Goal: Task Accomplishment & Management: Use online tool/utility

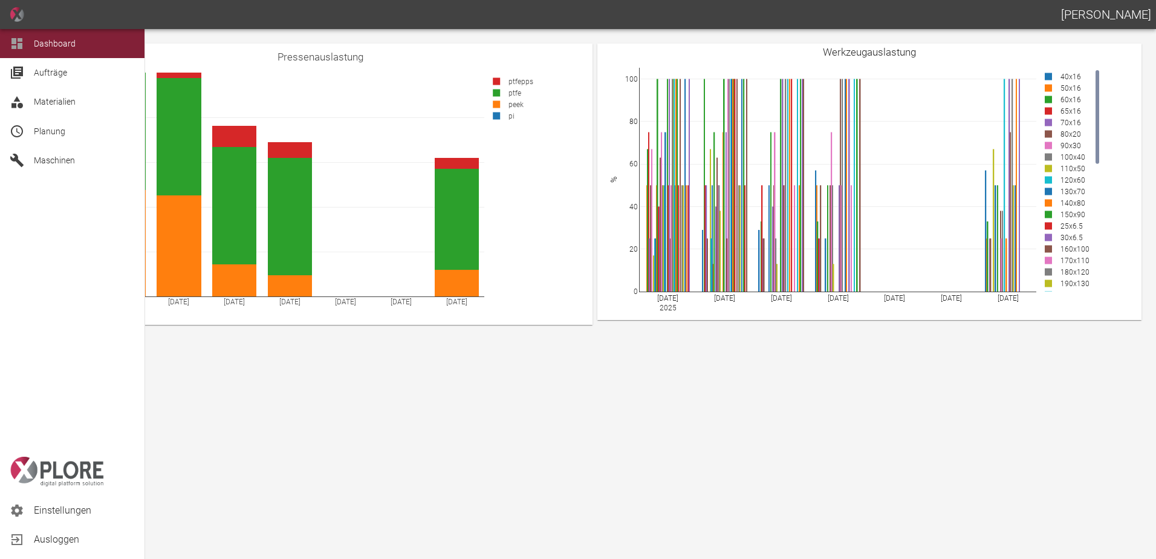
click at [23, 129] on icon at bounding box center [17, 131] width 15 height 15
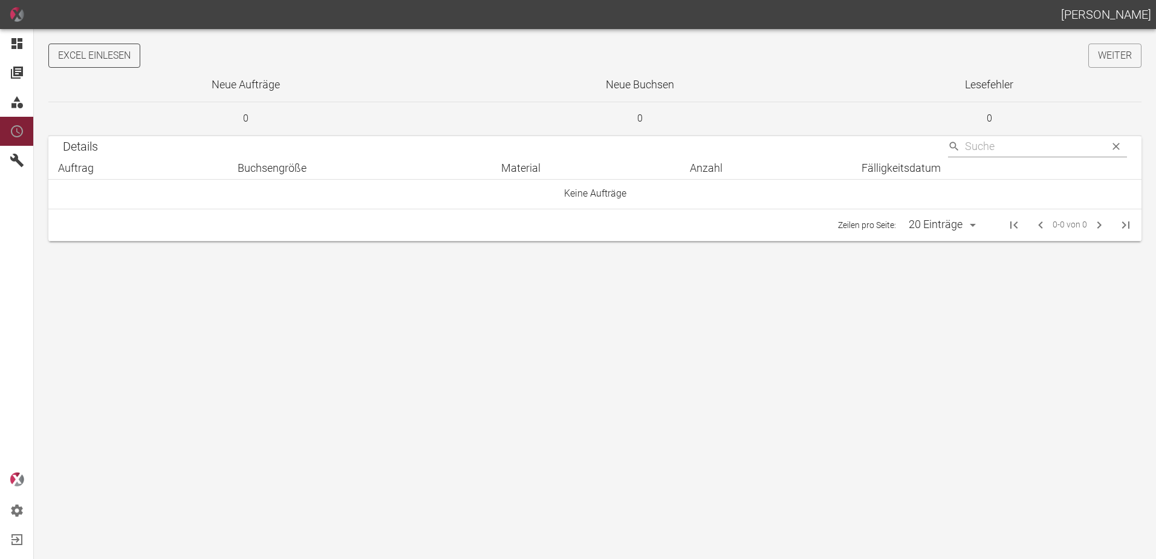
click at [105, 62] on button "Excel einlesen" at bounding box center [94, 56] width 92 height 24
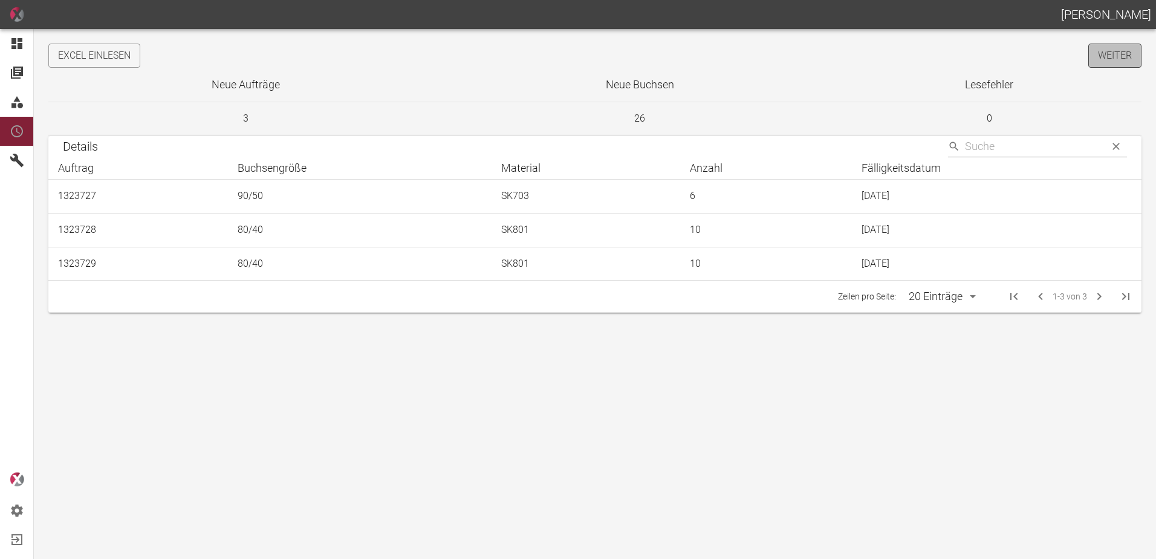
click at [1114, 57] on link "Weiter" at bounding box center [1114, 56] width 53 height 24
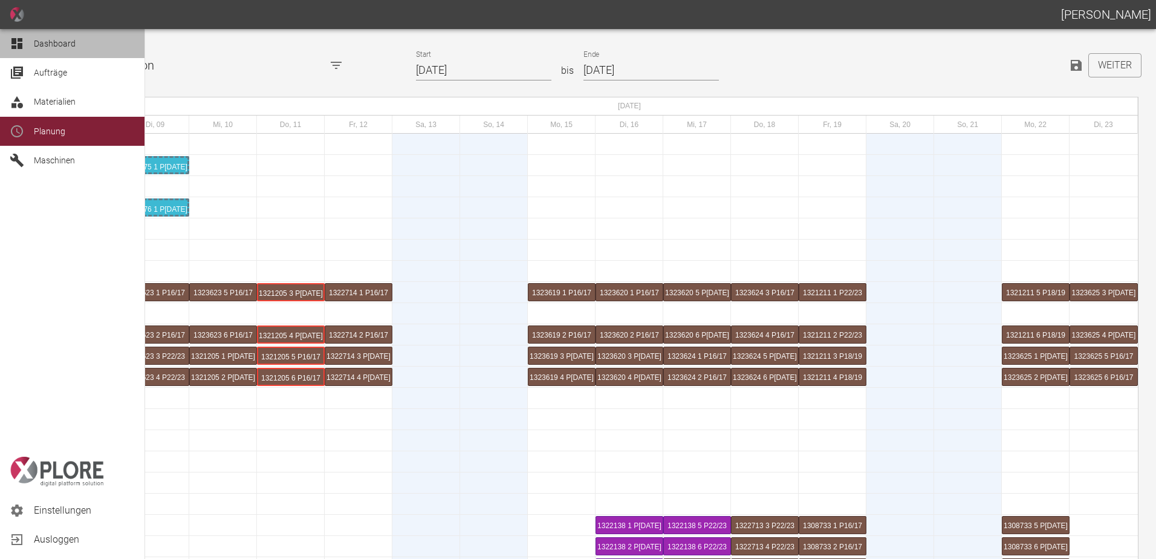
drag, startPoint x: 24, startPoint y: 42, endPoint x: 48, endPoint y: 9, distance: 40.3
click at [24, 41] on div at bounding box center [19, 43] width 18 height 15
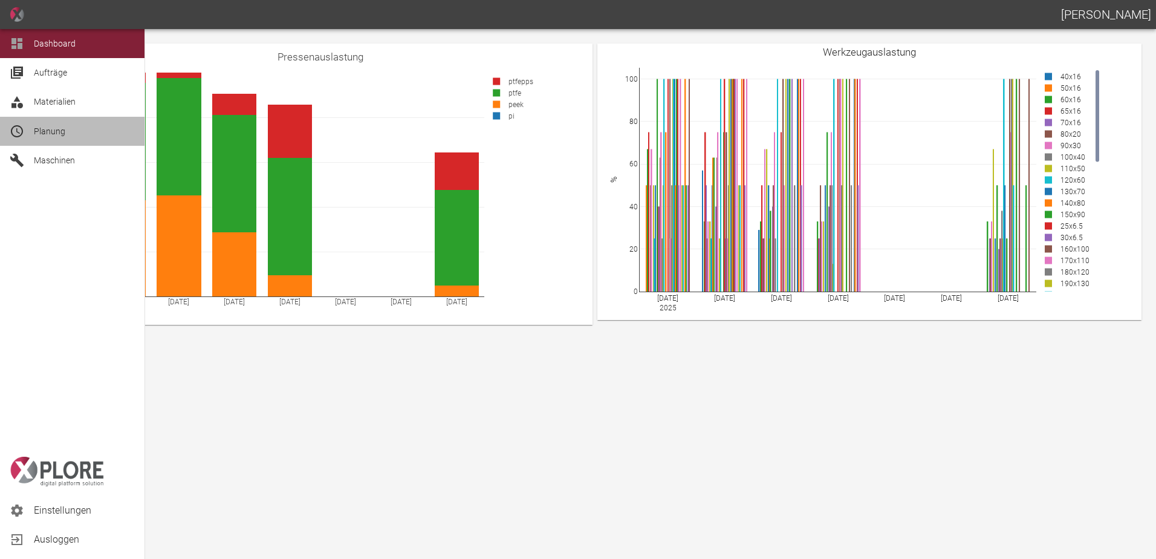
click at [50, 140] on div "Planung" at bounding box center [72, 131] width 145 height 29
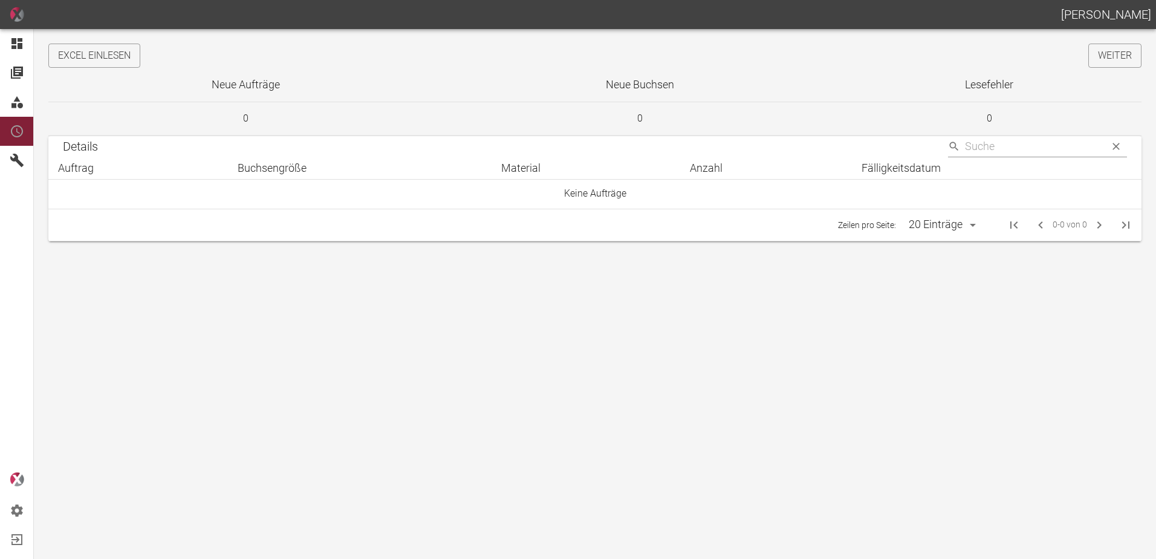
click at [125, 59] on button "Excel einlesen" at bounding box center [94, 56] width 92 height 24
click at [1109, 46] on link "Weiter" at bounding box center [1114, 56] width 53 height 24
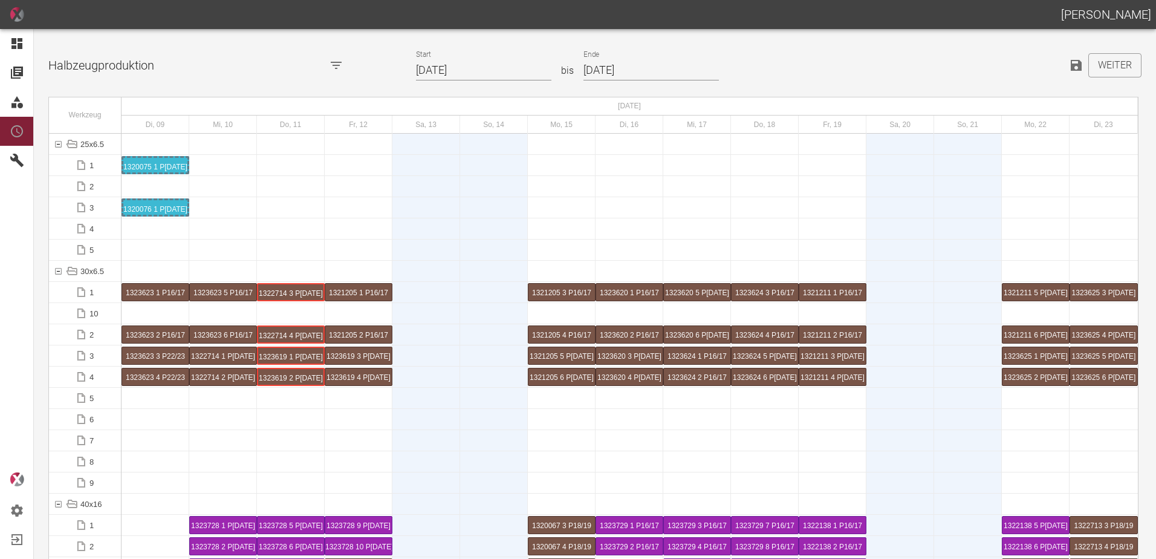
click at [486, 68] on input "09.09.2025" at bounding box center [483, 70] width 135 height 21
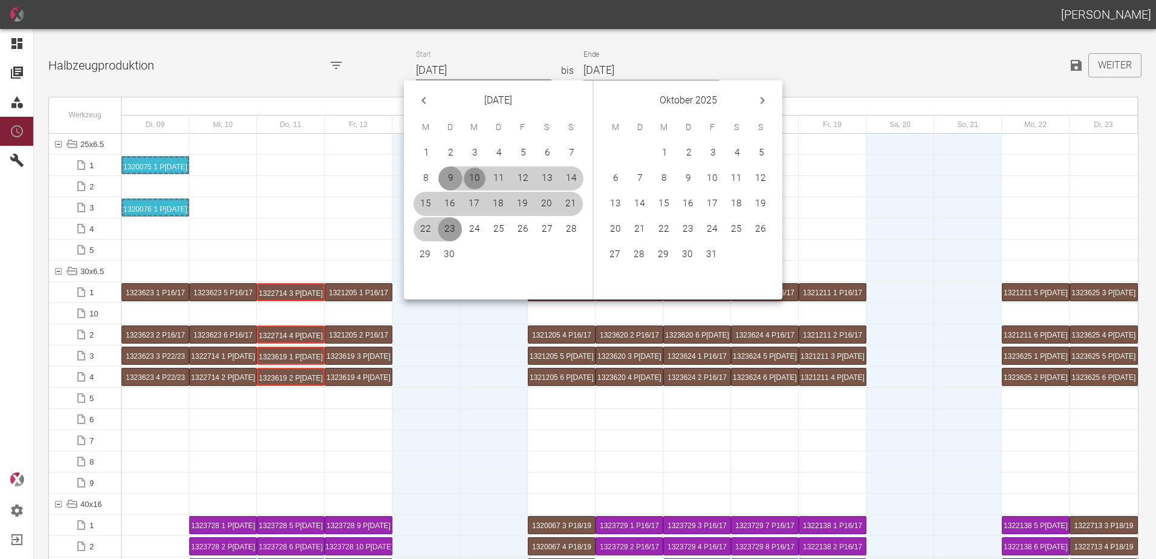
click at [475, 180] on button "10" at bounding box center [475, 178] width 24 height 24
type input "[DATE]"
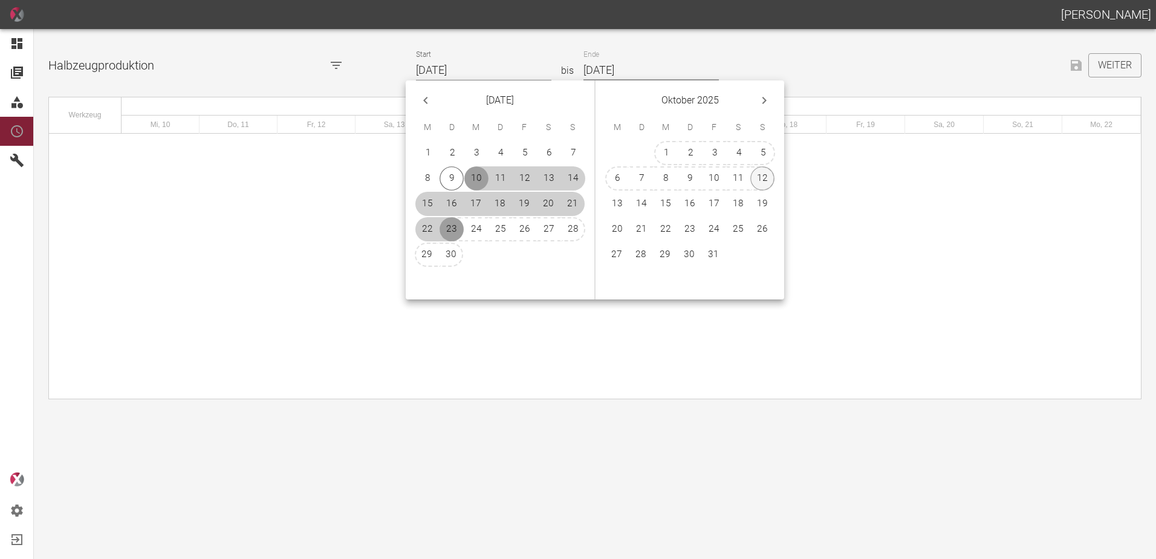
click at [762, 181] on button "12" at bounding box center [762, 178] width 24 height 24
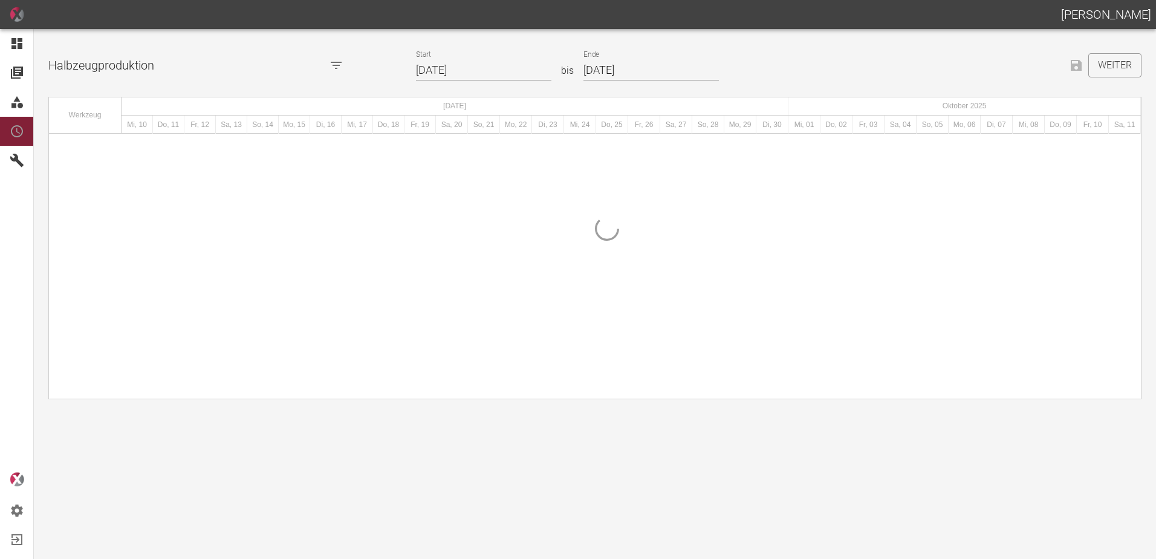
type input "[DATE]"
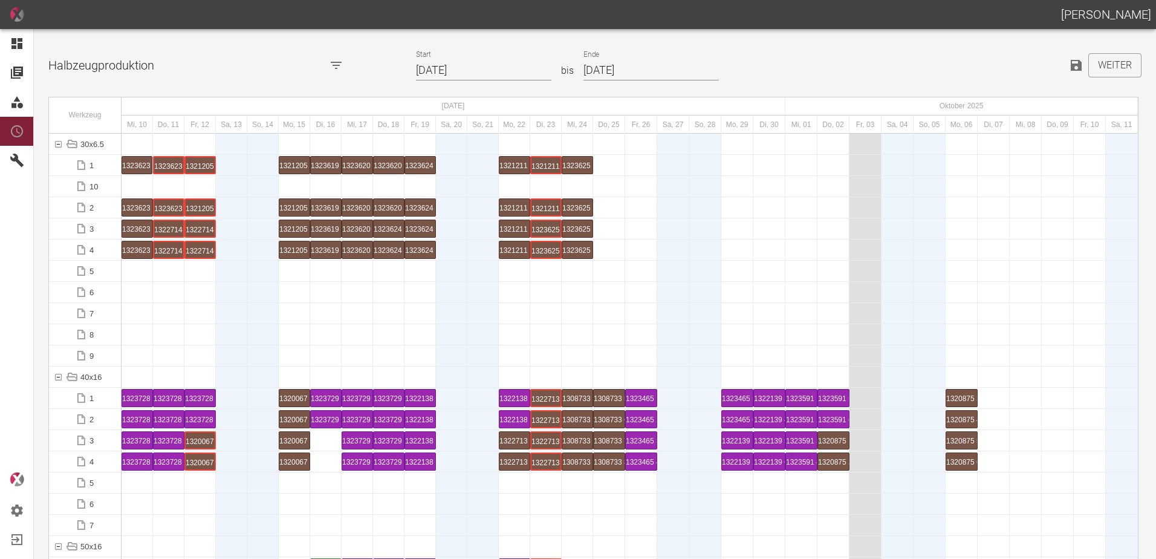
drag, startPoint x: 135, startPoint y: 169, endPoint x: 125, endPoint y: 152, distance: 20.3
drag, startPoint x: 198, startPoint y: 164, endPoint x: 143, endPoint y: 302, distance: 148.4
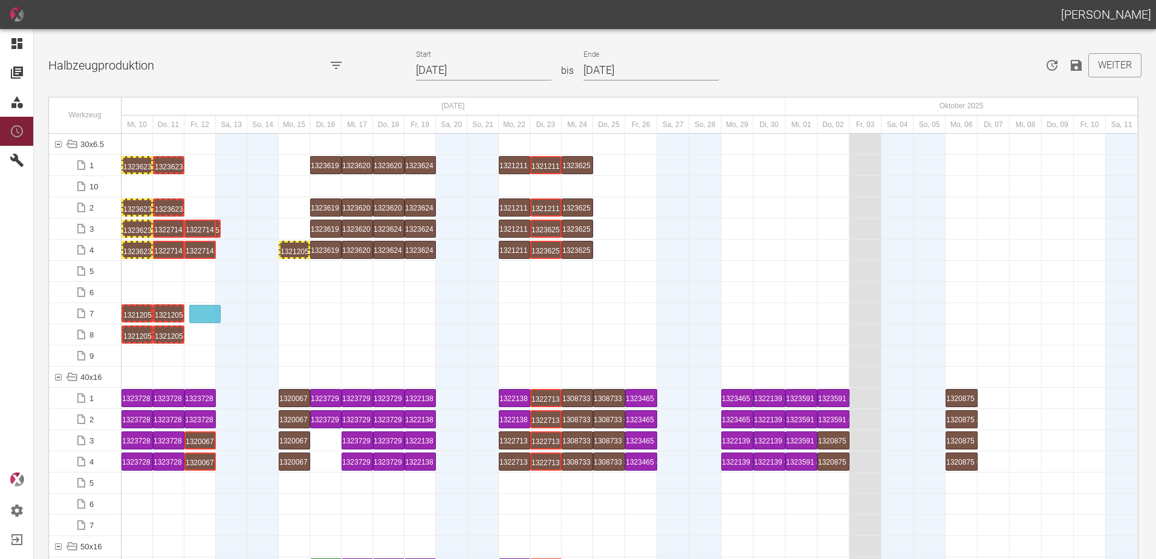
drag, startPoint x: 290, startPoint y: 228, endPoint x: 210, endPoint y: 305, distance: 111.2
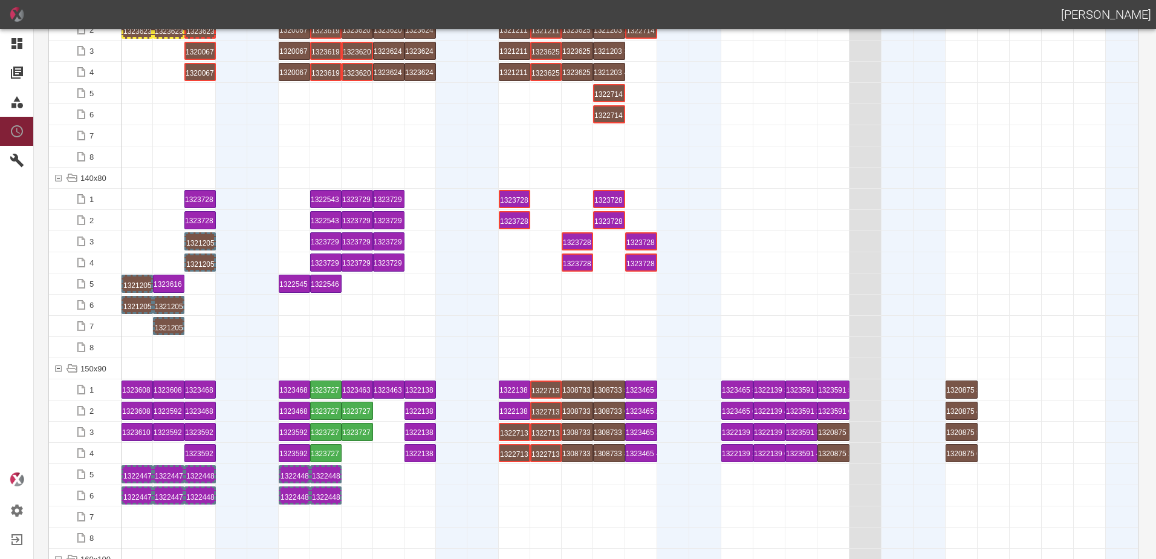
scroll to position [2116, 0]
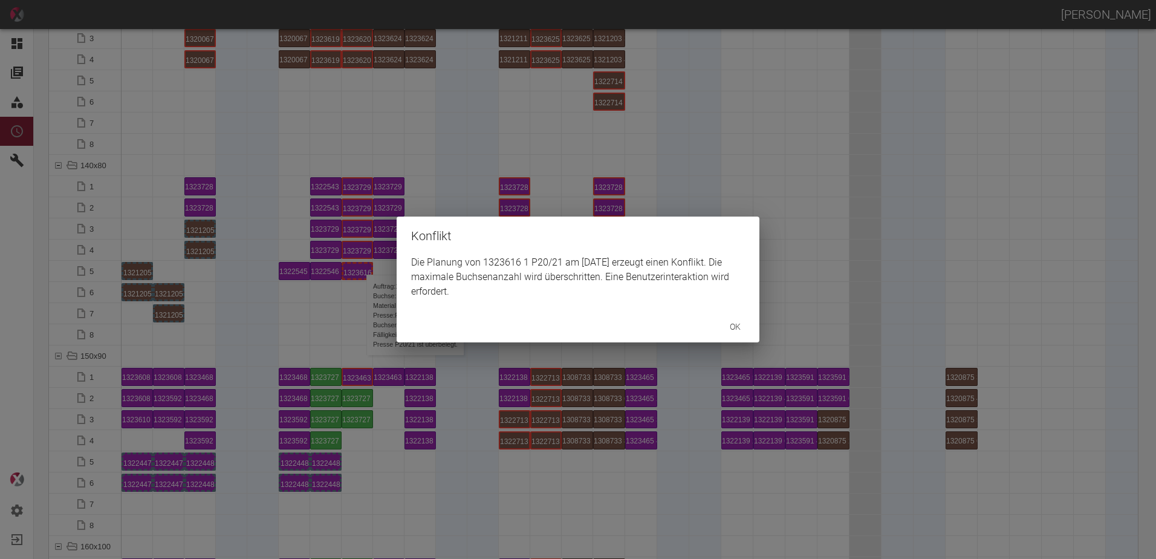
click at [360, 272] on div "Konflikt Die Planung von 1323616 1 P20/21 am 17.9.2025 erzeugt einen Konflikt. …" at bounding box center [578, 279] width 1156 height 559
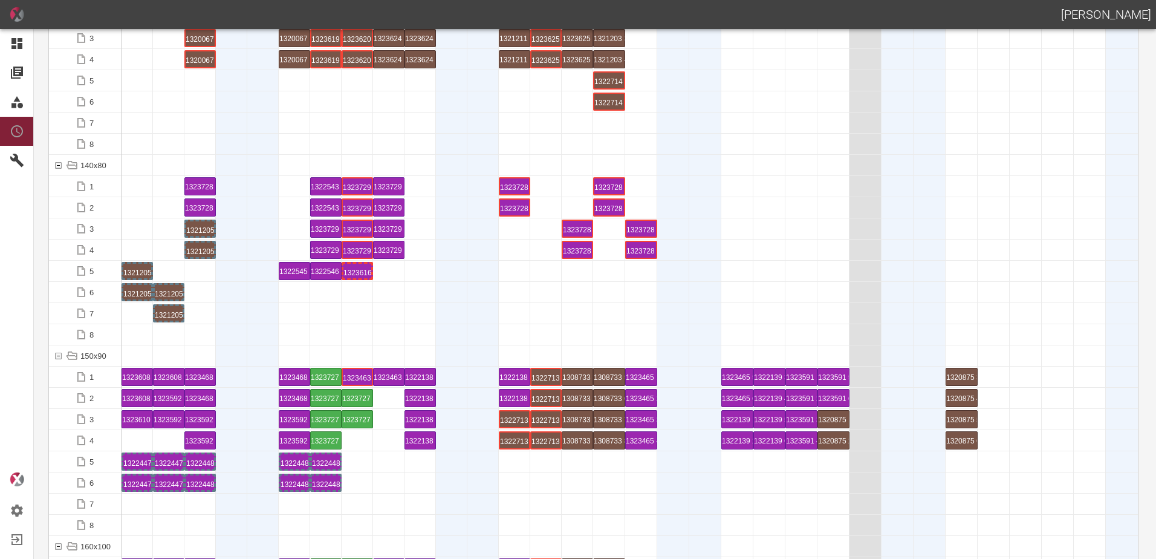
click at [359, 272] on div "1323616 1 P20/21" at bounding box center [357, 271] width 28 height 15
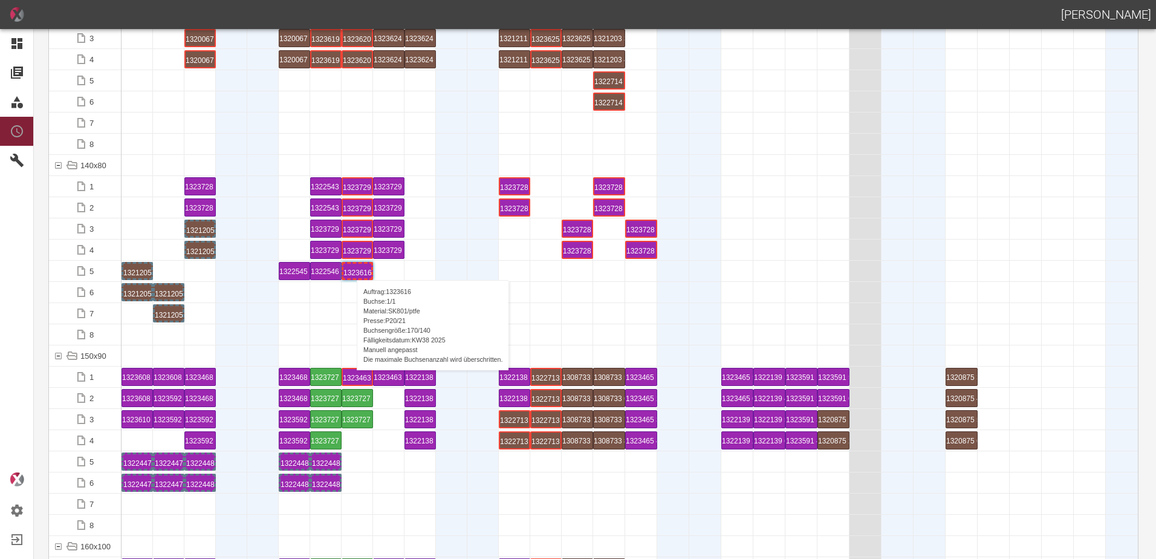
click at [351, 268] on div "1323616 1 P20/21" at bounding box center [357, 271] width 28 height 15
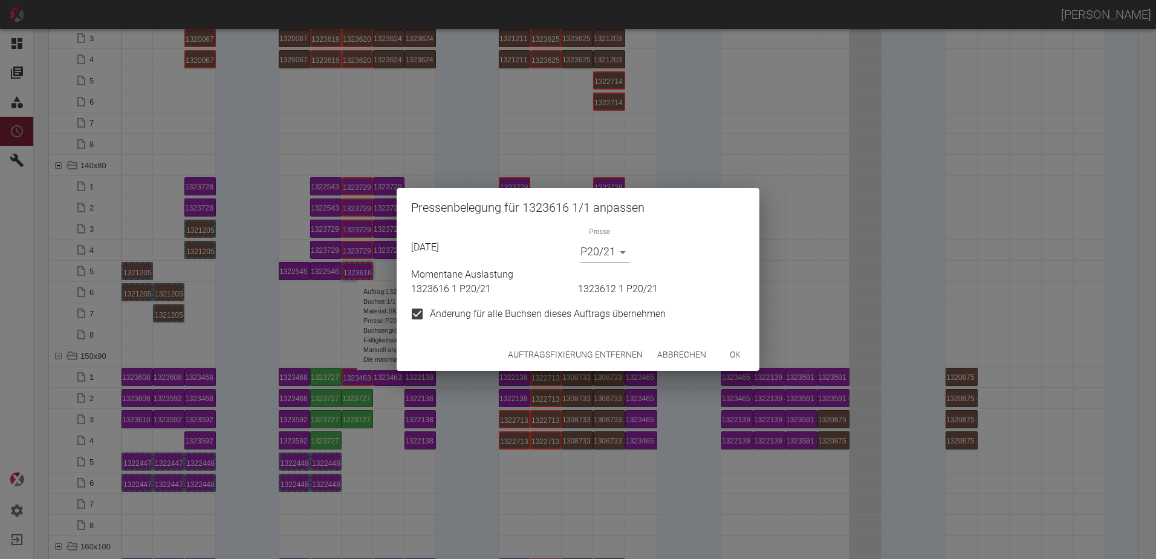
click at [548, 363] on button "Auftragsfixierung entfernen" at bounding box center [575, 354] width 145 height 22
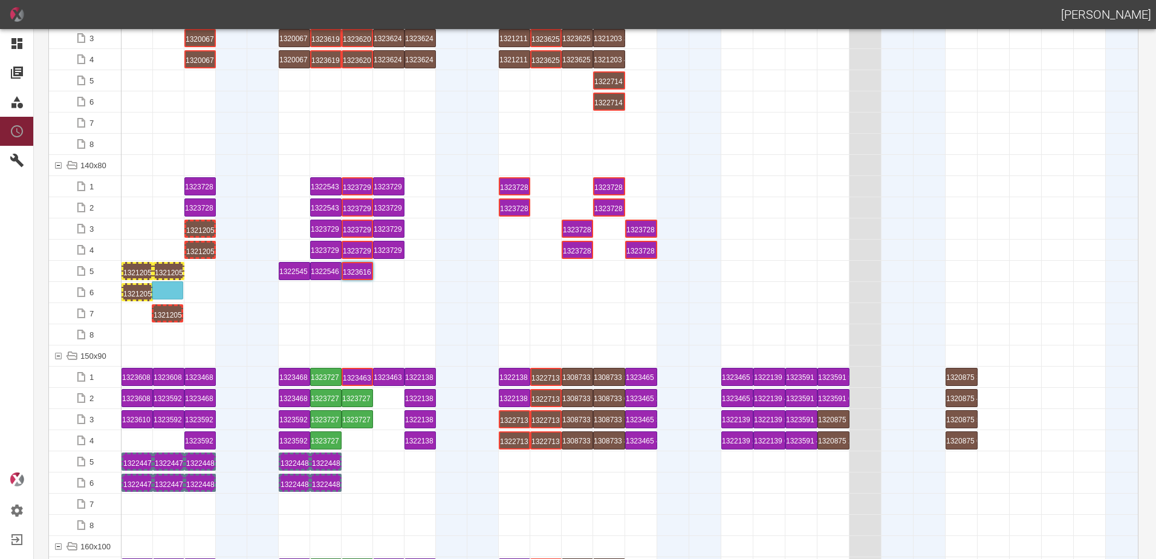
drag, startPoint x: 169, startPoint y: 311, endPoint x: 174, endPoint y: 285, distance: 25.9
drag, startPoint x: 197, startPoint y: 253, endPoint x: 205, endPoint y: 284, distance: 32.4
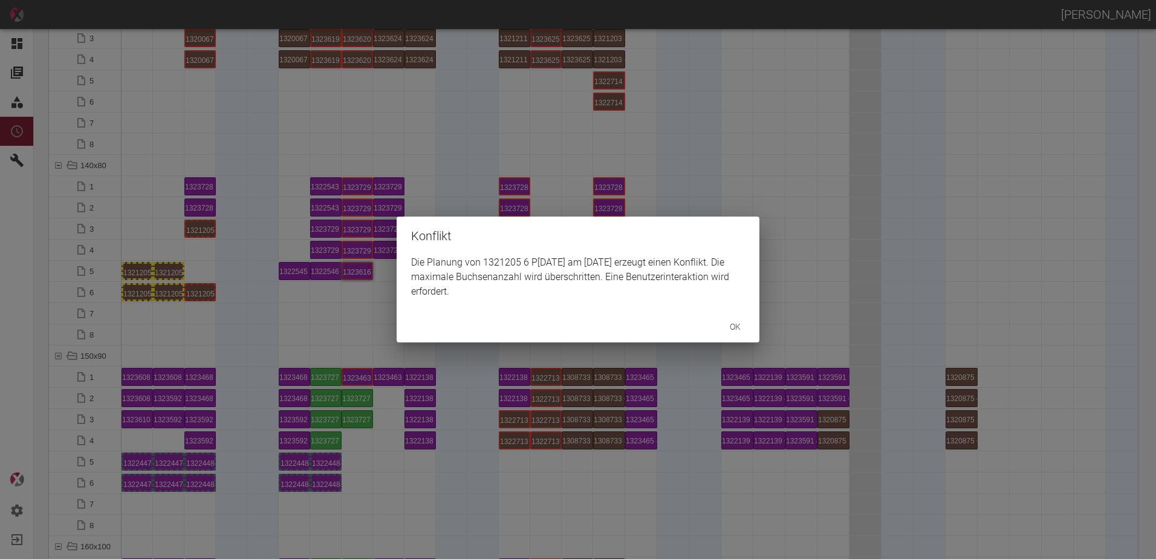
click at [204, 238] on div "Konflikt Die Planung von 1321205 6 P3/4 am 12.9.2025 erzeugt einen Konflikt. Di…" at bounding box center [578, 279] width 1156 height 559
click at [744, 328] on button "ok" at bounding box center [735, 327] width 39 height 22
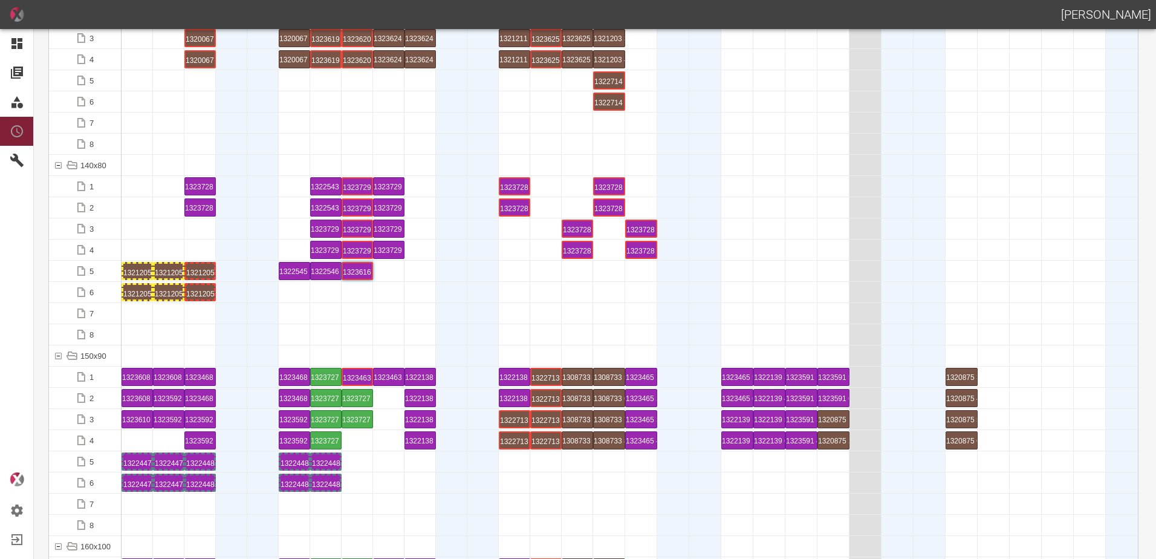
click at [179, 343] on div at bounding box center [168, 334] width 31 height 21
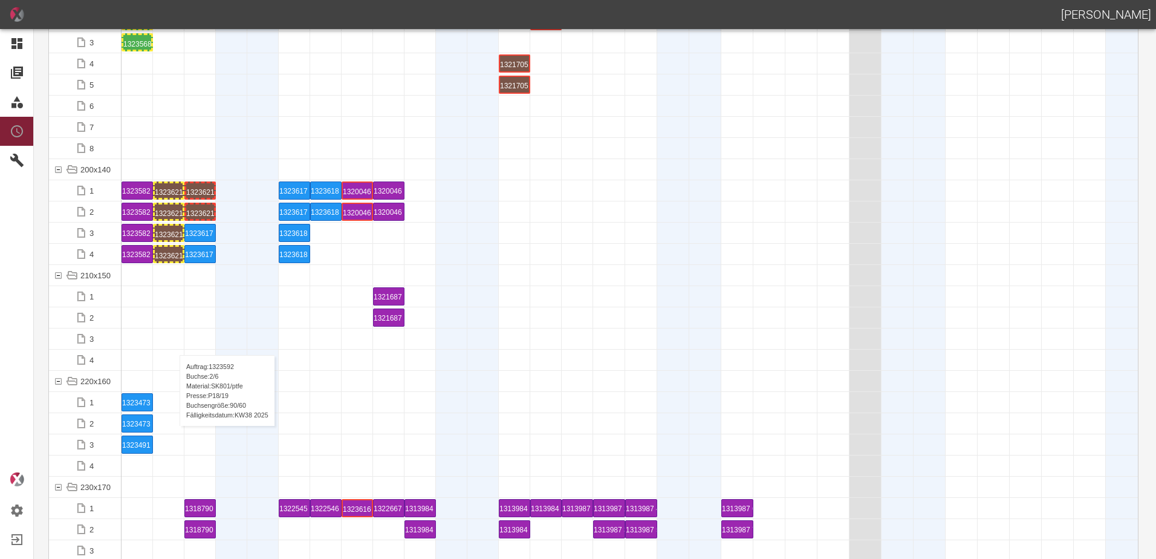
scroll to position [3265, 0]
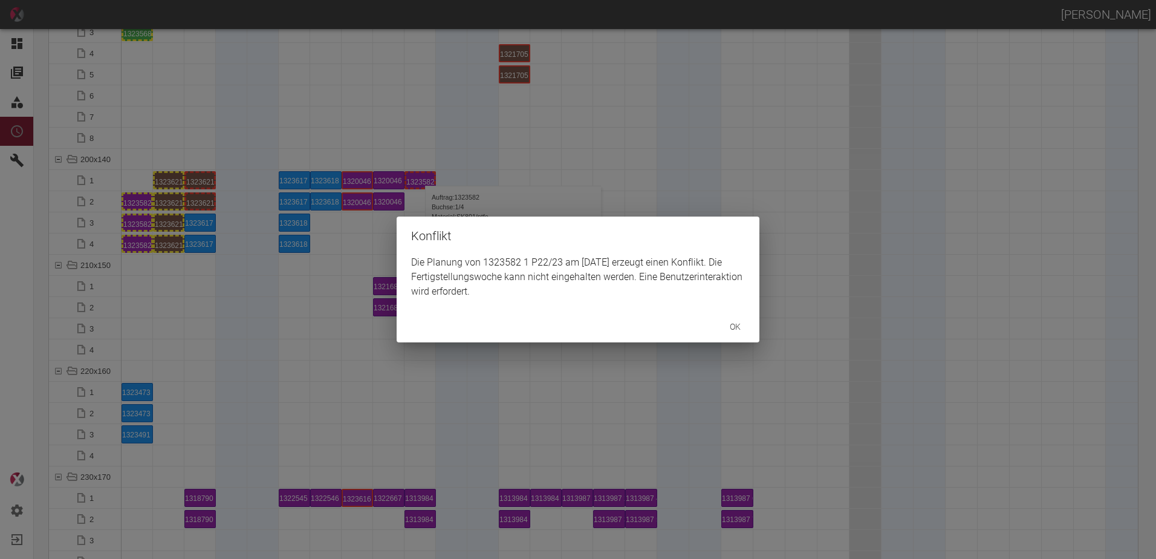
click at [180, 333] on div "Konflikt Die Planung von 1323582 1 P22/23 am 19.9.2025 erzeugt einen Konflikt. …" at bounding box center [578, 279] width 1156 height 559
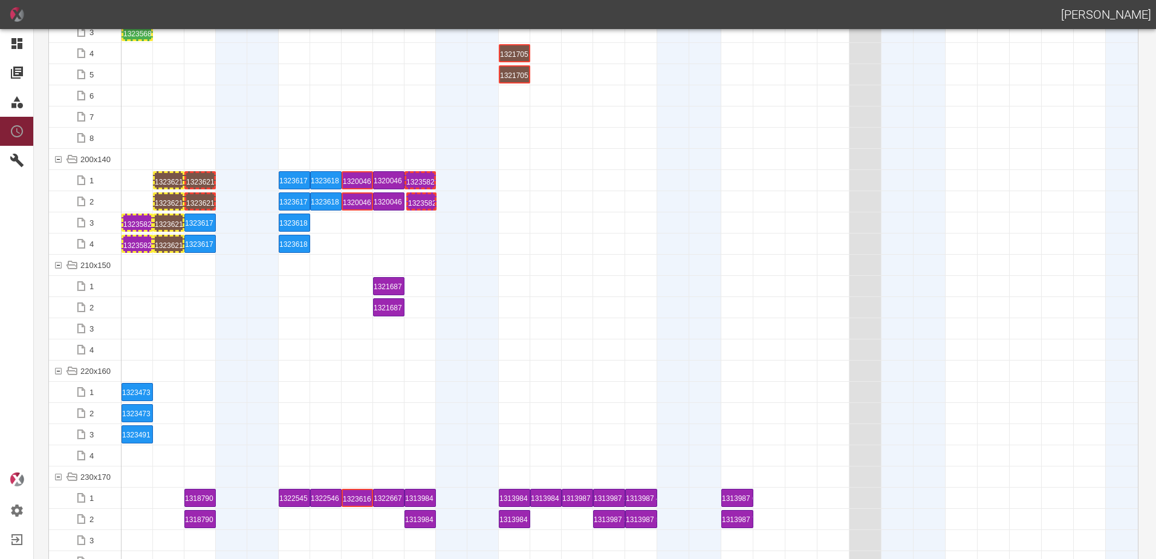
drag, startPoint x: 135, startPoint y: 203, endPoint x: 419, endPoint y: 189, distance: 284.5
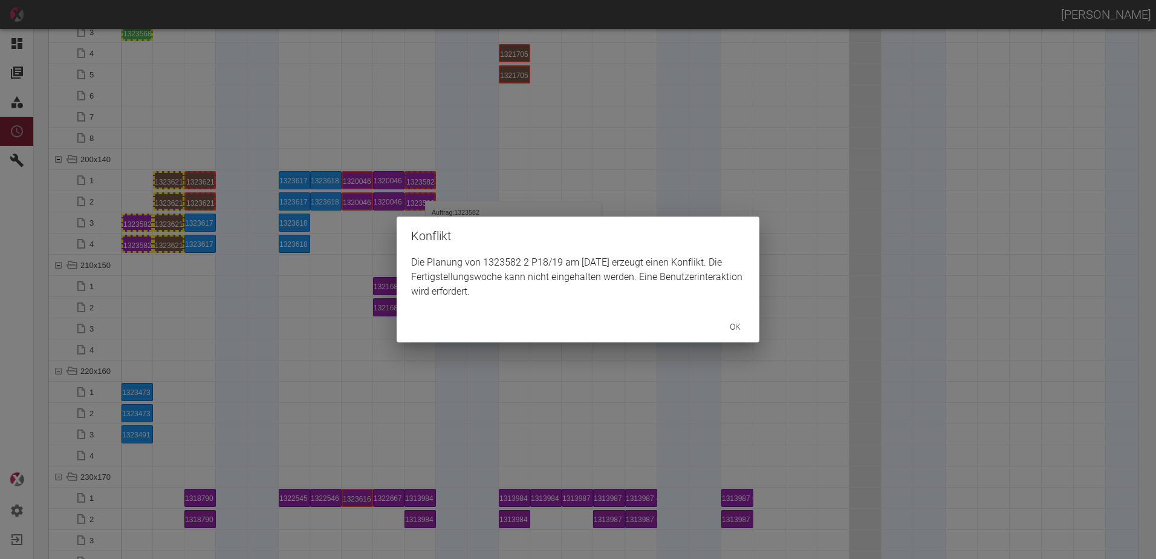
click at [138, 224] on div "Konflikt Die Planung von 1323582 2 P18/19 am 19.9.2025 erzeugt einen Konflikt. …" at bounding box center [578, 279] width 1156 height 559
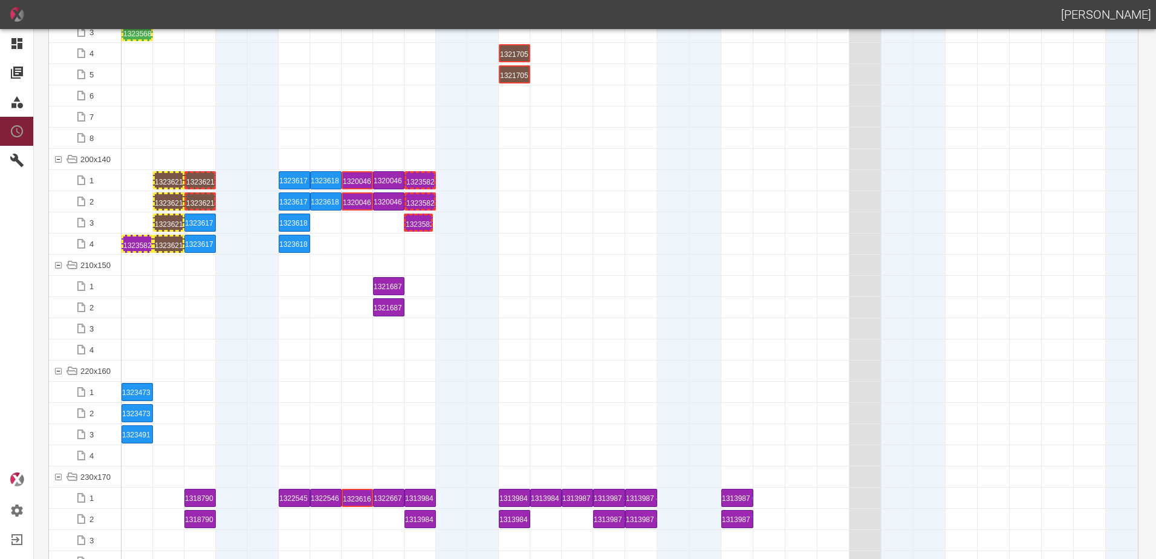
drag, startPoint x: 135, startPoint y: 223, endPoint x: 415, endPoint y: 211, distance: 280.2
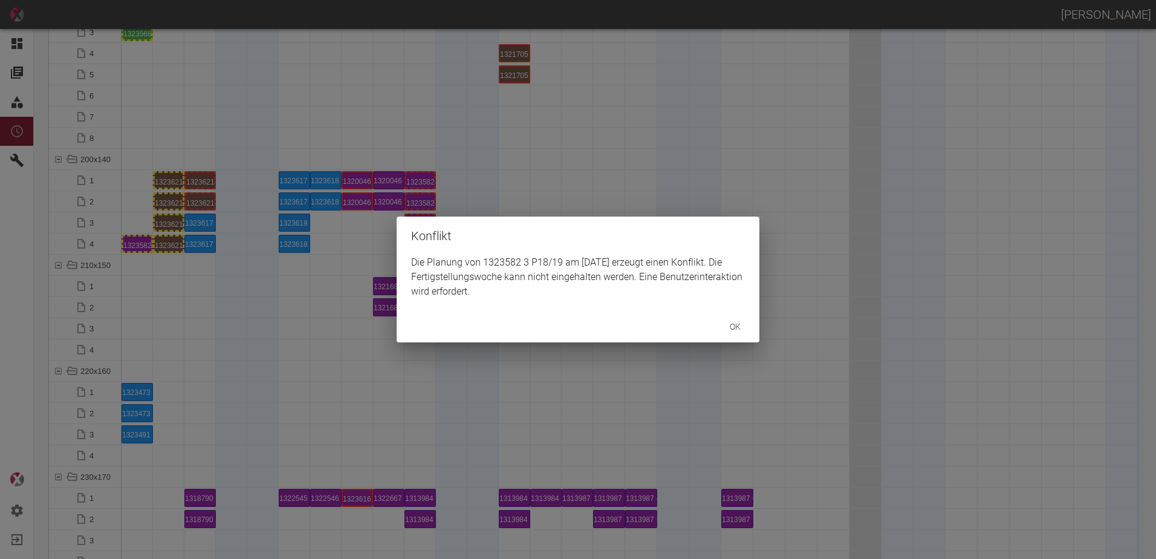
click at [151, 264] on div "Konflikt Die Planung von 1323582 3 P18/19 am 19.9.2025 erzeugt einen Konflikt. …" at bounding box center [578, 279] width 1156 height 559
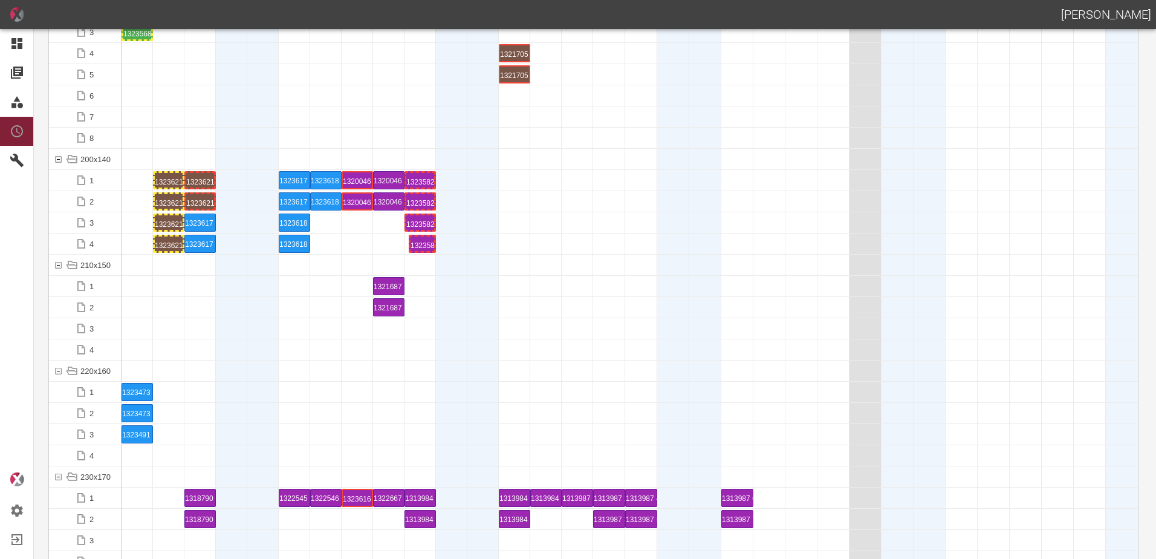
drag, startPoint x: 137, startPoint y: 244, endPoint x: 417, endPoint y: 232, distance: 279.6
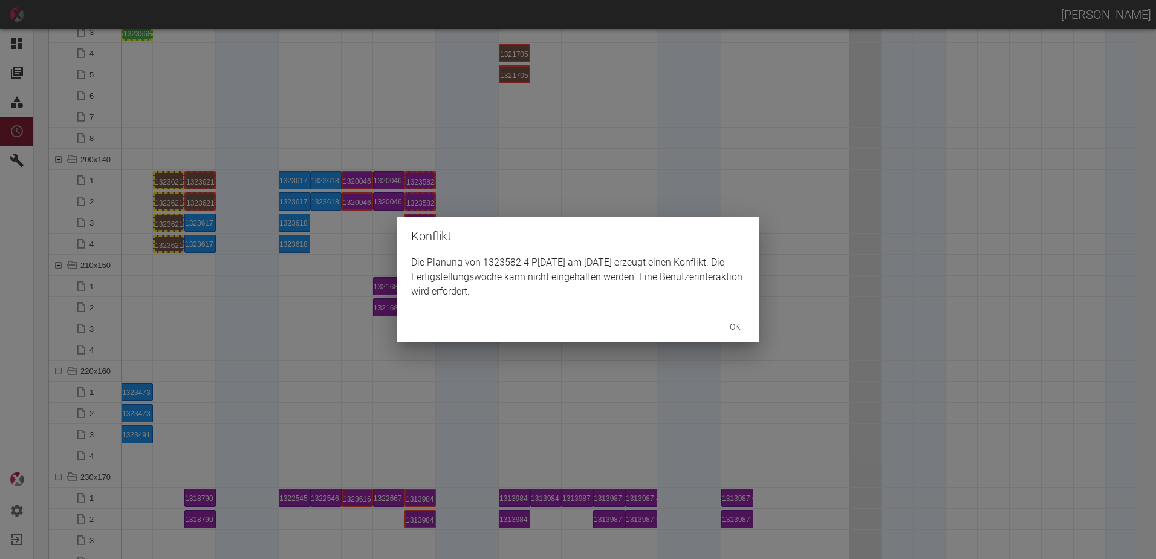
click at [417, 224] on h2 "Konflikt" at bounding box center [578, 235] width 363 height 39
drag, startPoint x: 316, startPoint y: 272, endPoint x: 365, endPoint y: 257, distance: 51.3
click at [319, 270] on div "Konflikt Die Planung von 1323582 4 P8/9 am 19.9.2025 erzeugt einen Konflikt. Di…" at bounding box center [578, 279] width 1156 height 559
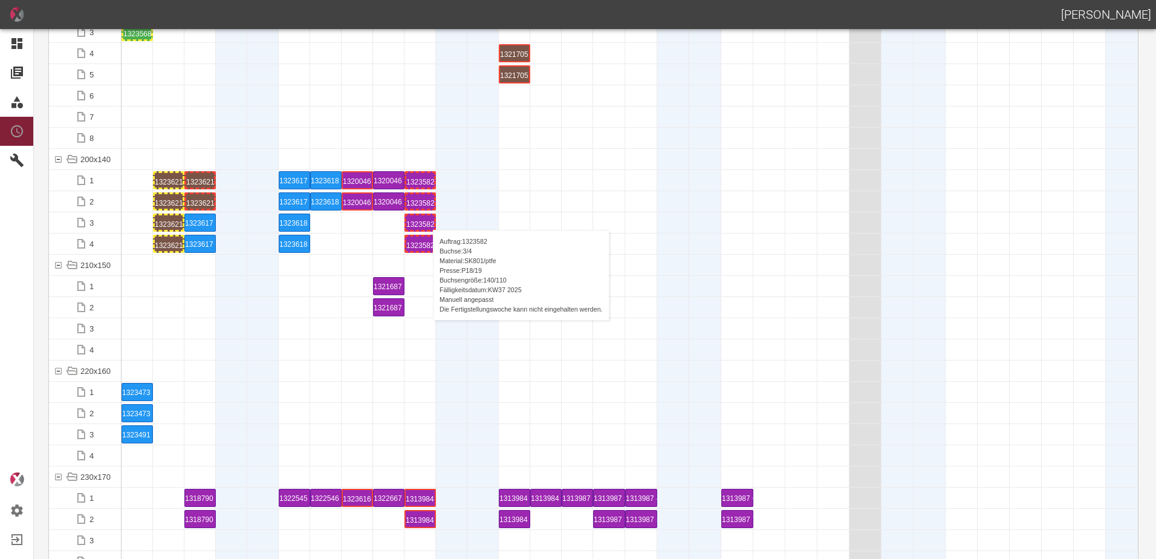
click at [427, 218] on div "1323582 3 P18/19" at bounding box center [420, 222] width 28 height 15
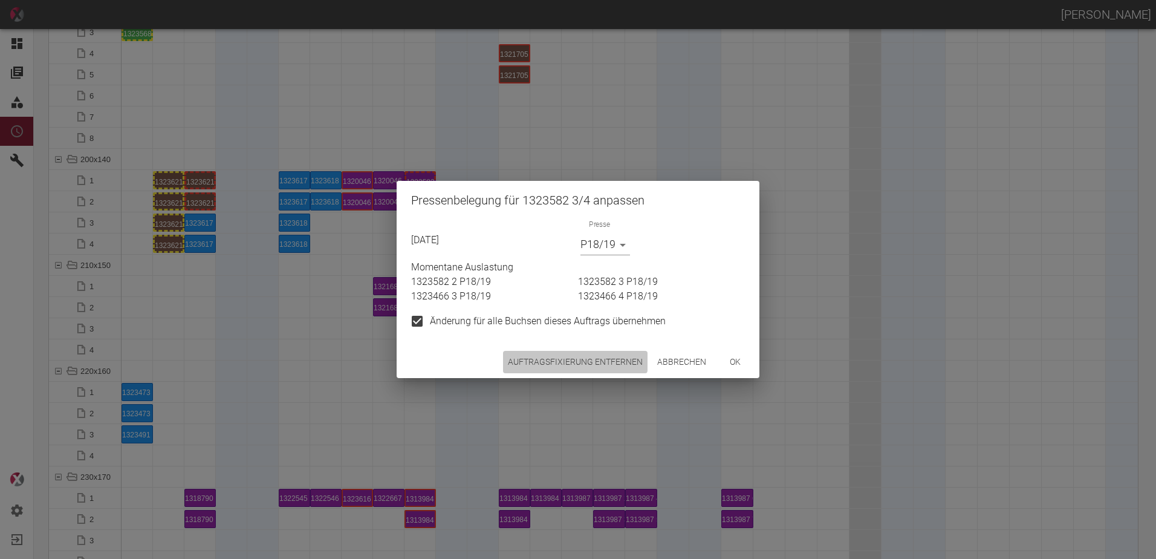
click at [559, 360] on button "Auftragsfixierung entfernen" at bounding box center [575, 362] width 145 height 22
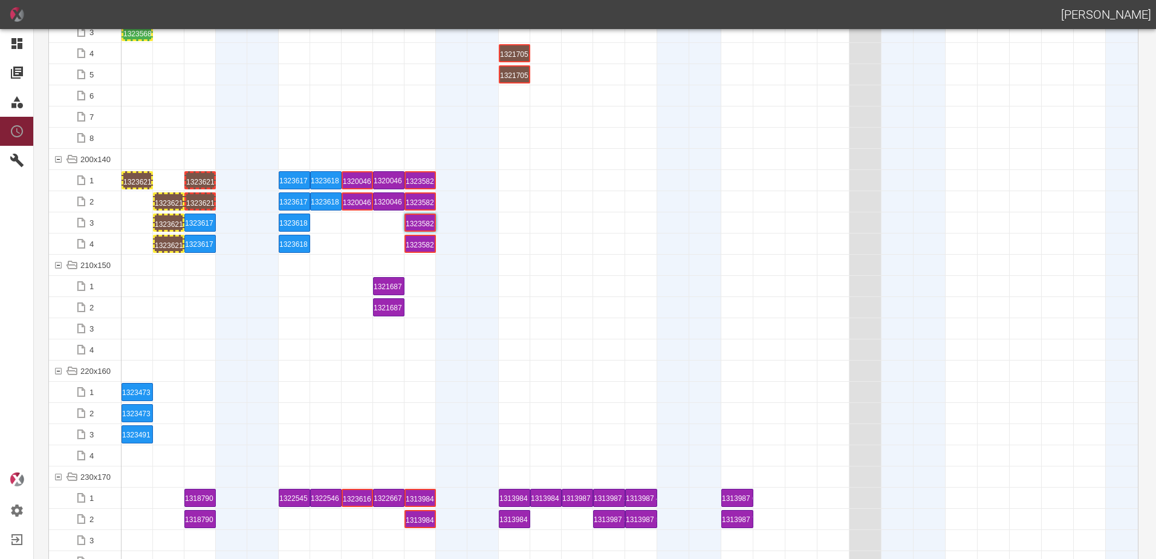
drag, startPoint x: 160, startPoint y: 178, endPoint x: 132, endPoint y: 175, distance: 27.3
drag, startPoint x: 169, startPoint y: 200, endPoint x: 138, endPoint y: 198, distance: 30.9
drag, startPoint x: 172, startPoint y: 221, endPoint x: 172, endPoint y: 173, distance: 48.4
click at [138, 180] on div "1323621 1 P18/19" at bounding box center [137, 180] width 28 height 15
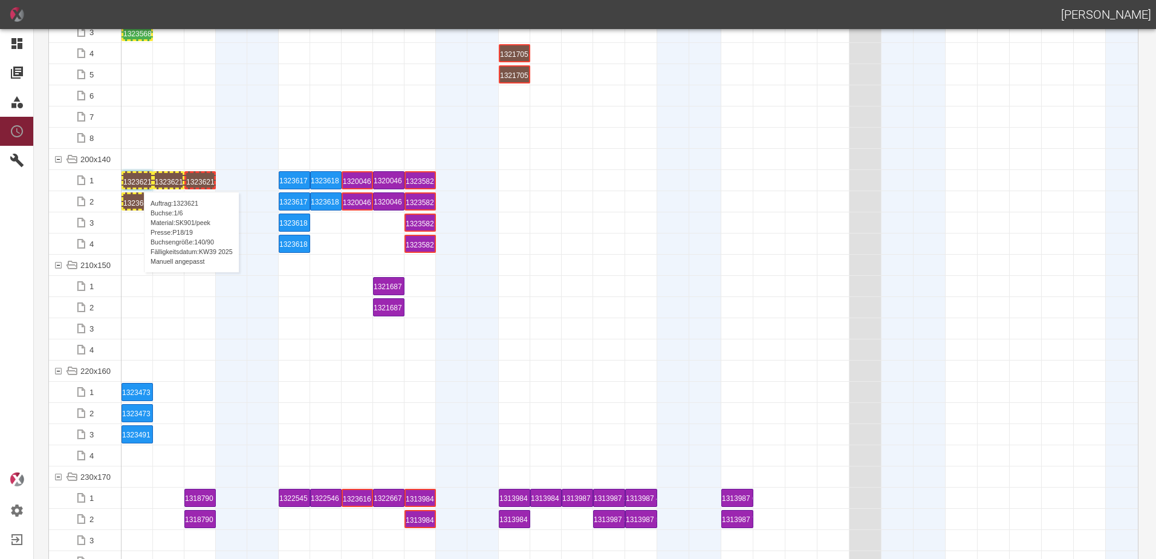
click at [138, 180] on div "1323621 1 P18/19" at bounding box center [137, 180] width 28 height 15
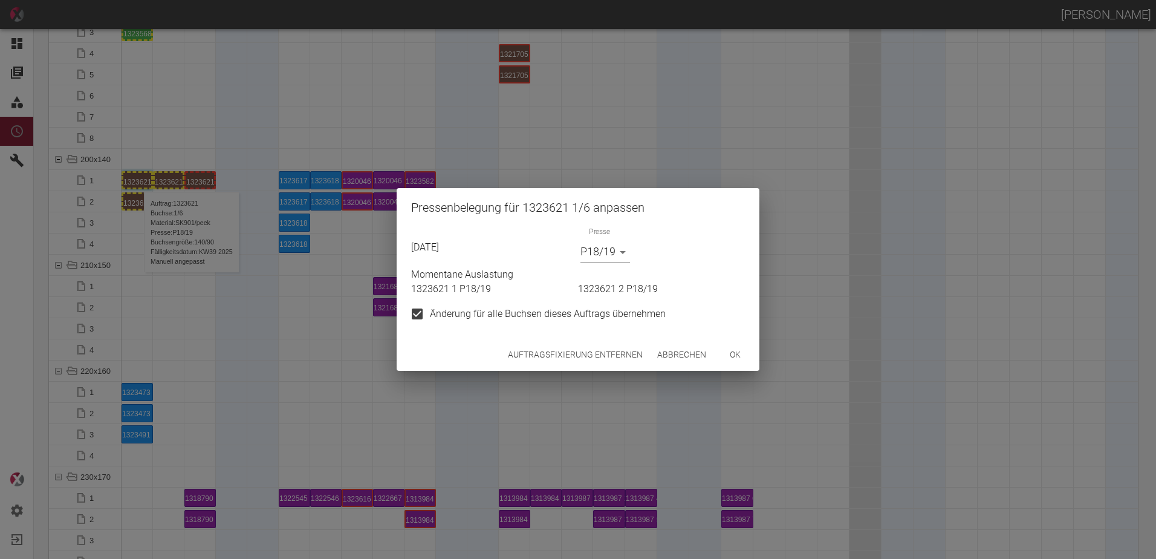
click at [588, 251] on body "[PERSON_NAME] Dashboard Aufträge Materialien Planung Maschinen Einstellungen Au…" at bounding box center [578, 279] width 1156 height 559
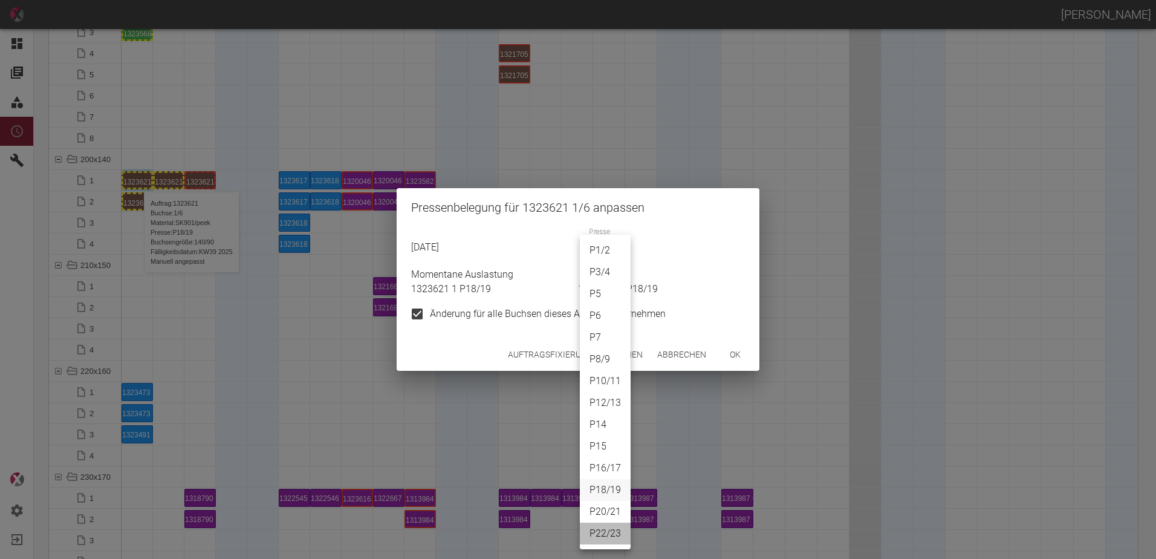
click at [615, 531] on li "P22/23" at bounding box center [605, 533] width 51 height 22
type input "P22/23"
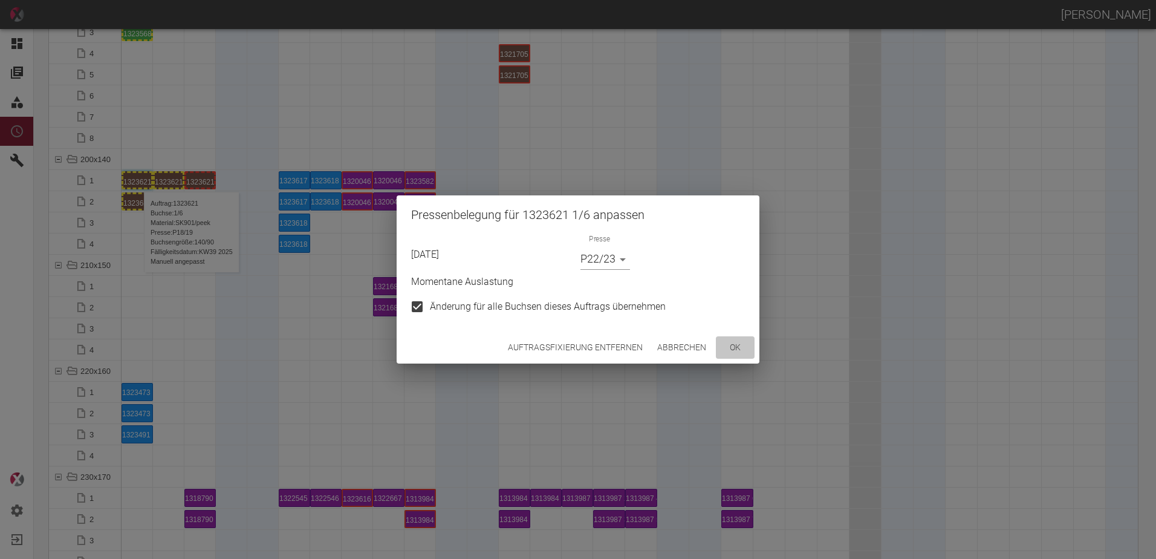
click at [735, 345] on button "ok" at bounding box center [735, 347] width 39 height 22
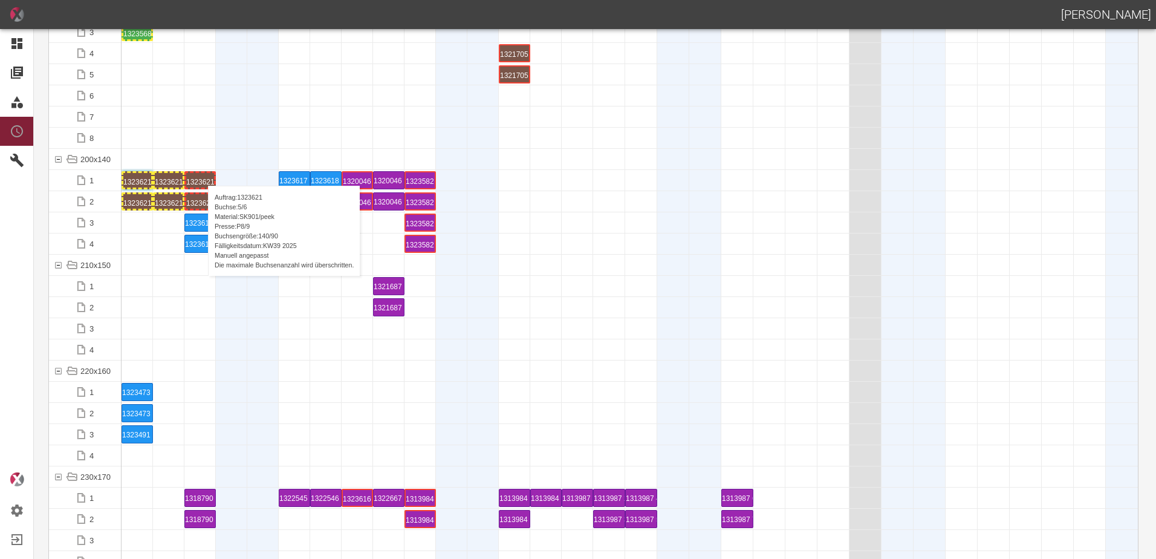
click at [202, 174] on div "1323621 5 P8/9" at bounding box center [200, 180] width 28 height 15
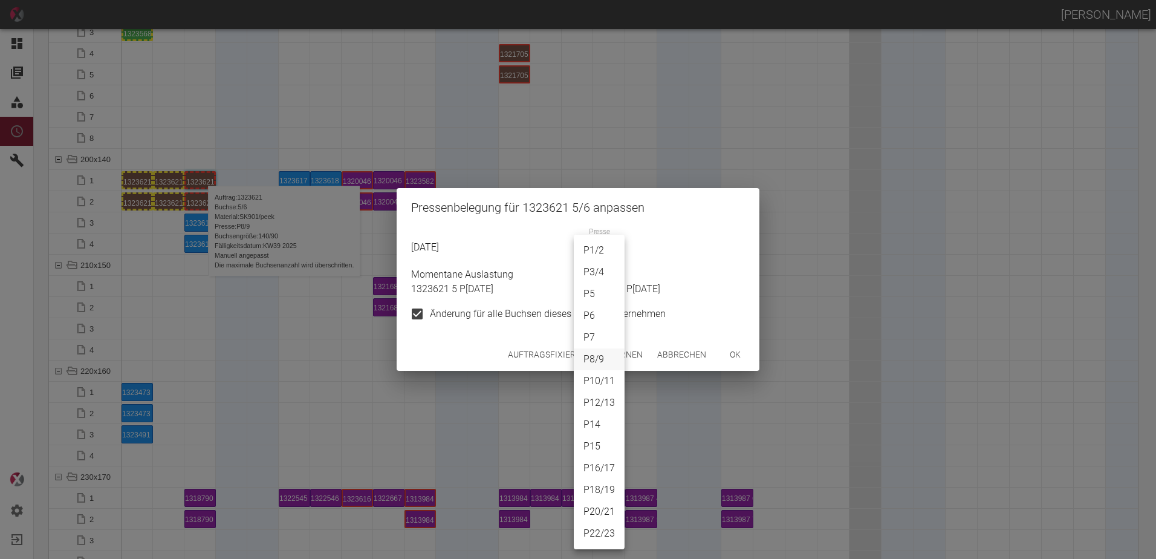
click at [595, 243] on body "[PERSON_NAME] Dashboard Aufträge Materialien Planung Maschinen Einstellungen Au…" at bounding box center [578, 279] width 1156 height 559
click at [596, 536] on li "P22/23" at bounding box center [599, 533] width 51 height 22
type input "P22/23"
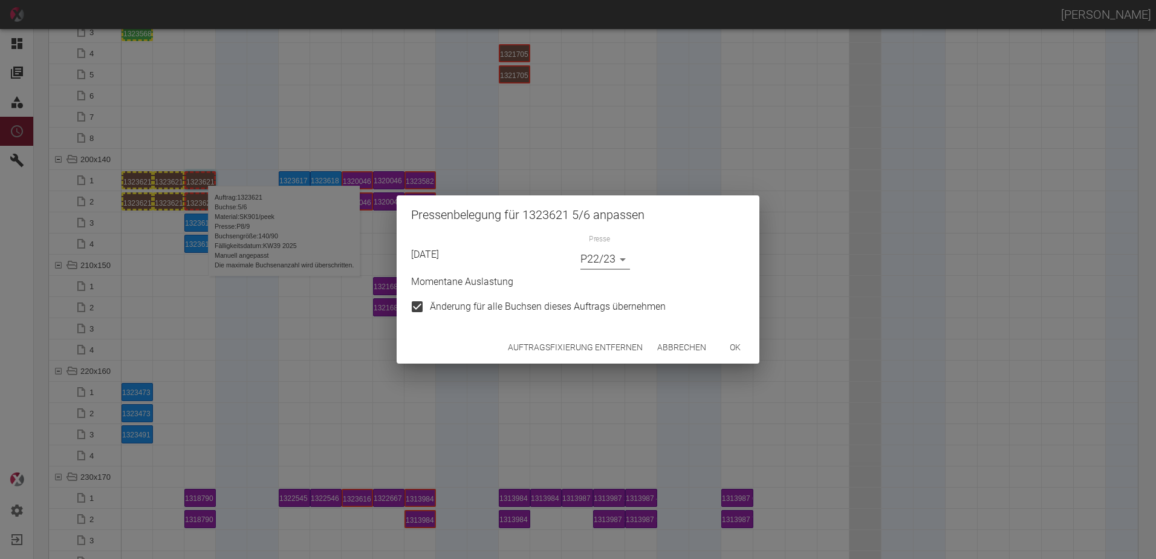
click at [735, 345] on button "ok" at bounding box center [735, 347] width 39 height 22
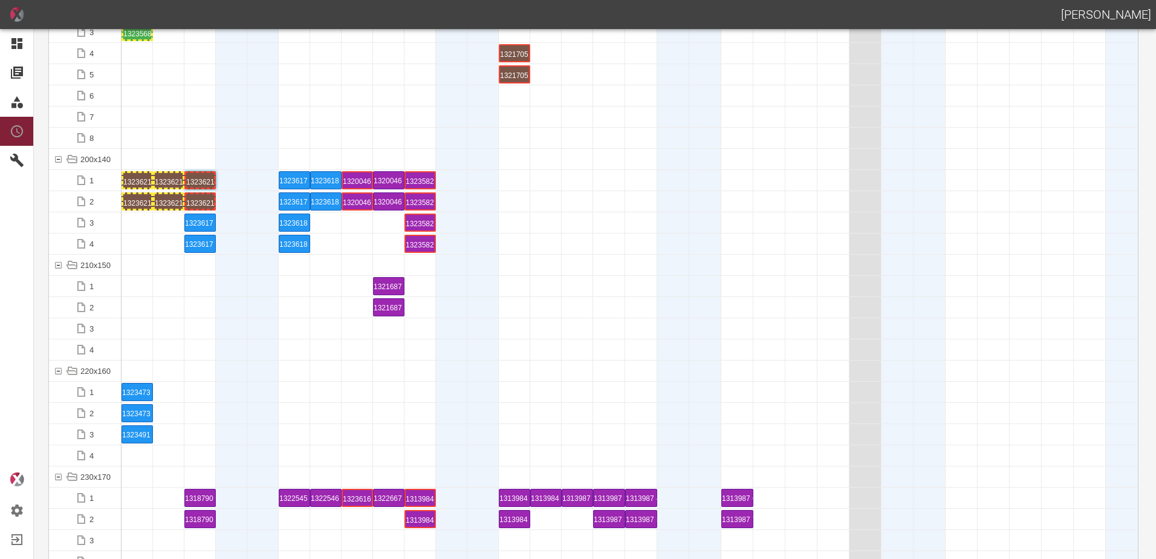
click at [186, 343] on div at bounding box center [199, 349] width 31 height 21
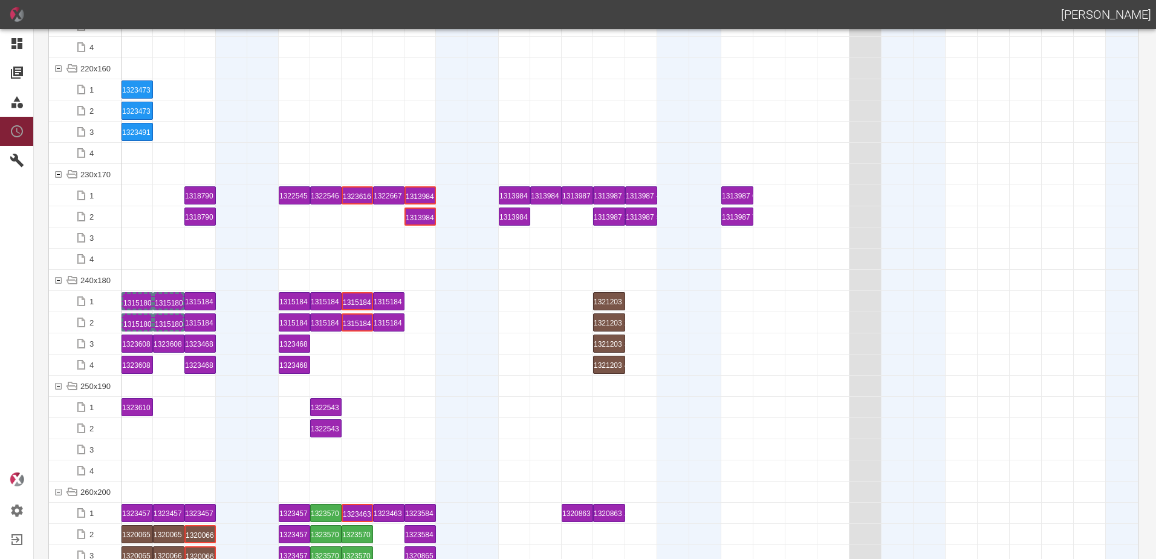
scroll to position [3870, 0]
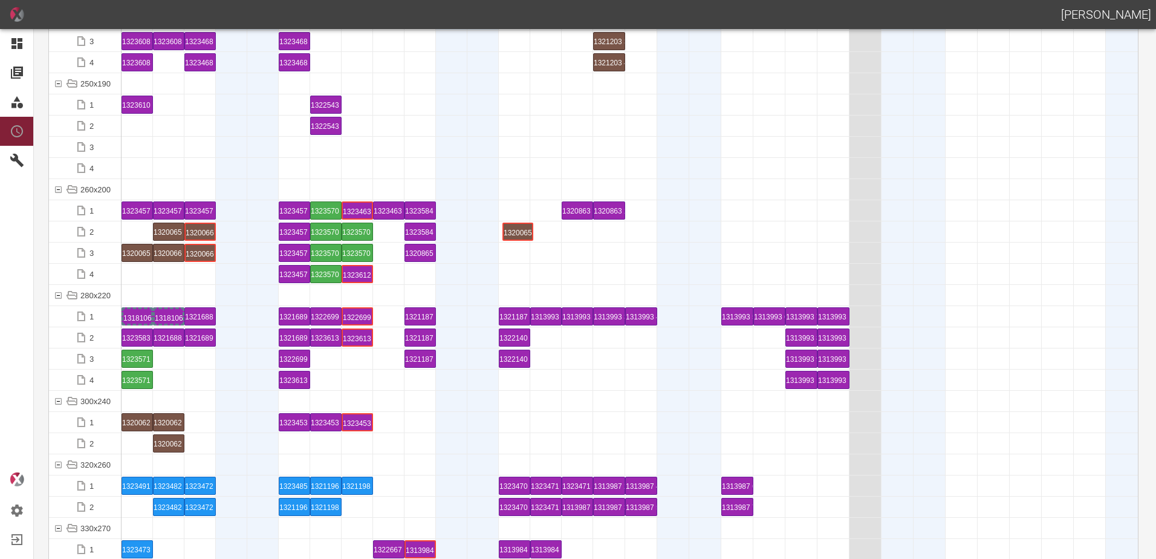
drag, startPoint x: 136, startPoint y: 230, endPoint x: 515, endPoint y: 213, distance: 378.9
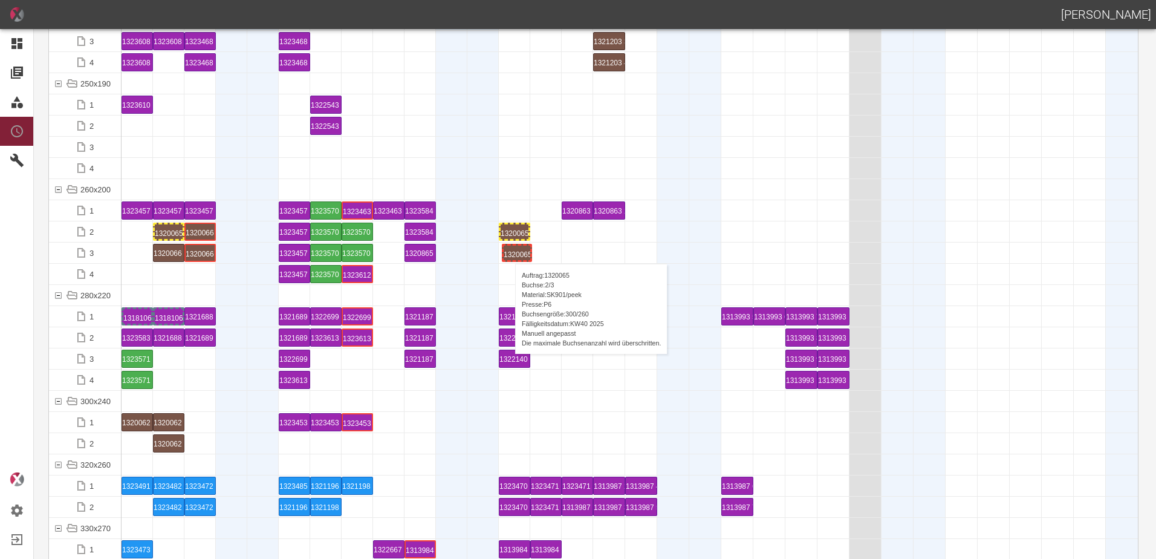
drag, startPoint x: 130, startPoint y: 250, endPoint x: 508, endPoint y: 251, distance: 378.5
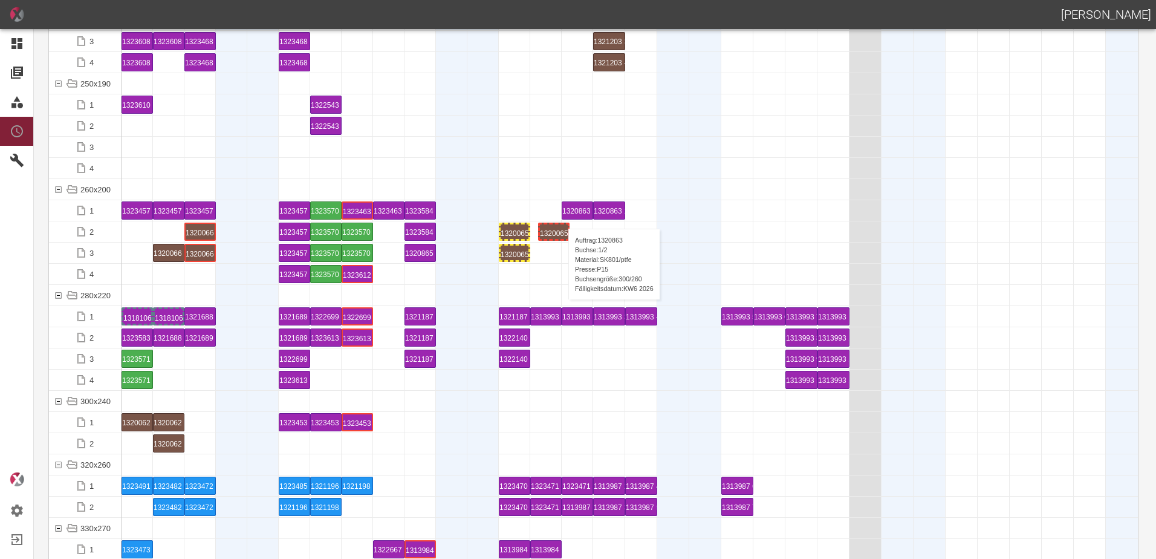
drag, startPoint x: 176, startPoint y: 227, endPoint x: 552, endPoint y: 220, distance: 376.1
drag, startPoint x: 178, startPoint y: 258, endPoint x: 556, endPoint y: 246, distance: 378.1
drag, startPoint x: 191, startPoint y: 229, endPoint x: 605, endPoint y: 217, distance: 414.3
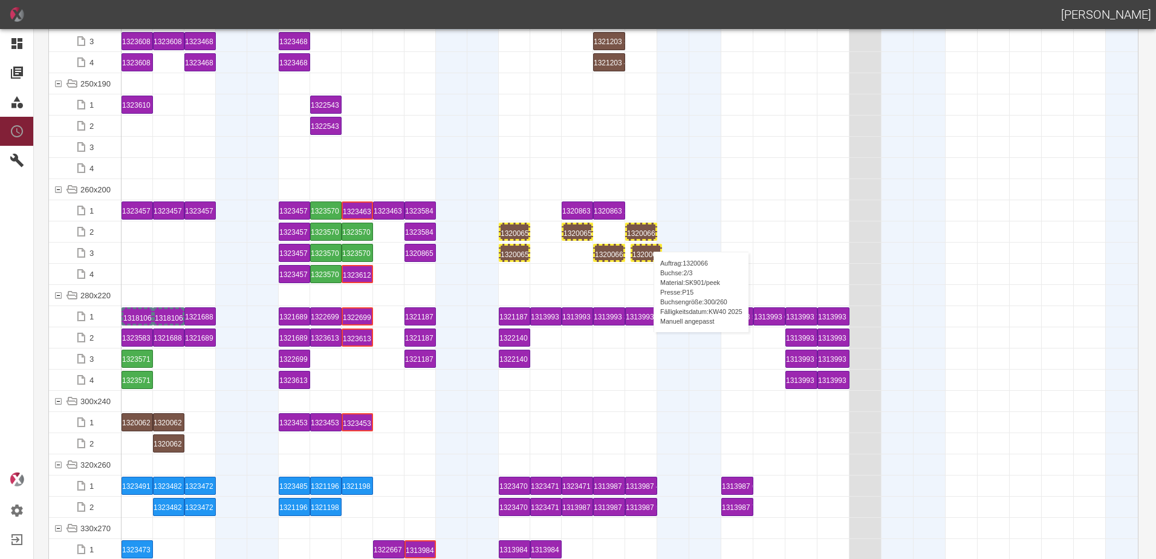
drag, startPoint x: 207, startPoint y: 252, endPoint x: 647, endPoint y: 239, distance: 440.4
click at [641, 226] on div "1320066 2 P15" at bounding box center [641, 231] width 28 height 15
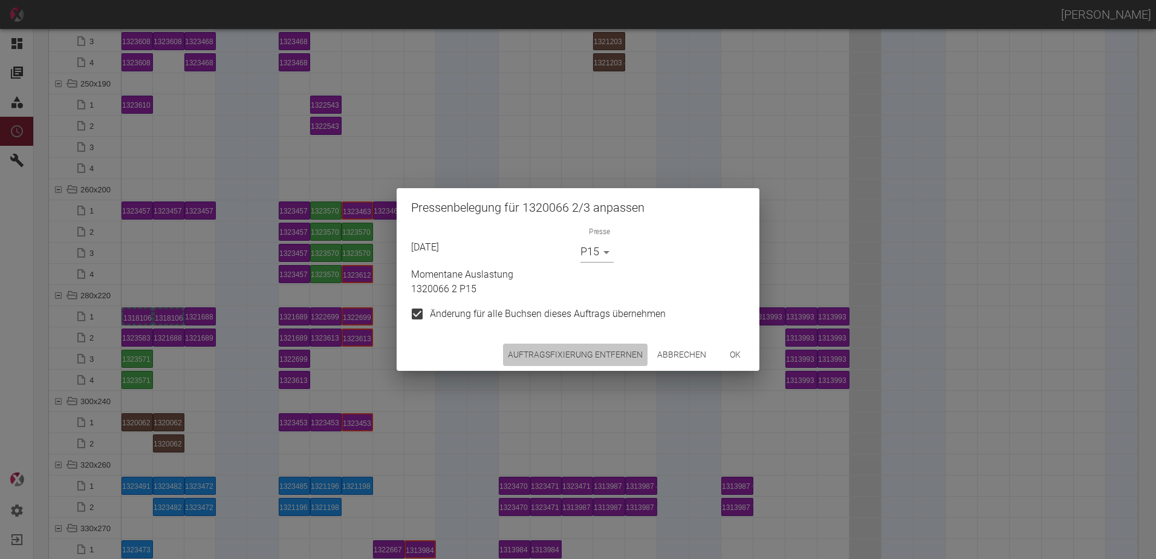
click at [591, 360] on button "Auftragsfixierung entfernen" at bounding box center [575, 354] width 145 height 22
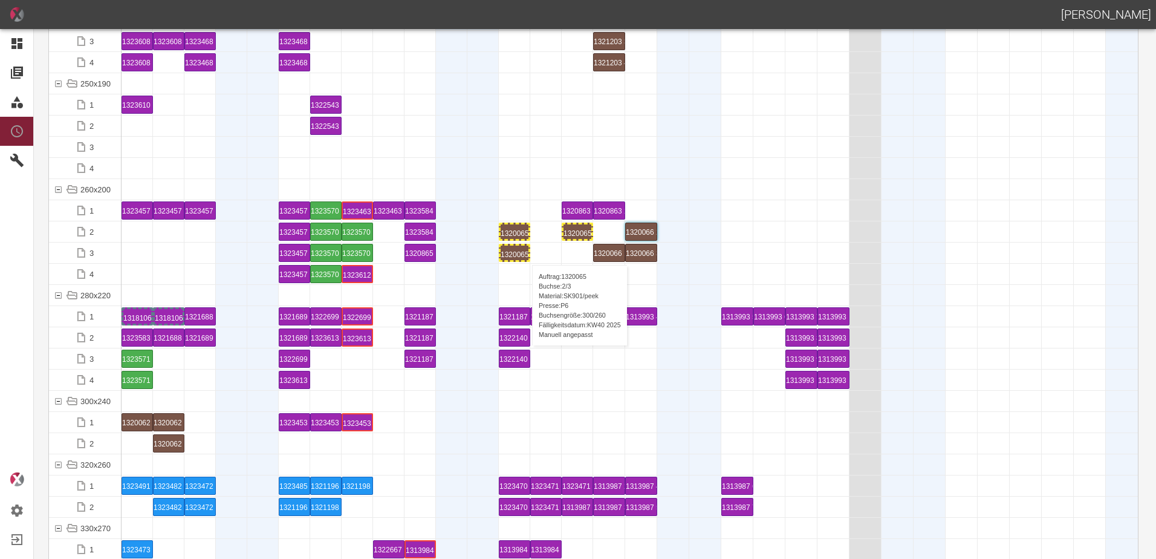
click at [523, 253] on div "1320065 2 P6" at bounding box center [515, 252] width 28 height 15
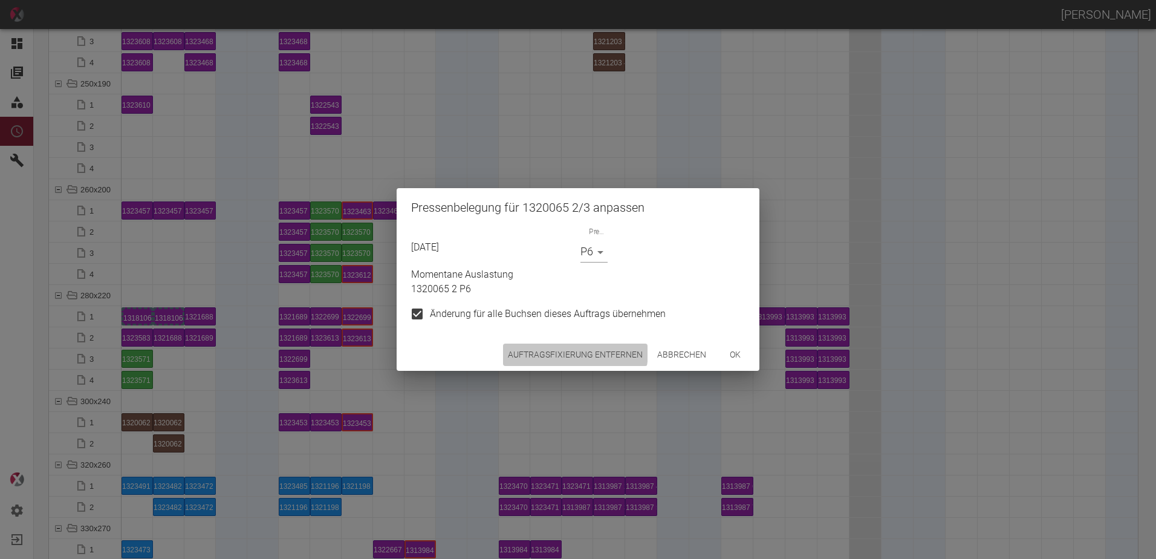
click at [554, 350] on button "Auftragsfixierung entfernen" at bounding box center [575, 354] width 145 height 22
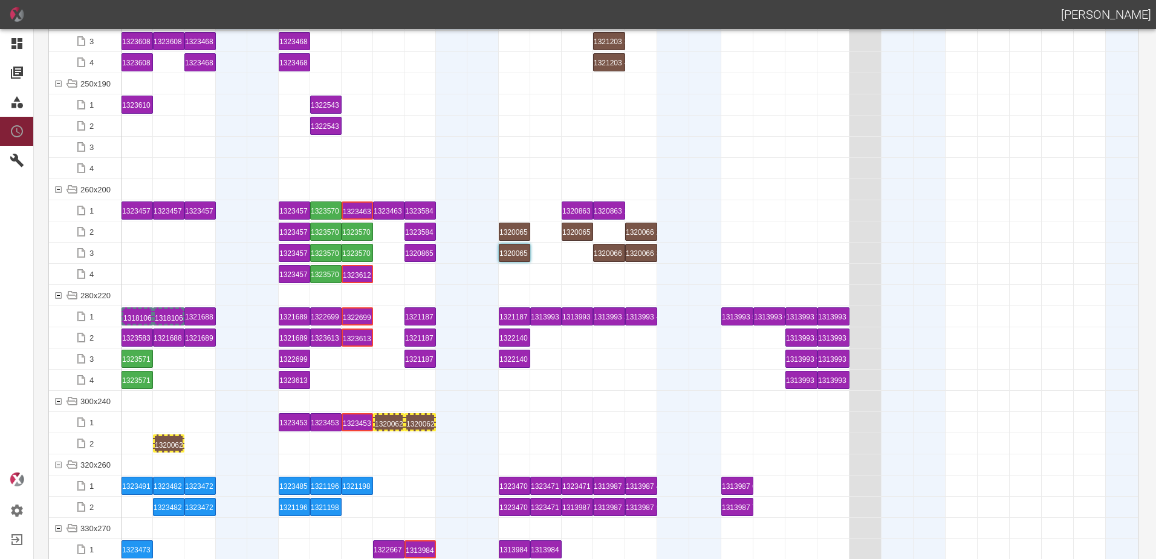
drag, startPoint x: 173, startPoint y: 421, endPoint x: 423, endPoint y: 412, distance: 249.9
drag, startPoint x: 181, startPoint y: 443, endPoint x: 526, endPoint y: 416, distance: 346.3
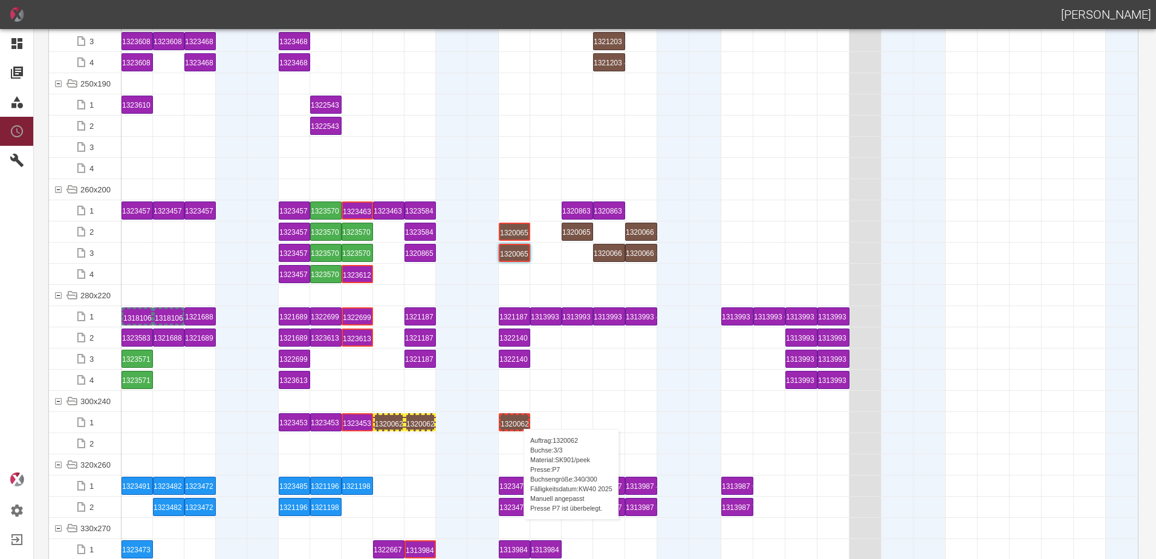
click at [518, 417] on div "1320062 3 P7" at bounding box center [515, 422] width 28 height 15
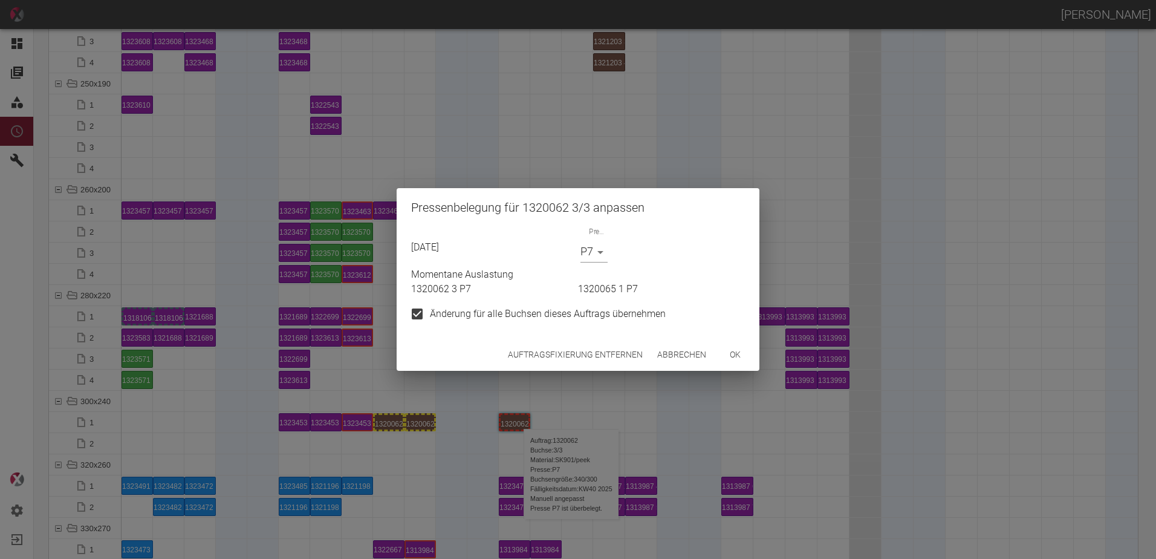
click at [547, 342] on div "Auftragsfixierung entfernen Abbrechen ok" at bounding box center [578, 355] width 363 height 32
click at [546, 346] on button "Auftragsfixierung entfernen" at bounding box center [575, 354] width 145 height 22
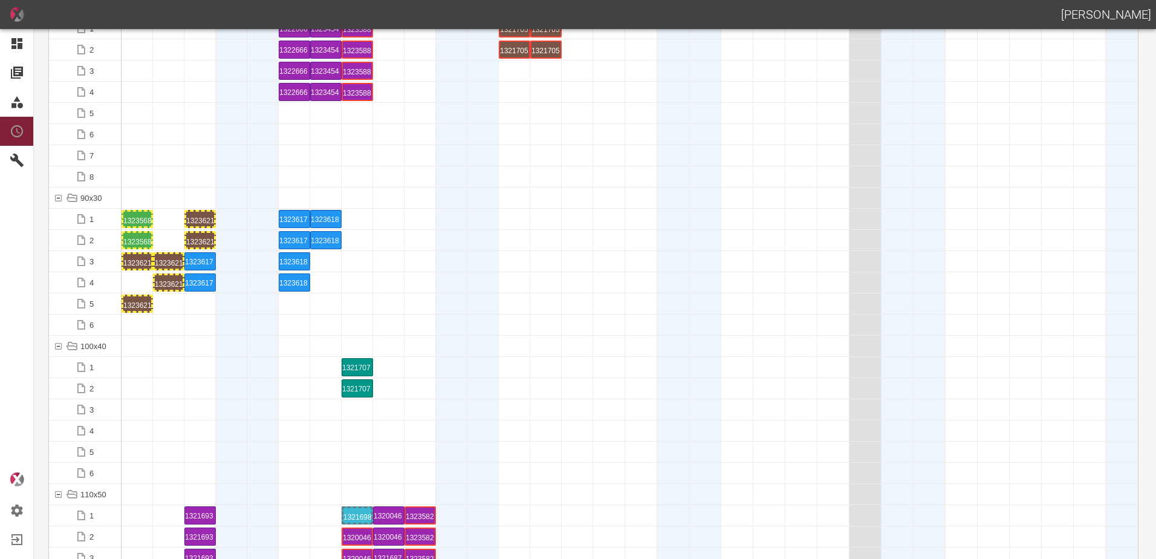
scroll to position [1259, 0]
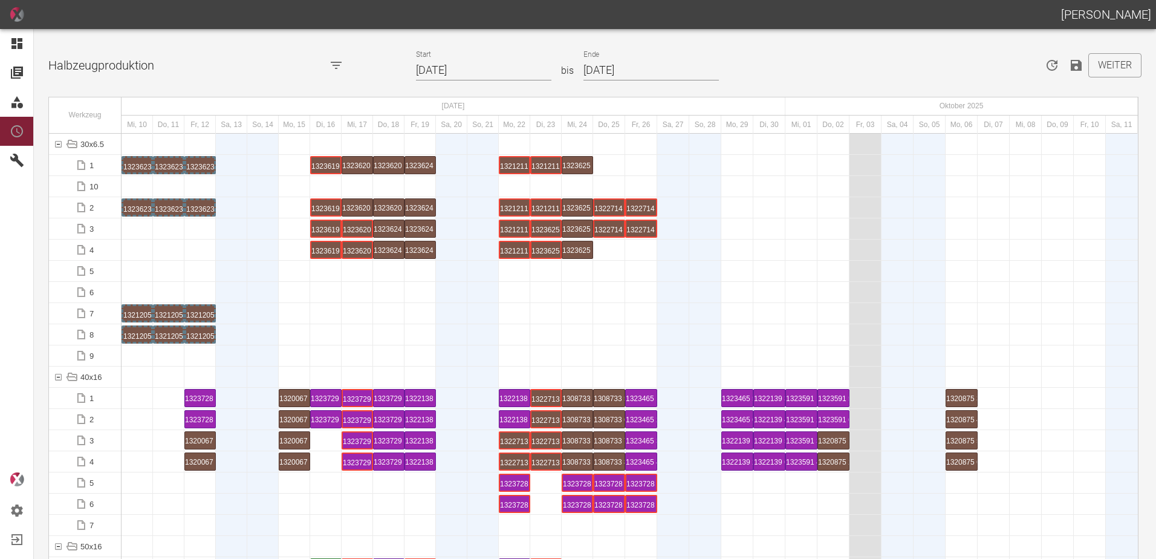
scroll to position [1270, 0]
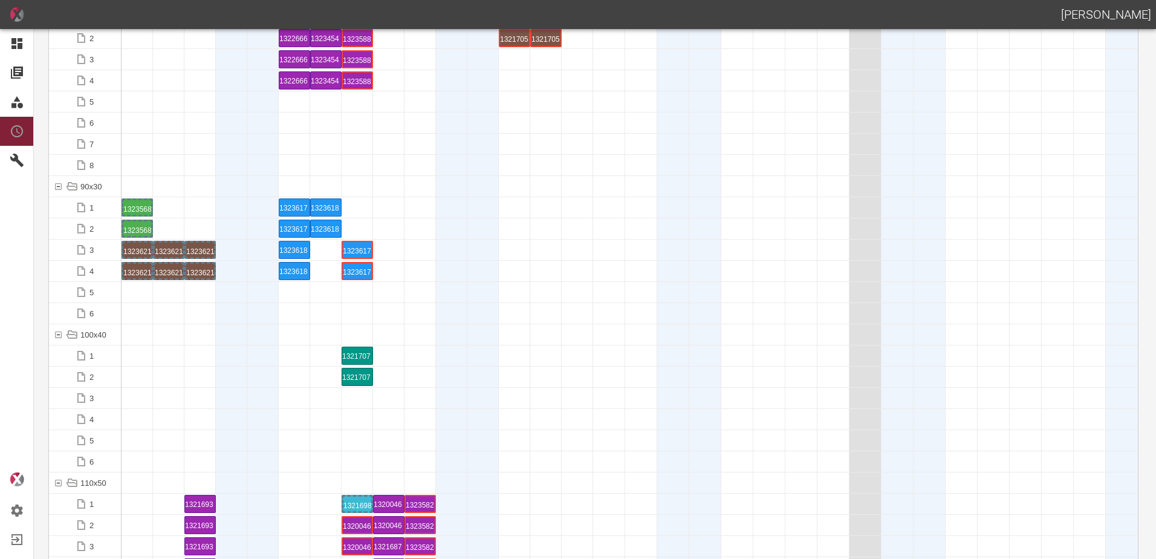
click at [201, 371] on div at bounding box center [199, 376] width 31 height 21
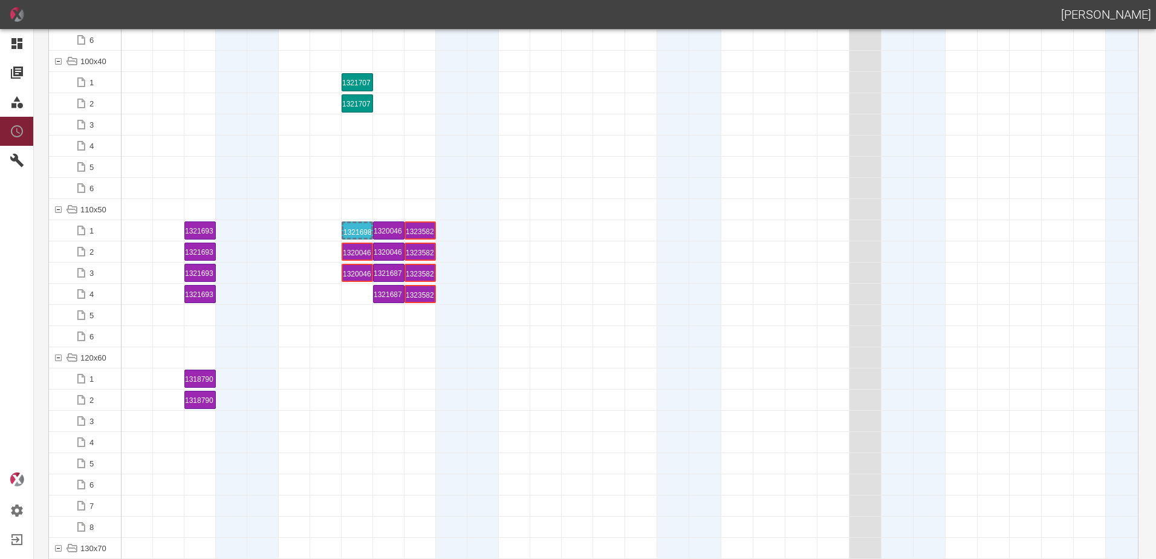
scroll to position [1572, 0]
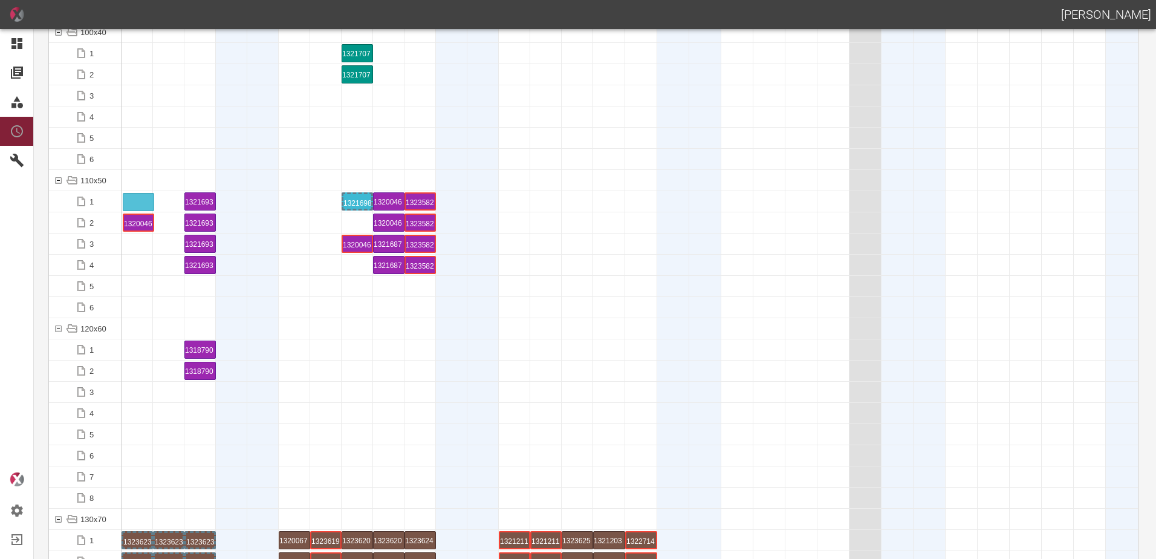
drag, startPoint x: 351, startPoint y: 225, endPoint x: 132, endPoint y: 195, distance: 220.3
drag, startPoint x: 372, startPoint y: 223, endPoint x: 165, endPoint y: 221, distance: 207.4
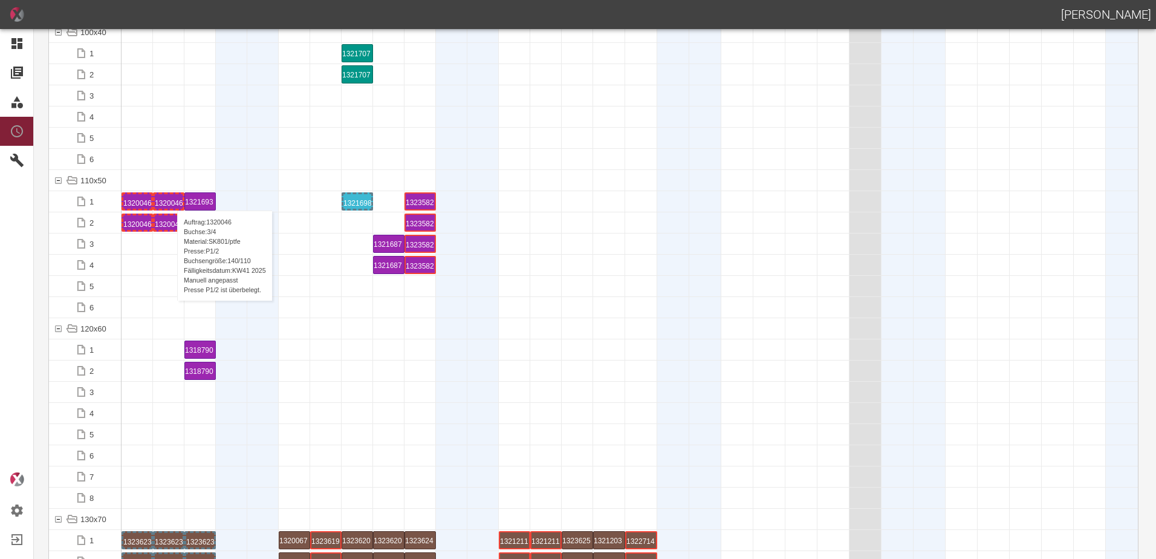
click at [171, 198] on div "1320046 3 P1/2" at bounding box center [169, 201] width 28 height 15
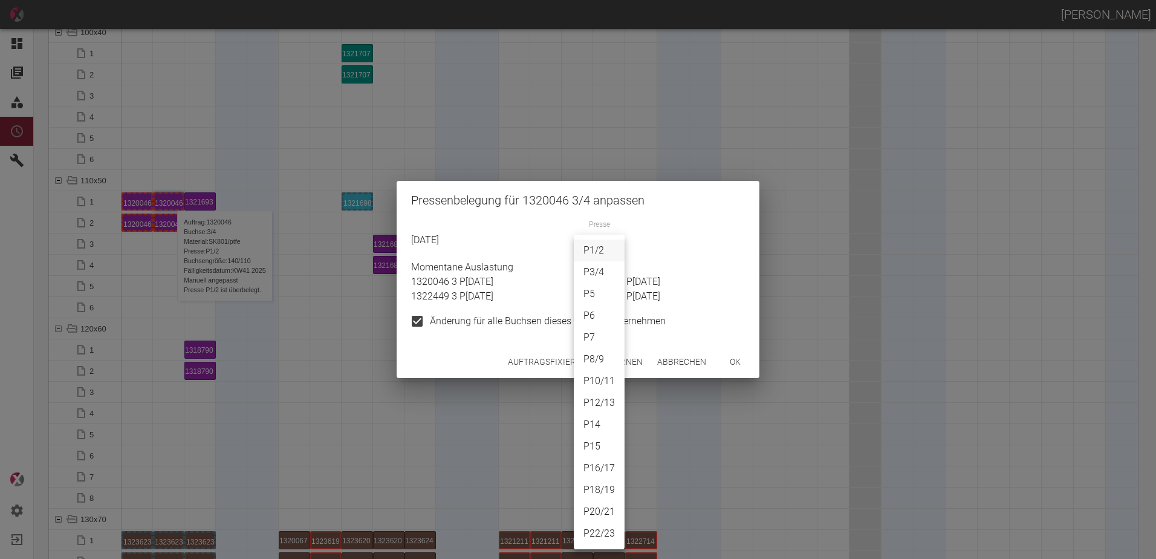
click at [594, 244] on body "[PERSON_NAME] Dashboard Aufträge Materialien Planung Maschinen Einstellungen Au…" at bounding box center [578, 279] width 1156 height 559
click at [600, 380] on li "P10/11" at bounding box center [599, 381] width 51 height 22
type input "P10/11"
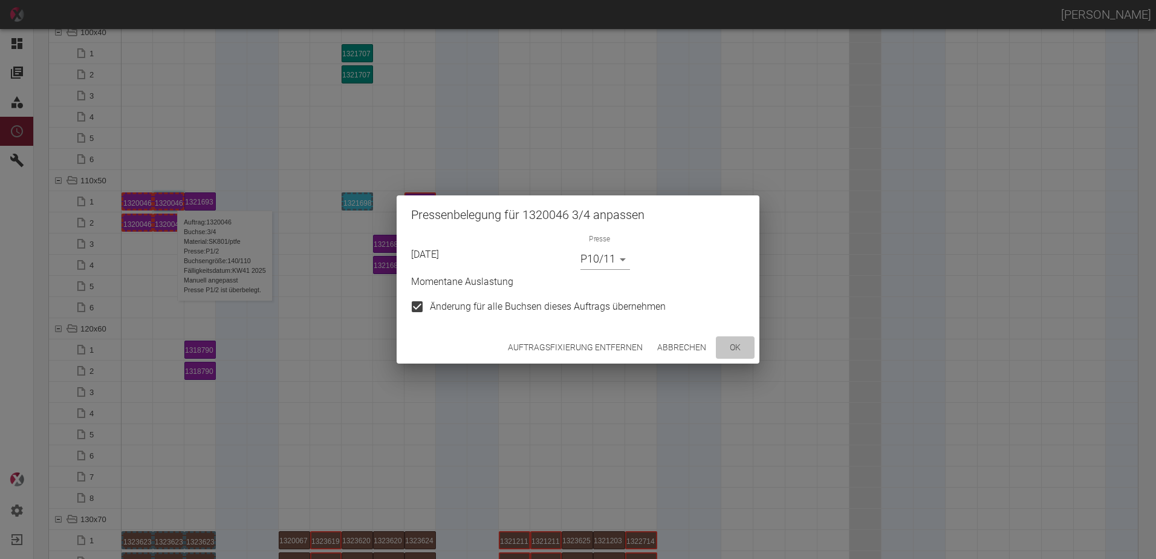
click at [732, 354] on button "ok" at bounding box center [735, 347] width 39 height 22
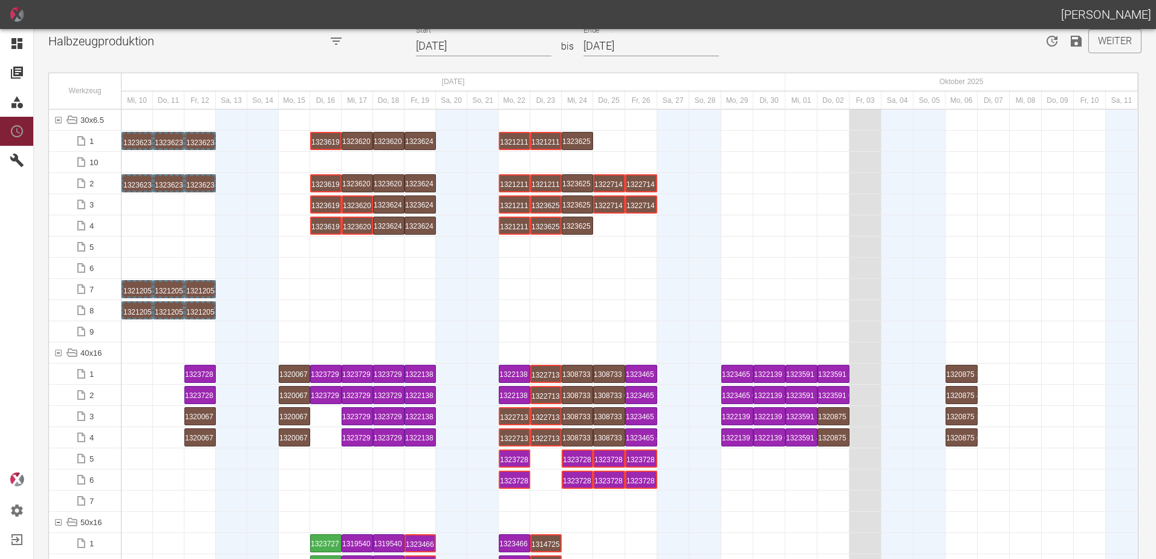
scroll to position [0, 0]
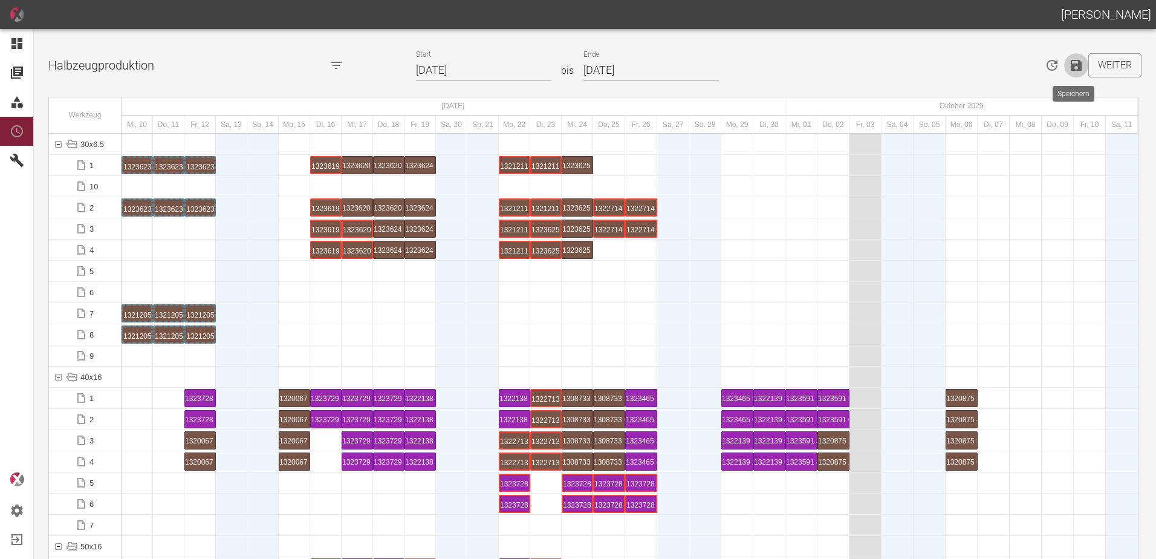
click at [1071, 67] on icon "Speichern" at bounding box center [1076, 65] width 11 height 11
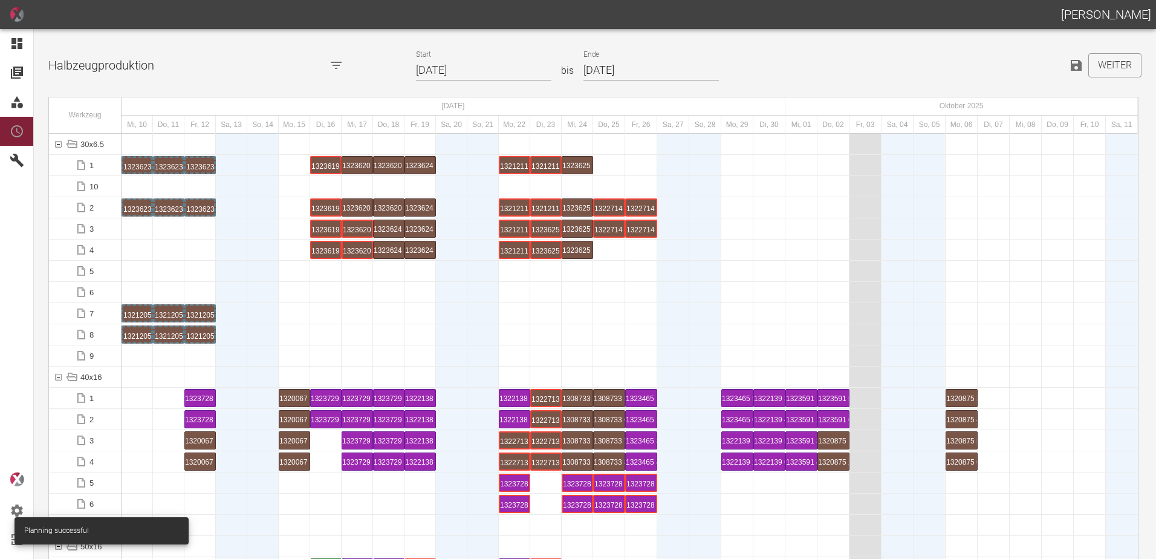
click at [261, 424] on div at bounding box center [262, 419] width 31 height 21
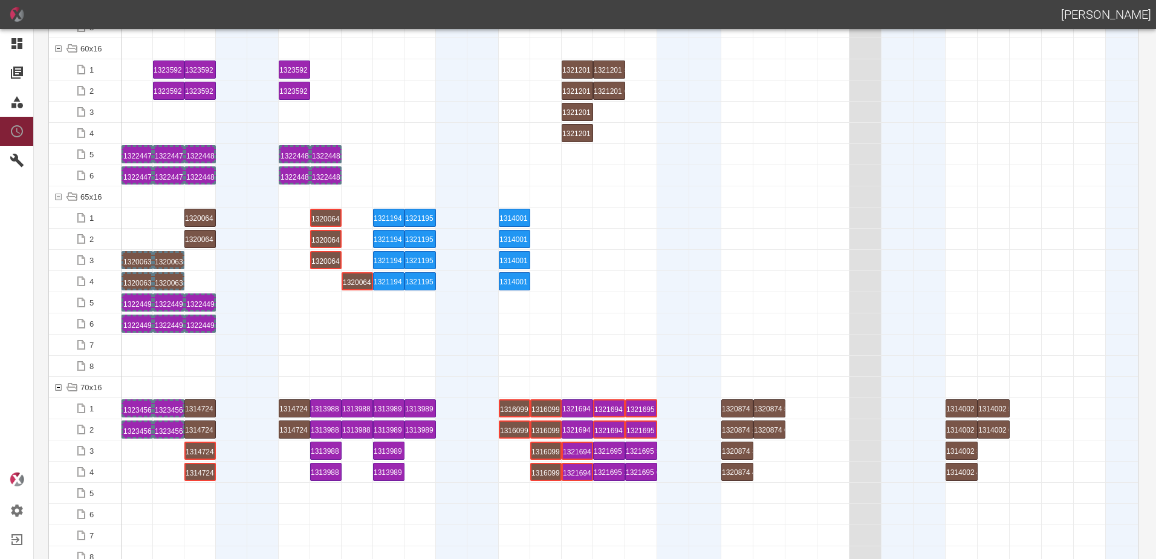
scroll to position [665, 0]
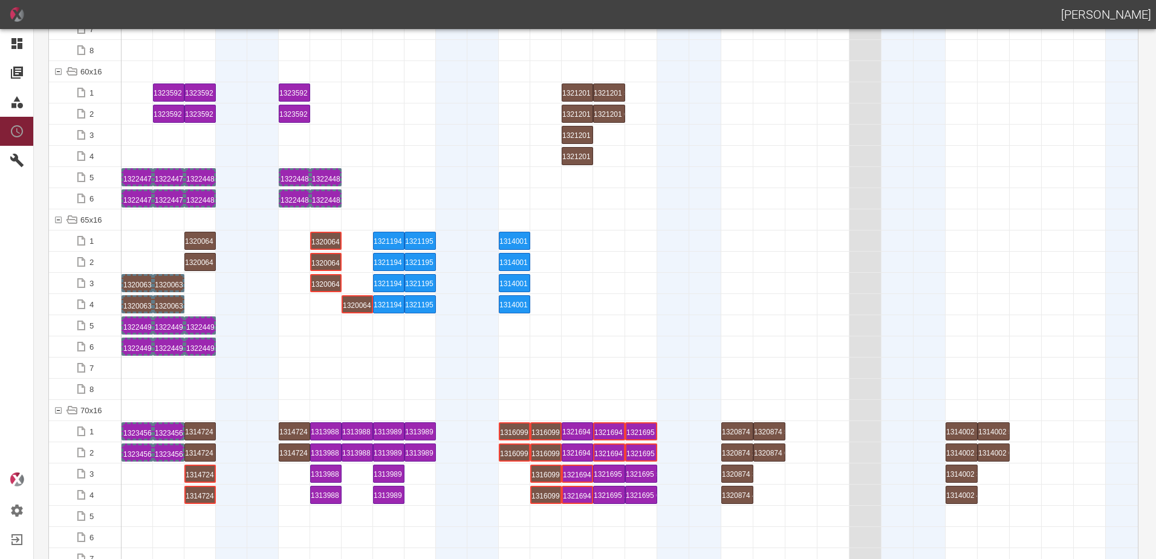
click at [324, 362] on div at bounding box center [325, 367] width 31 height 21
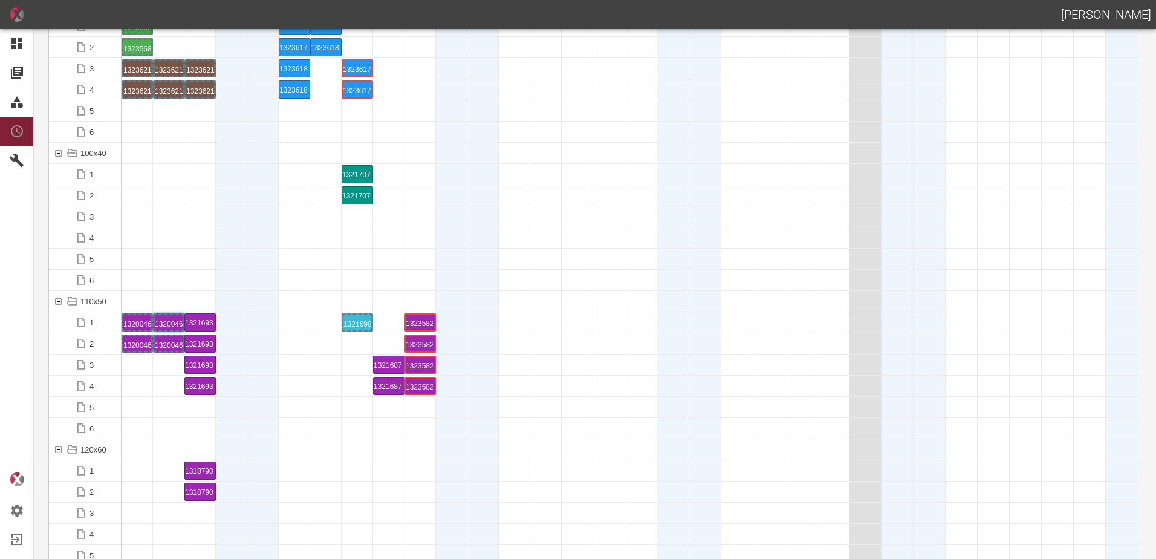
scroll to position [1512, 0]
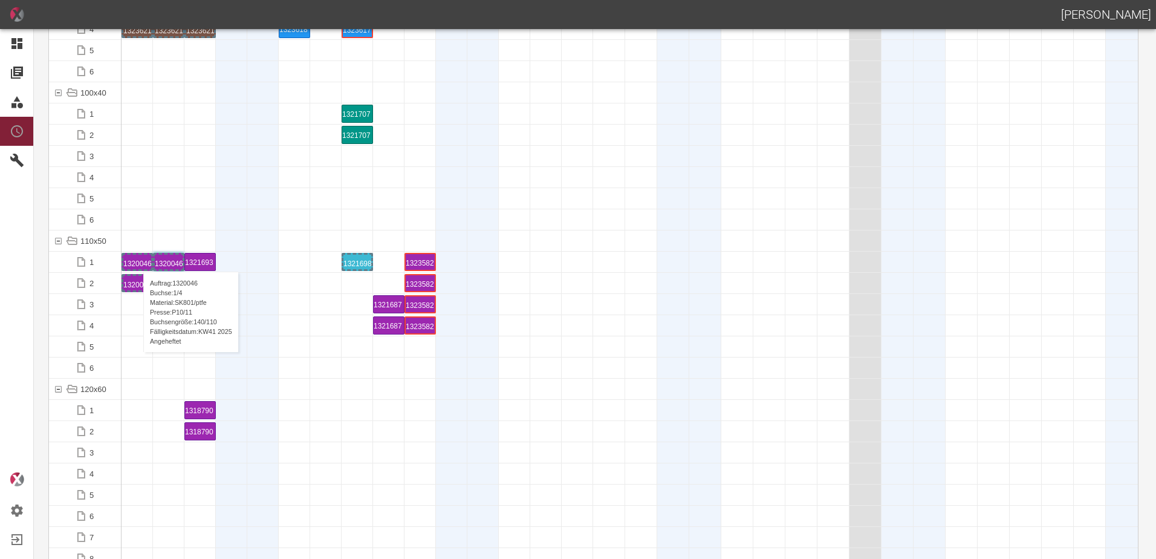
click at [137, 259] on div "1320046 1 P10/11" at bounding box center [137, 262] width 28 height 15
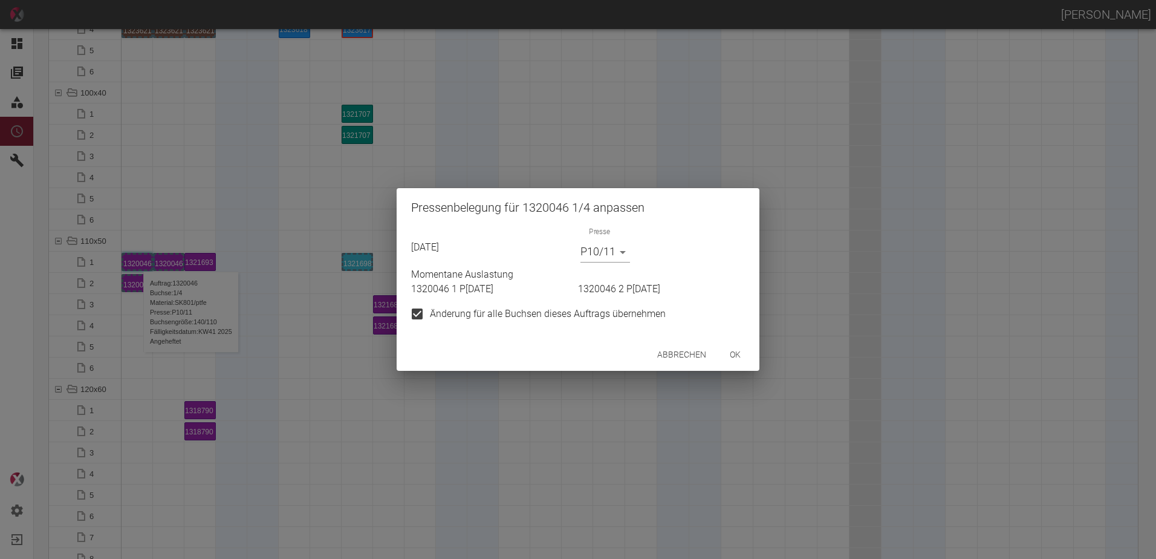
click at [598, 258] on body "[PERSON_NAME] Dashboard Aufträge Materialien Planung Maschinen Einstellungen Au…" at bounding box center [578, 279] width 1156 height 559
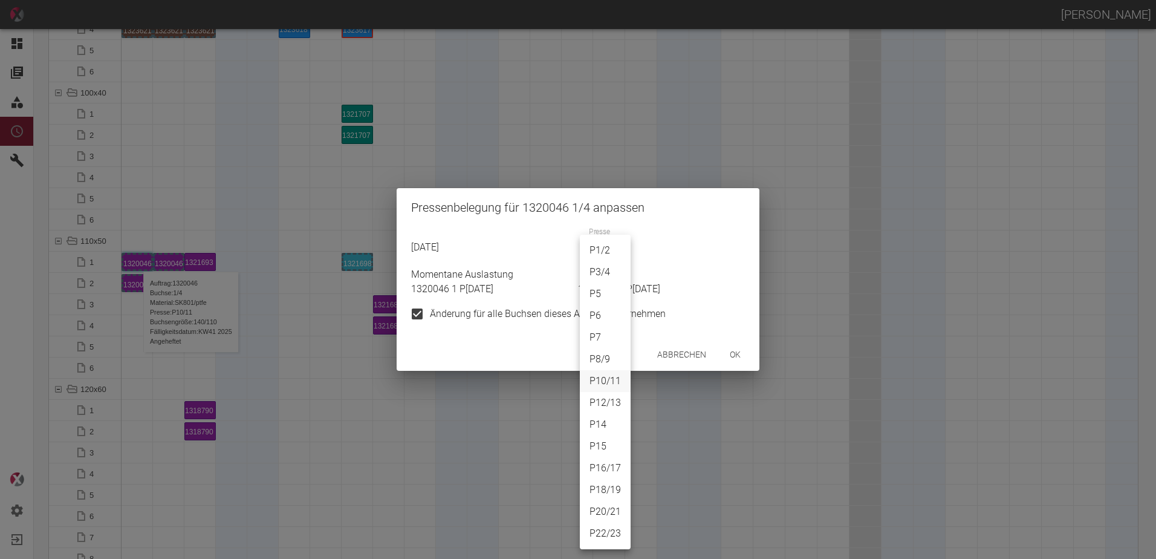
click at [614, 512] on li "P20/21" at bounding box center [605, 512] width 51 height 22
type input "P20/21"
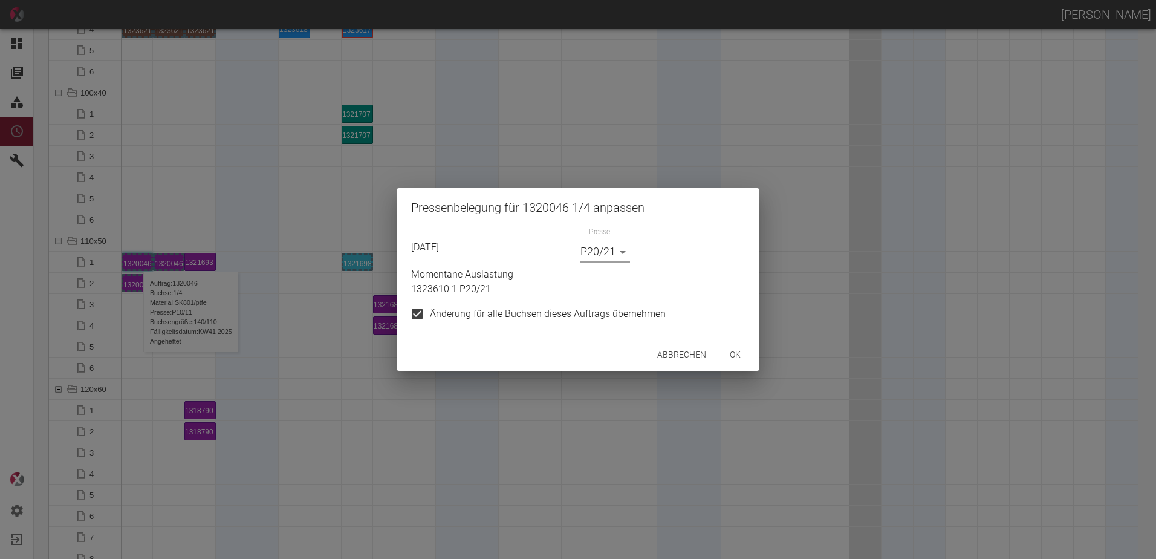
click at [735, 360] on button "ok" at bounding box center [735, 354] width 39 height 22
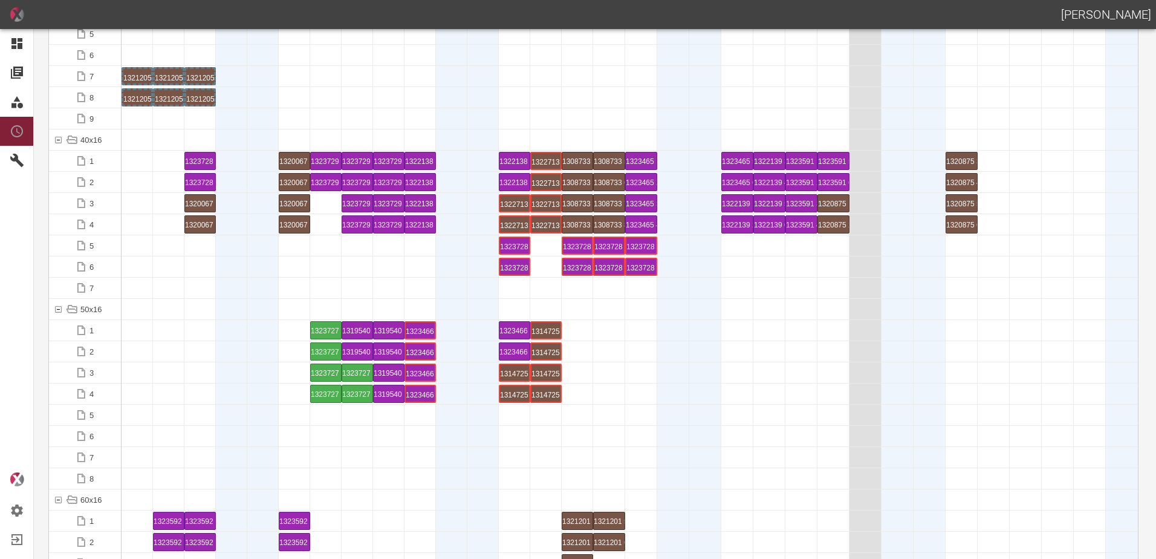
scroll to position [181, 0]
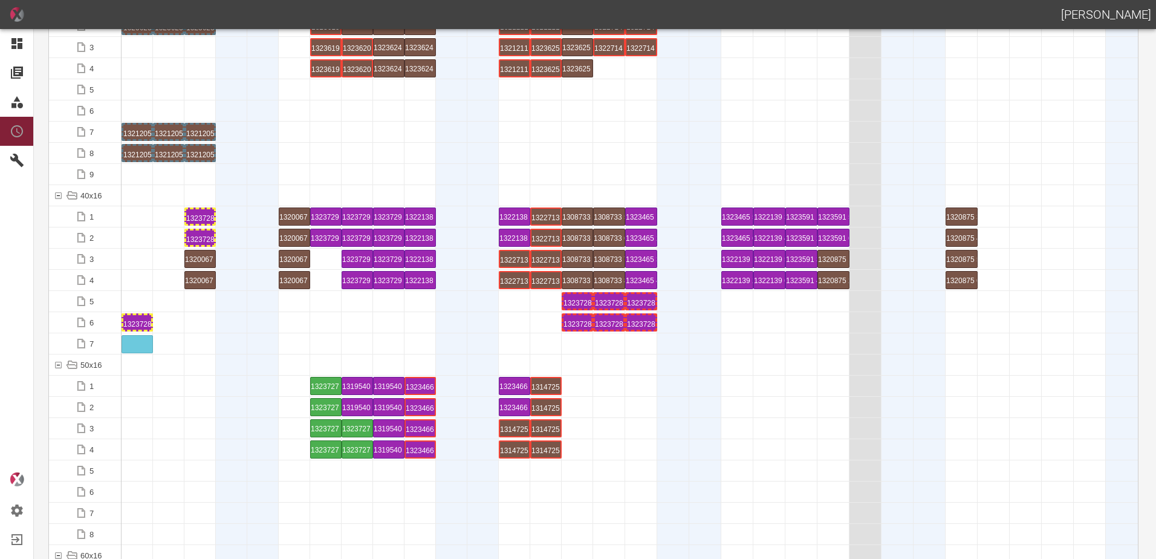
drag, startPoint x: 512, startPoint y: 324, endPoint x: 129, endPoint y: 338, distance: 383.0
drag, startPoint x: 575, startPoint y: 301, endPoint x: 165, endPoint y: 317, distance: 410.3
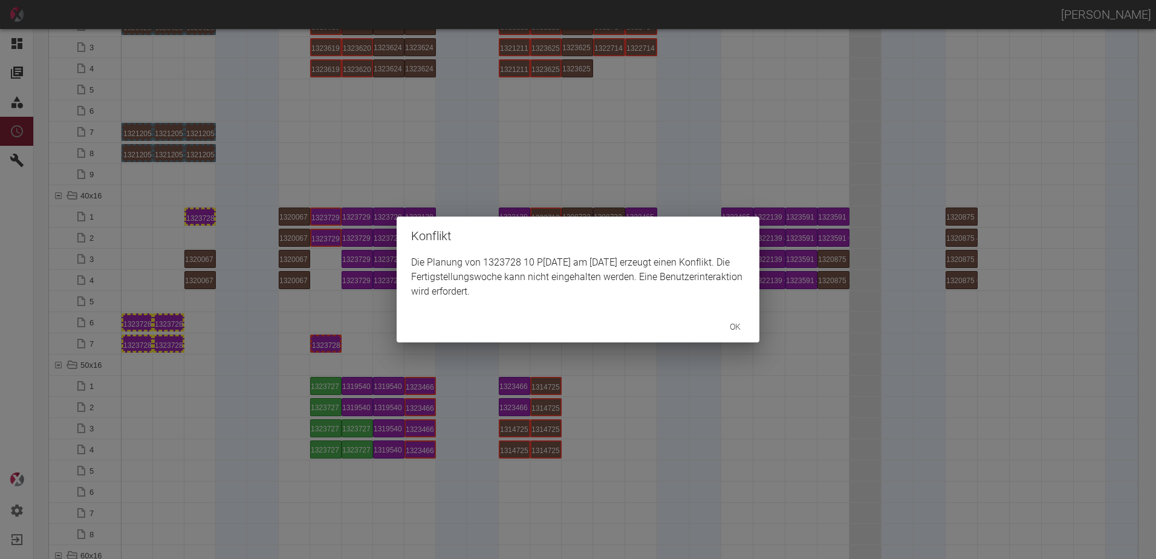
click at [198, 215] on div "Konflikt Die Planung von 1323728 10 P10/11 am 16.9.2025 erzeugt einen Konflikt.…" at bounding box center [578, 279] width 1156 height 559
click at [568, 331] on div "ok" at bounding box center [578, 327] width 363 height 32
click at [614, 351] on div "Konflikt Die Planung von 1323728 9 P10/11 am 16.9.2025 erzeugt einen Konflikt. …" at bounding box center [578, 279] width 1156 height 559
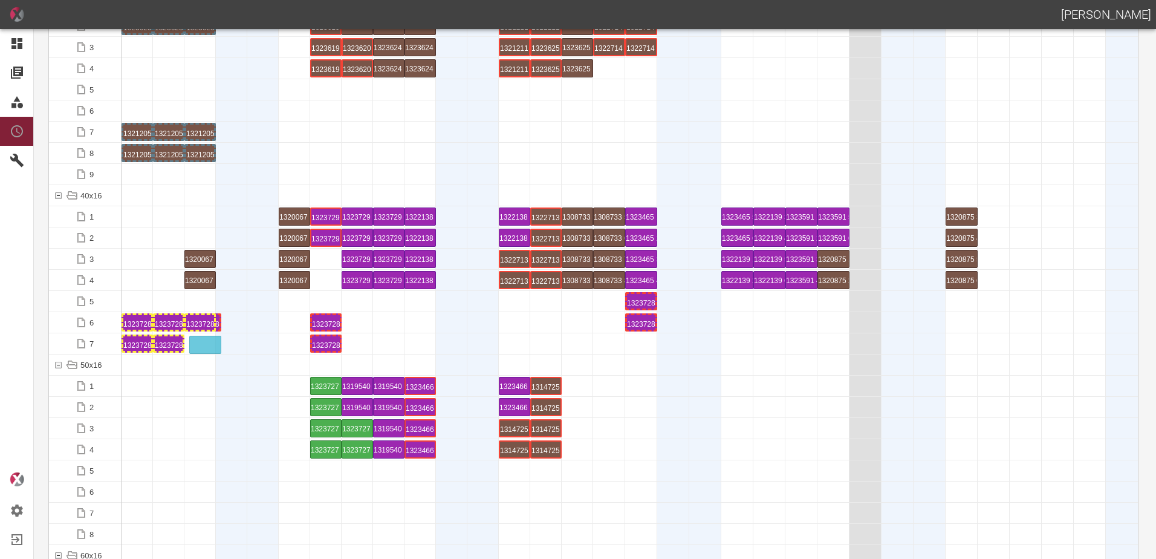
drag, startPoint x: 605, startPoint y: 323, endPoint x: 201, endPoint y: 337, distance: 404.1
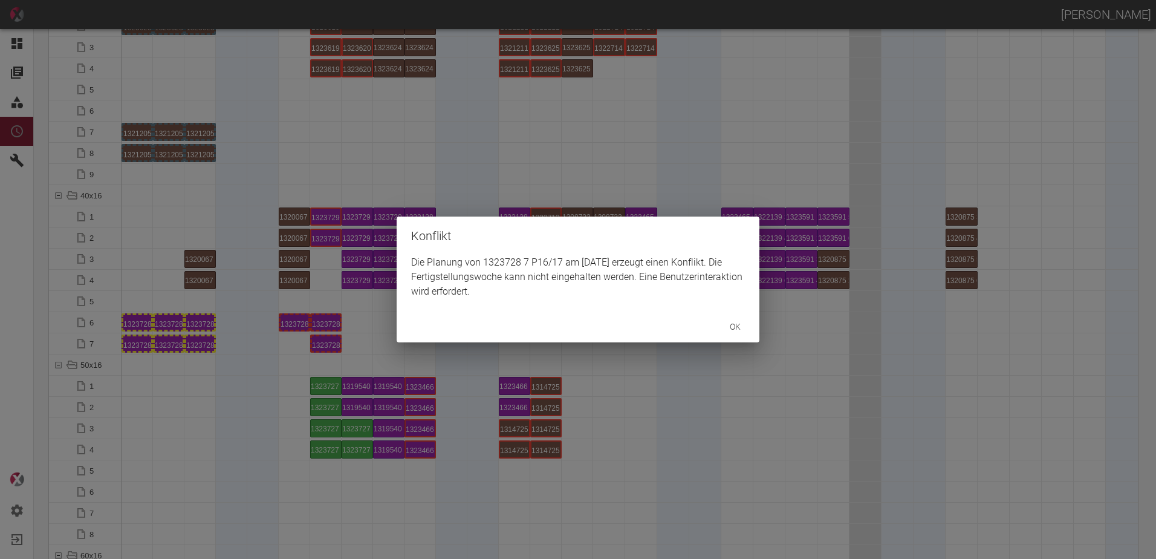
click at [646, 319] on div "ok" at bounding box center [578, 327] width 363 height 32
click at [631, 345] on div "Konflikt Die Planung von 1323728 7 P16/17 am 15.9.2025 erzeugt einen Konflikt. …" at bounding box center [578, 279] width 1156 height 559
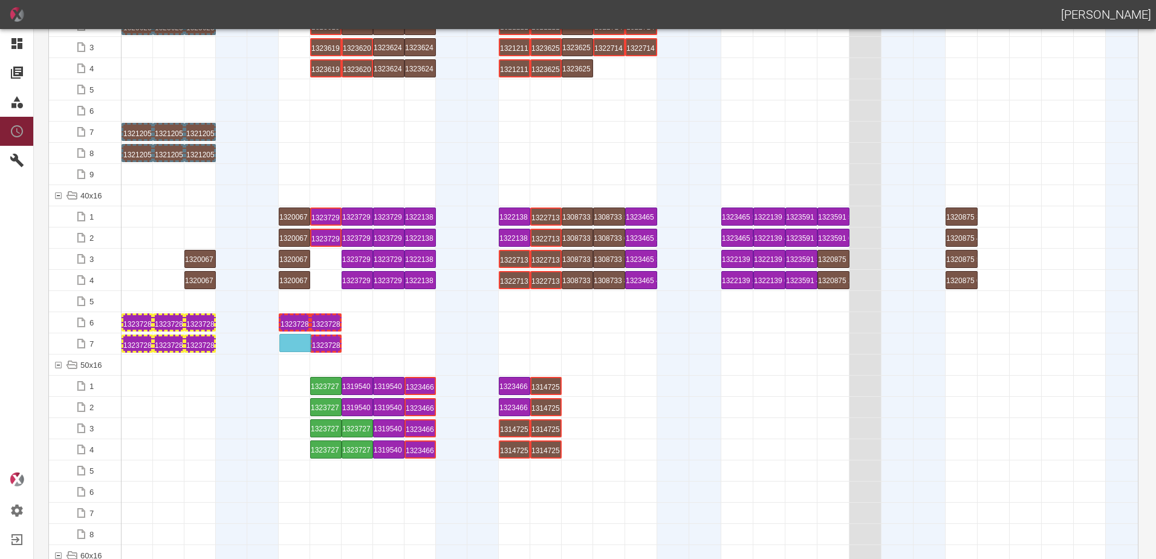
drag, startPoint x: 639, startPoint y: 327, endPoint x: 298, endPoint y: 336, distance: 341.1
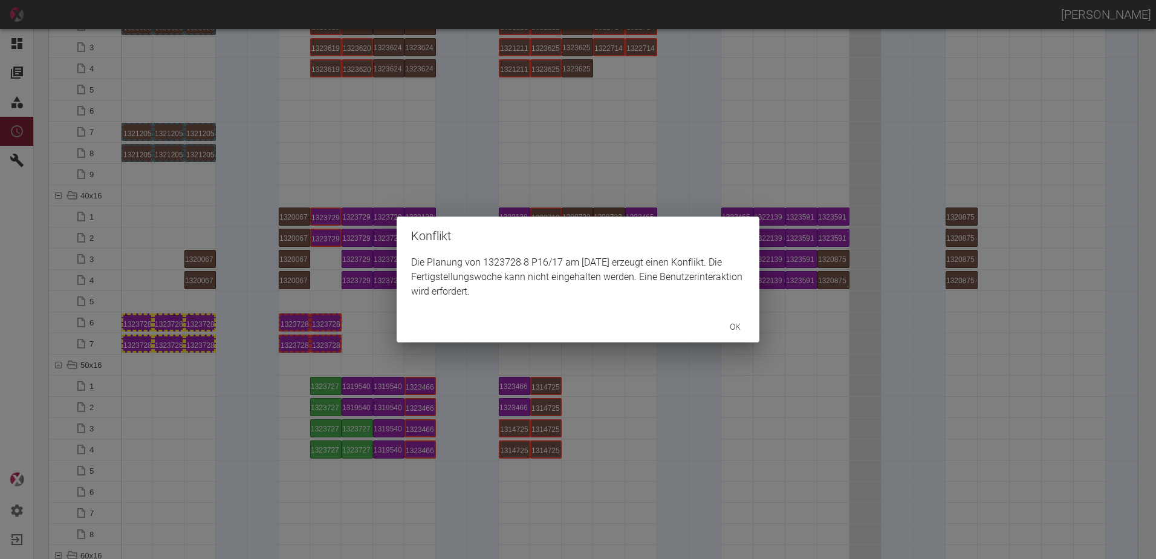
click at [265, 423] on div "Konflikt Die Planung von 1323728 8 P16/17 am 15.9.2025 erzeugt einen Konflikt. …" at bounding box center [578, 279] width 1156 height 559
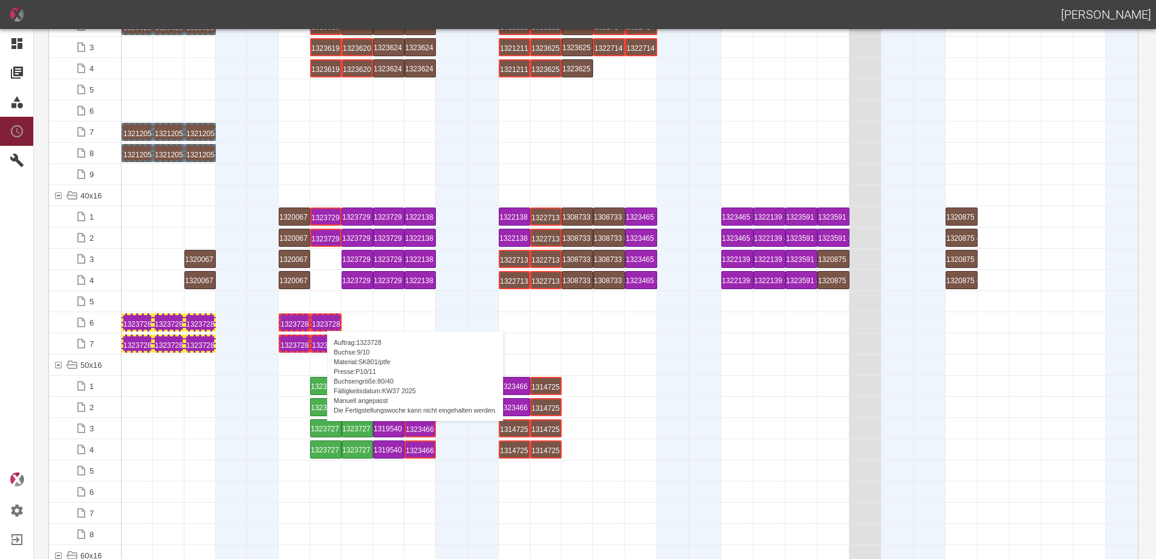
click at [321, 319] on div "1323728 9 P[DATE]" at bounding box center [326, 322] width 28 height 15
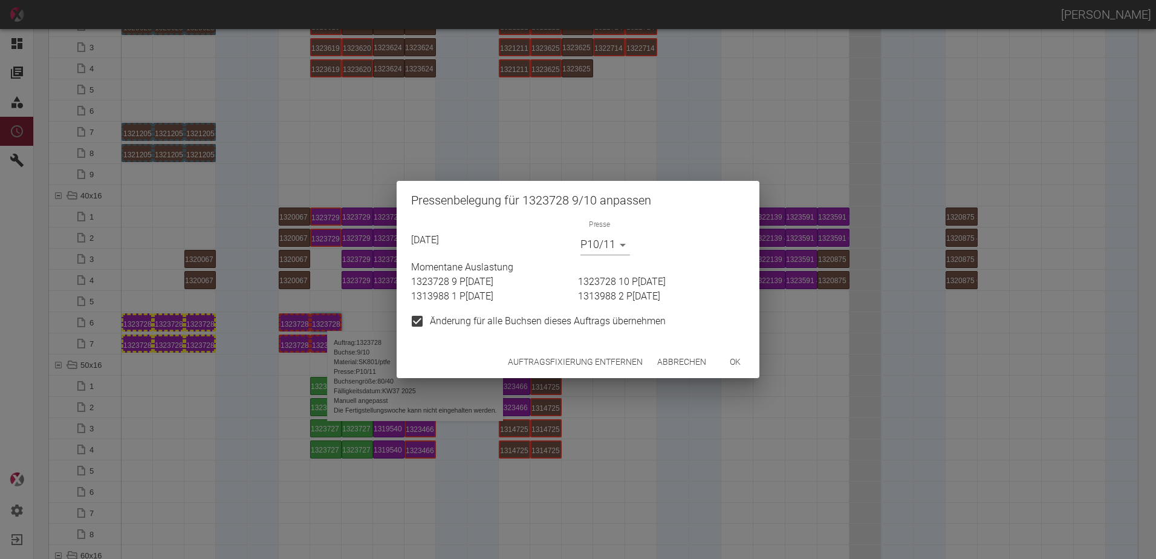
drag, startPoint x: 730, startPoint y: 356, endPoint x: 358, endPoint y: 334, distance: 373.1
click at [730, 354] on button "ok" at bounding box center [735, 362] width 39 height 22
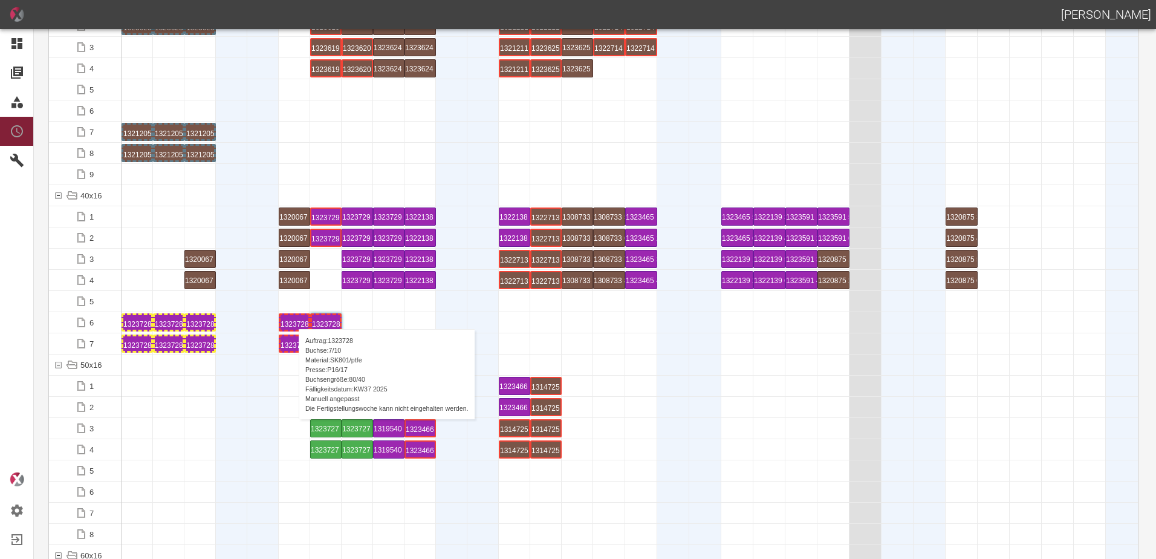
click at [293, 317] on div "1323728 7 P16/17" at bounding box center [295, 322] width 28 height 15
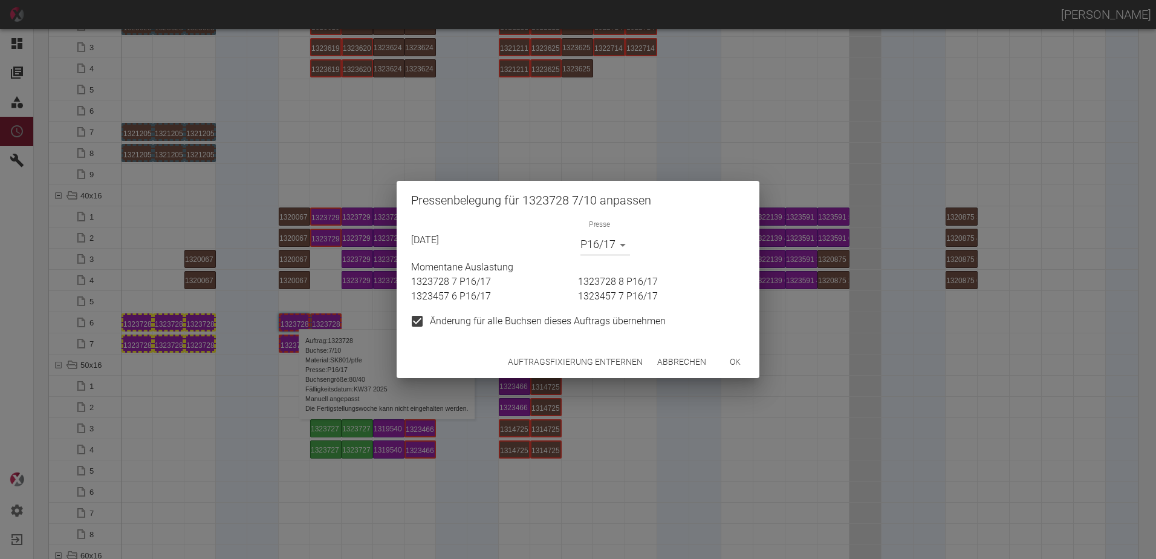
click at [606, 252] on body "[PERSON_NAME] Dashboard Aufträge Materialien Planung Maschinen Einstellungen Au…" at bounding box center [578, 279] width 1156 height 559
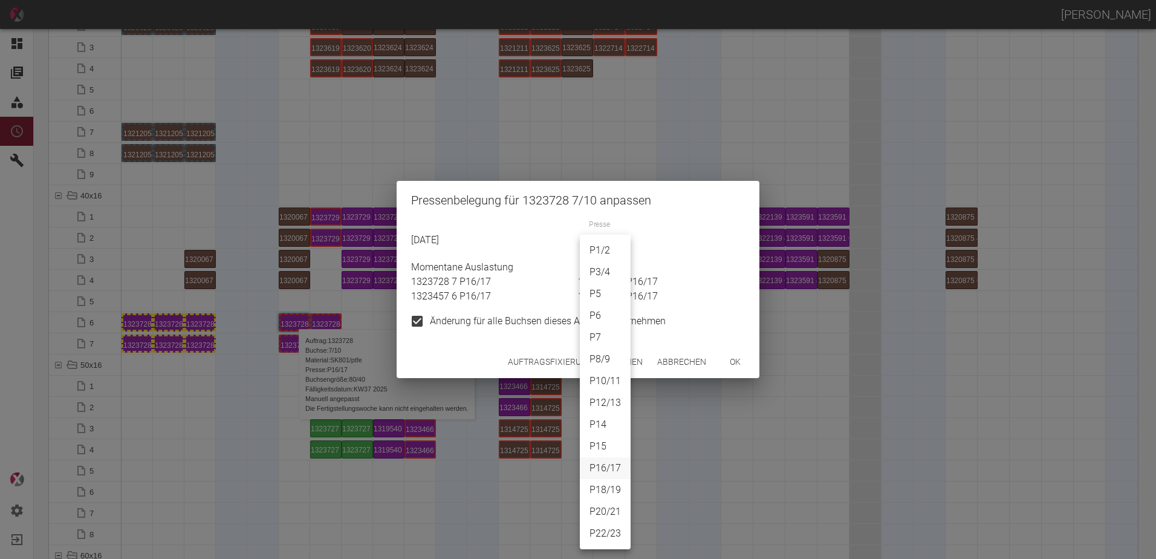
click at [608, 386] on li "P10/11" at bounding box center [605, 381] width 51 height 22
type input "P10/11"
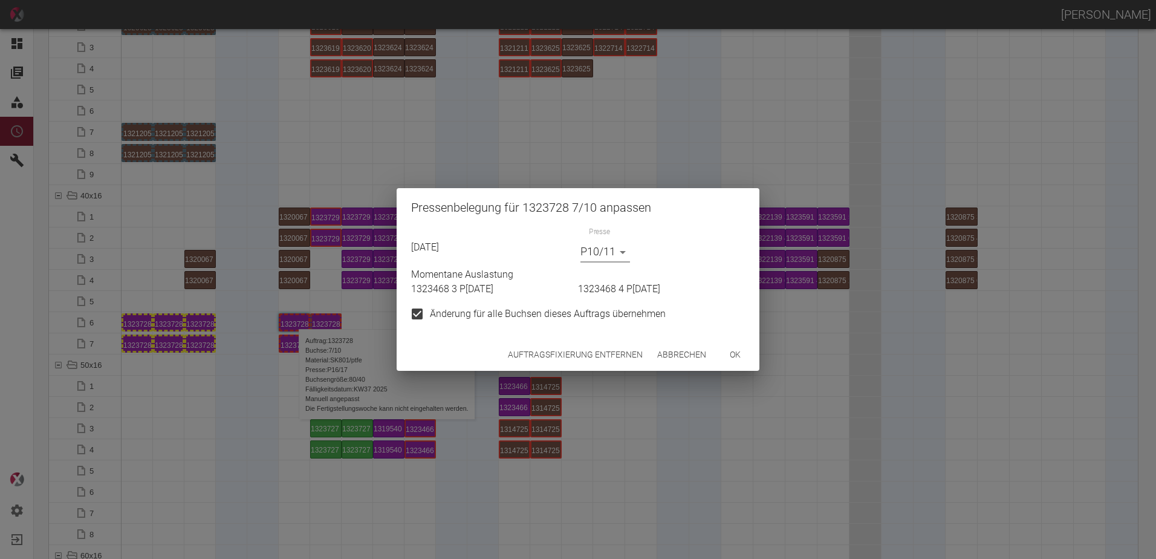
click at [746, 354] on button "ok" at bounding box center [735, 354] width 39 height 22
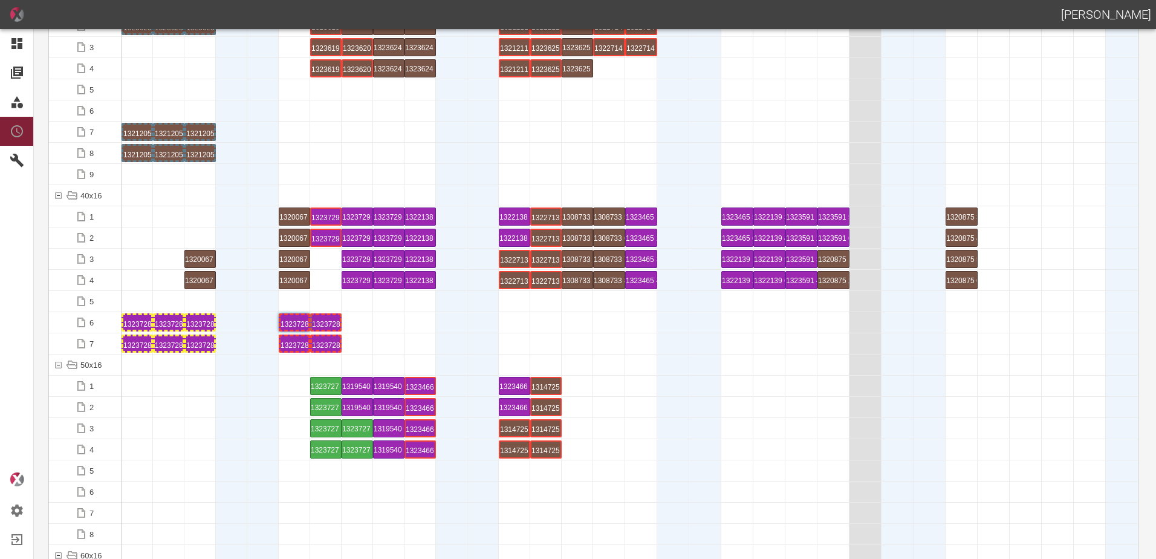
click at [170, 427] on div at bounding box center [168, 428] width 31 height 21
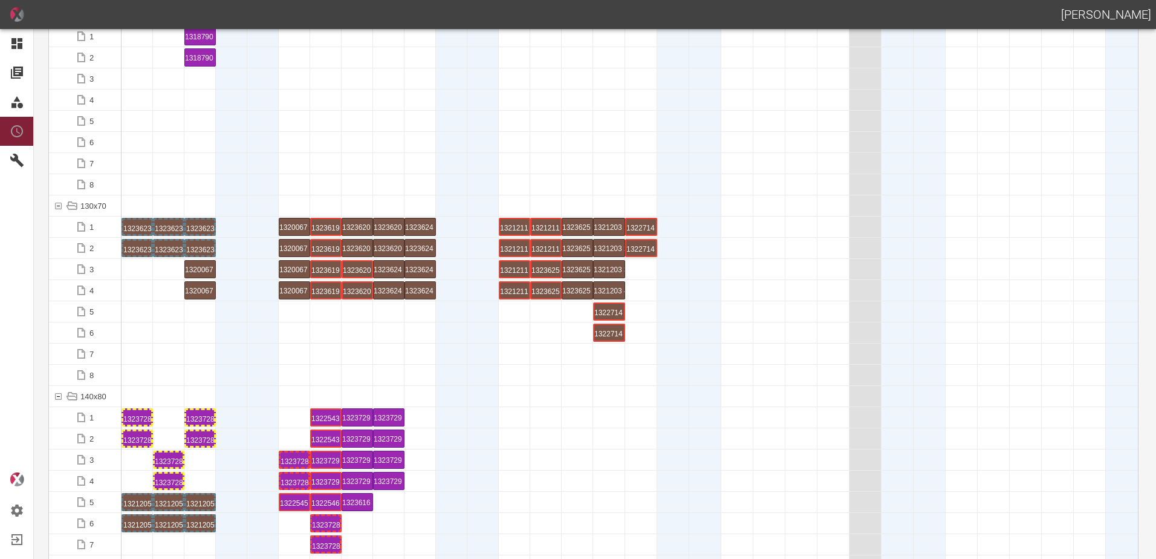
scroll to position [1995, 0]
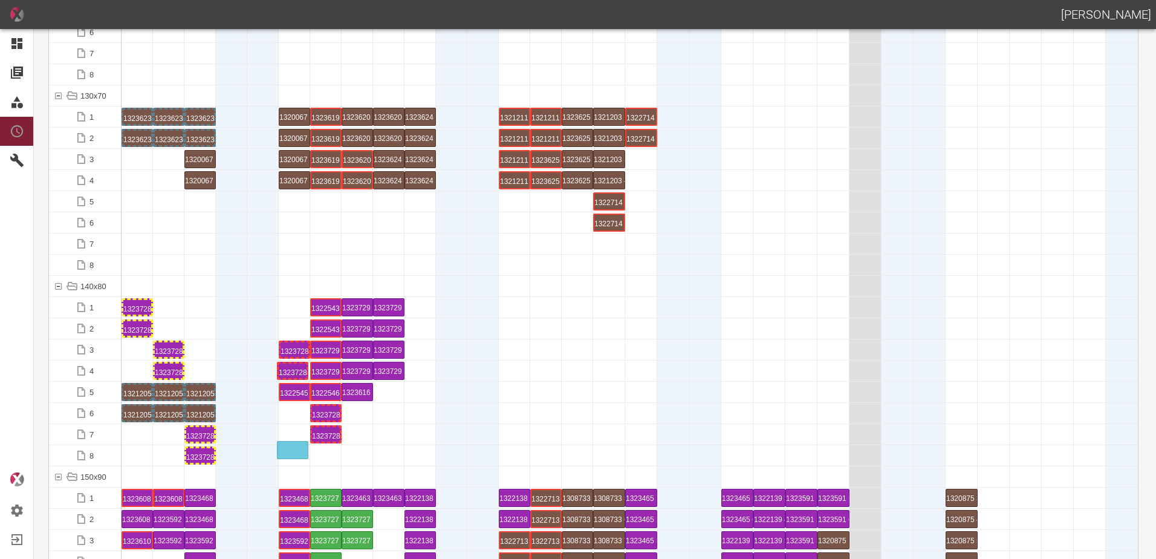
drag, startPoint x: 285, startPoint y: 374, endPoint x: 284, endPoint y: 443, distance: 69.6
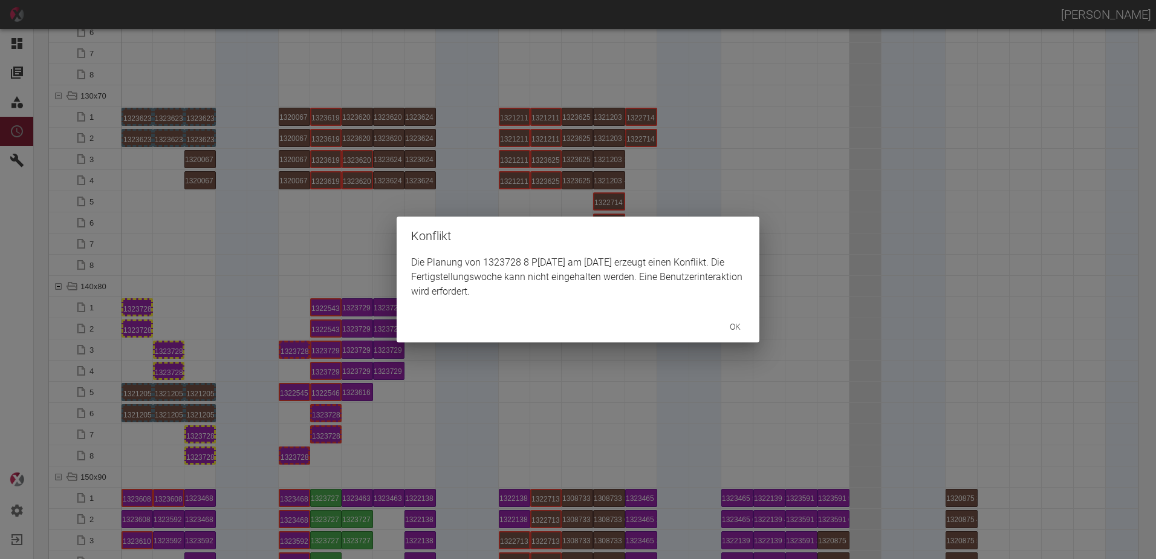
click at [290, 349] on div "Konflikt Die Planung von 1323728 8 P10/11 am 15.9.2025 erzeugt einen Konflikt. …" at bounding box center [578, 279] width 1156 height 559
click at [333, 444] on div "Konflikt Die Planung von 1323728 7 P10/11 am 15.9.2025 erzeugt einen Konflikt. …" at bounding box center [578, 279] width 1156 height 559
click at [331, 414] on div "Konflikt Die Planung von 1323728 9 P10/11 am 16.9.2025 erzeugt einen Konflikt. …" at bounding box center [578, 279] width 1156 height 559
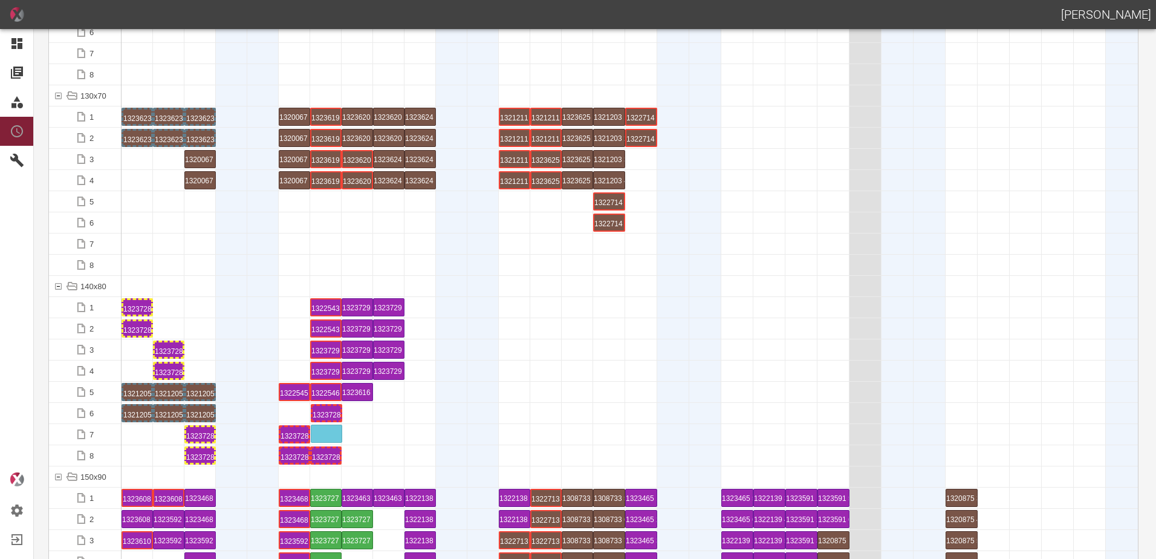
drag, startPoint x: 328, startPoint y: 414, endPoint x: 334, endPoint y: 426, distance: 14.1
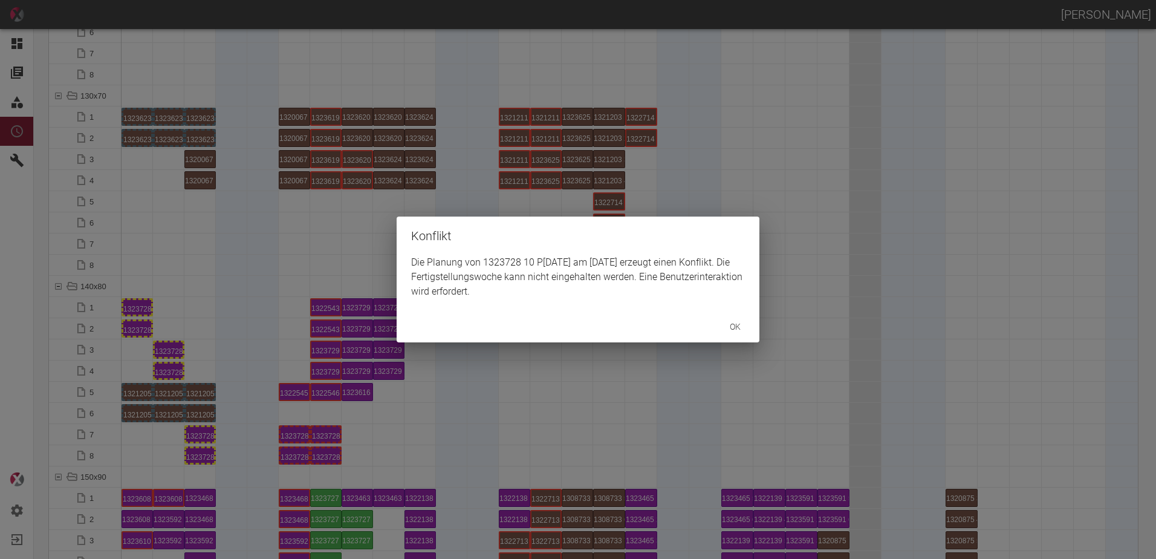
click at [176, 365] on div "Konflikt Die Planung von 1323728 10 P10/11 am 16.9.2025 erzeugt einen Konflikt.…" at bounding box center [578, 279] width 1156 height 559
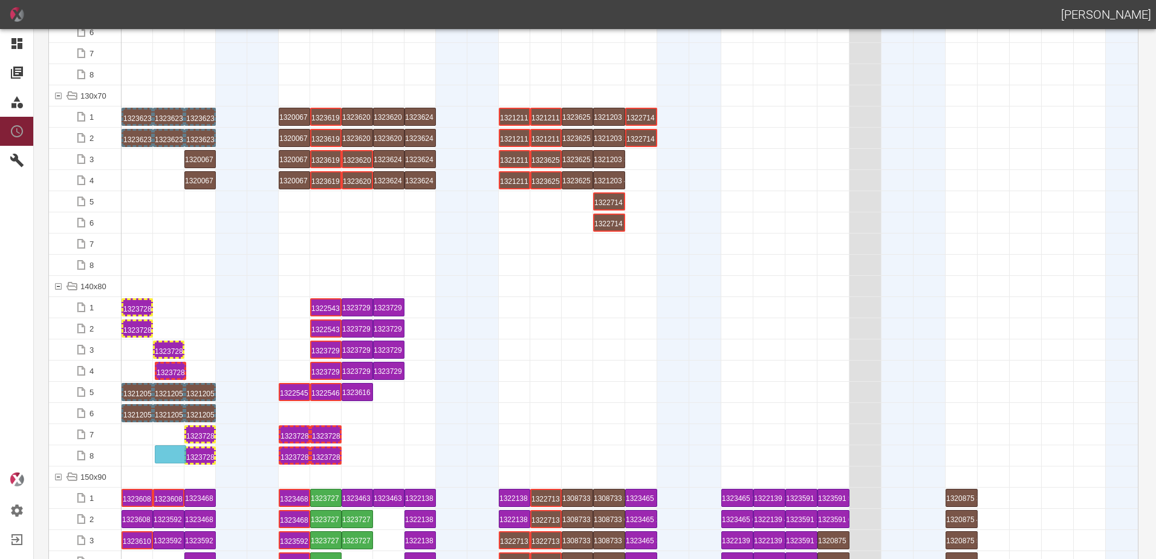
drag, startPoint x: 171, startPoint y: 374, endPoint x: 171, endPoint y: 446, distance: 72.6
drag, startPoint x: 166, startPoint y: 352, endPoint x: 163, endPoint y: 425, distance: 73.2
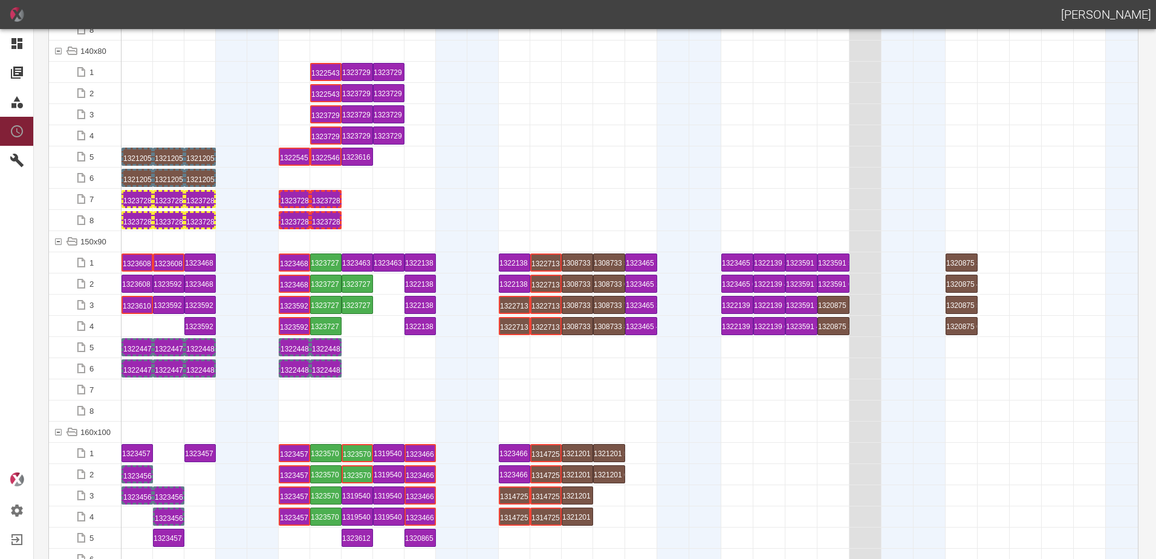
scroll to position [2298, 0]
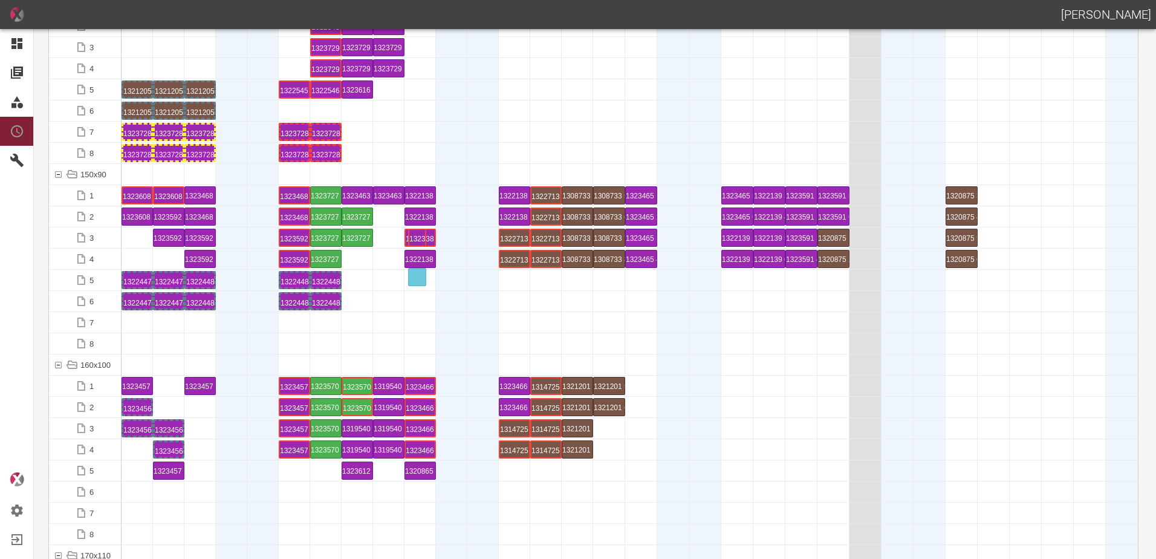
drag, startPoint x: 131, startPoint y: 238, endPoint x: 408, endPoint y: 270, distance: 278.7
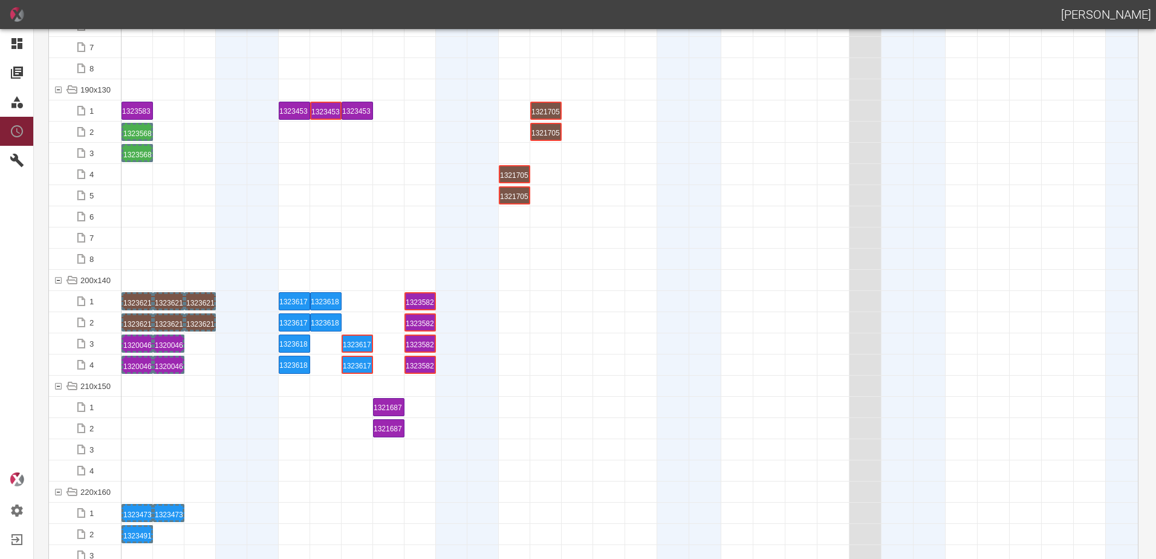
scroll to position [3023, 0]
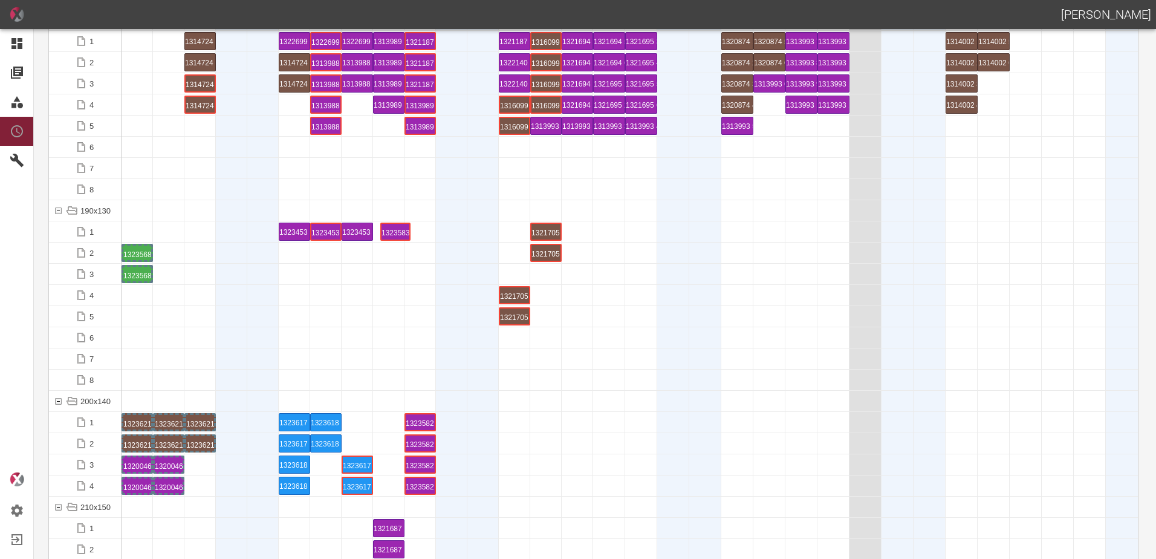
drag, startPoint x: 143, startPoint y: 230, endPoint x: 399, endPoint y: 219, distance: 256.0
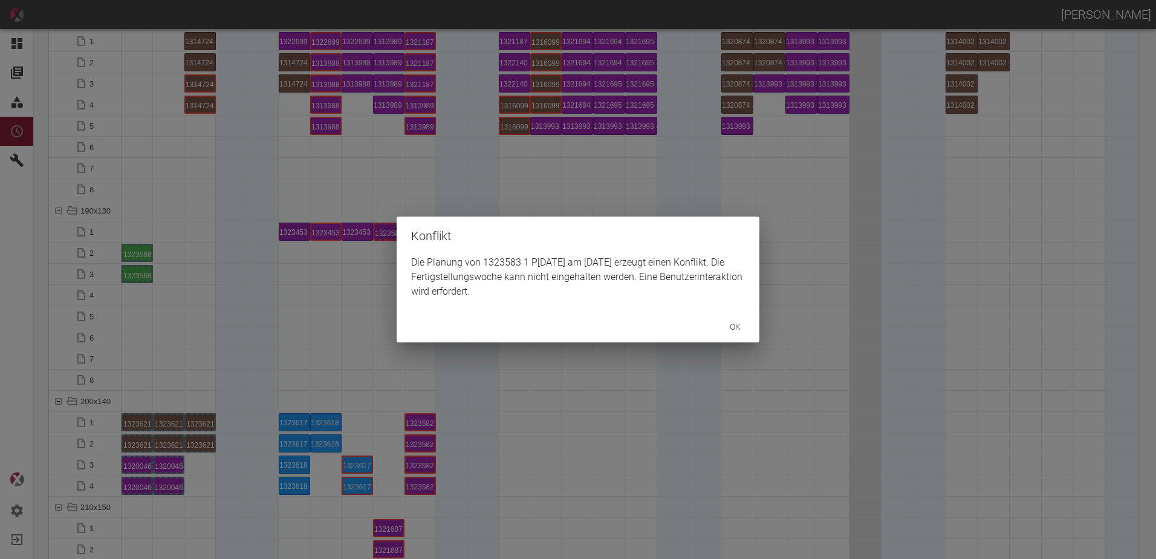
click at [384, 241] on div "Konflikt Die Planung von 1323583 1 P[DATE] am [DATE] erzeugt einen Konflikt. Di…" at bounding box center [578, 279] width 1156 height 559
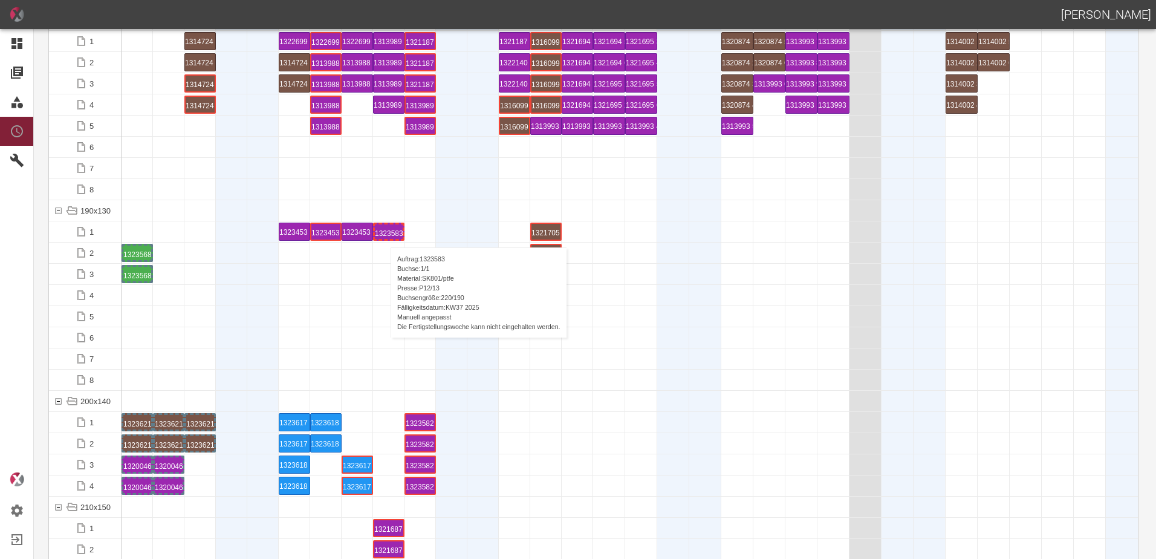
click at [385, 235] on div "1323583 1 P[DATE]" at bounding box center [389, 231] width 28 height 15
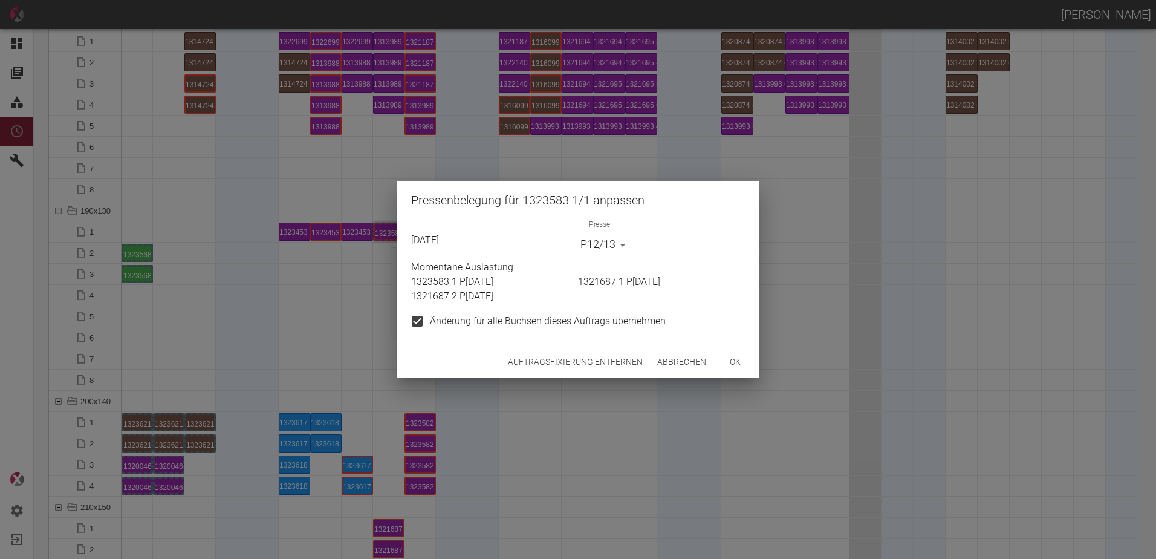
click at [620, 362] on button "Auftragsfixierung entfernen" at bounding box center [575, 362] width 145 height 22
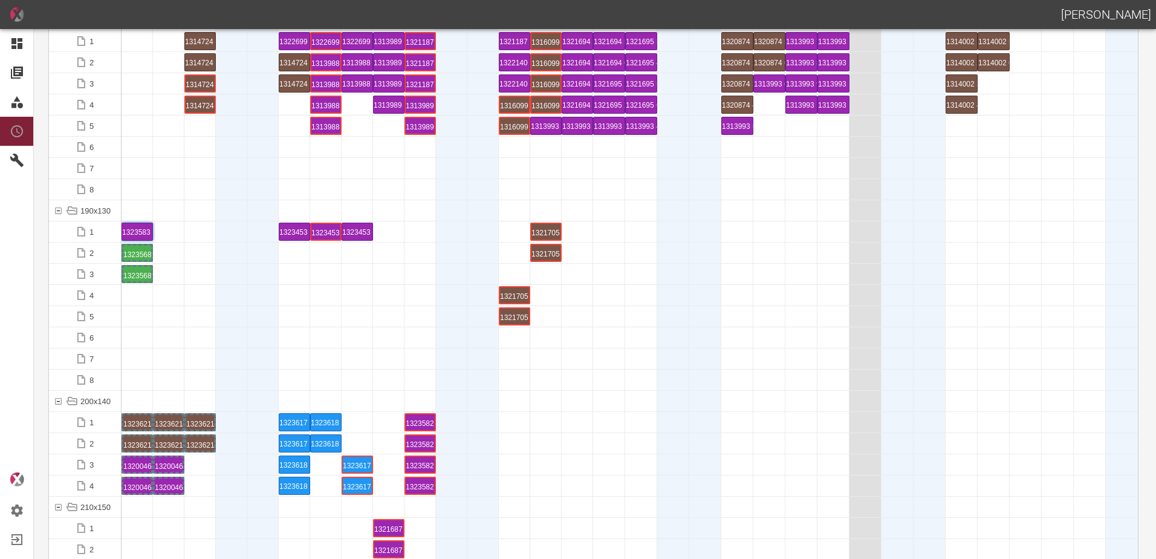
drag, startPoint x: 392, startPoint y: 227, endPoint x: 132, endPoint y: 220, distance: 259.5
click at [142, 235] on div "1323583 1 P[DATE]" at bounding box center [137, 231] width 28 height 15
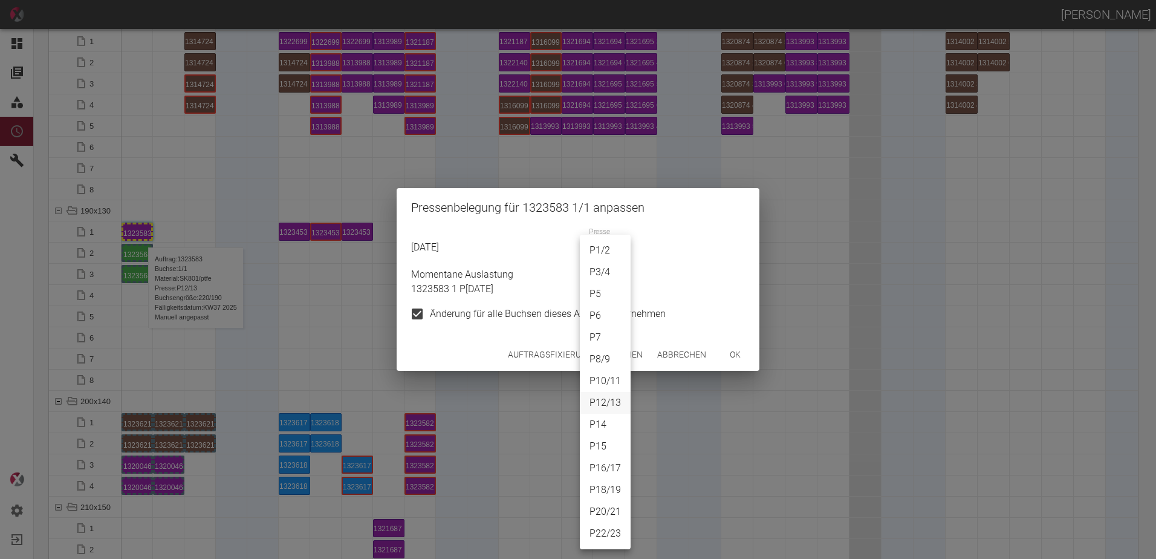
click at [591, 252] on body "[PERSON_NAME] Dashboard Aufträge Materialien Planung Maschinen Einstellungen Au…" at bounding box center [578, 279] width 1156 height 559
click at [615, 463] on li "P16/17" at bounding box center [605, 468] width 51 height 22
type input "P16/17"
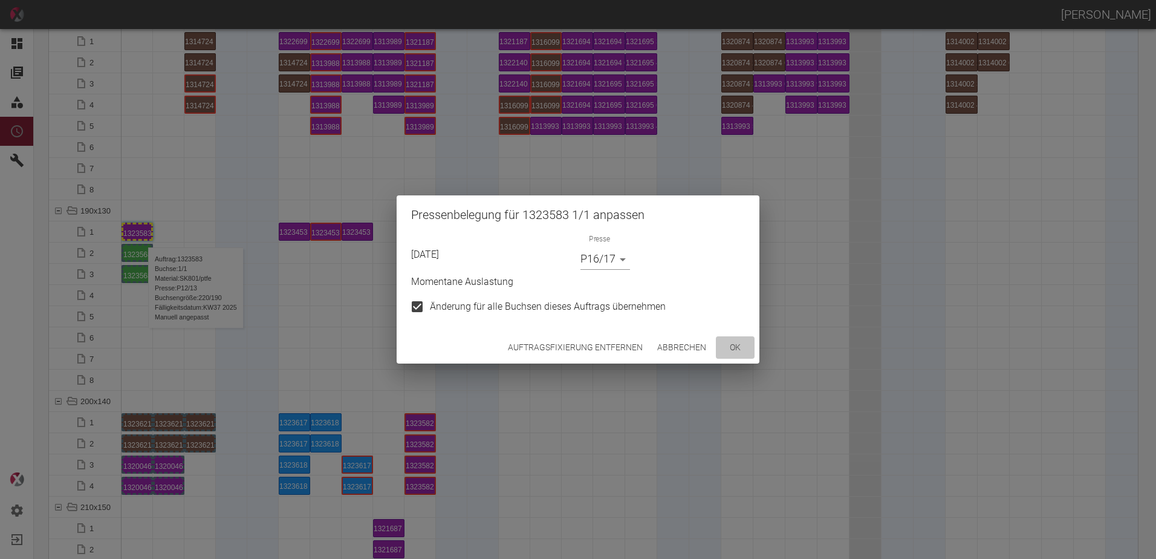
click at [747, 340] on button "ok" at bounding box center [735, 347] width 39 height 22
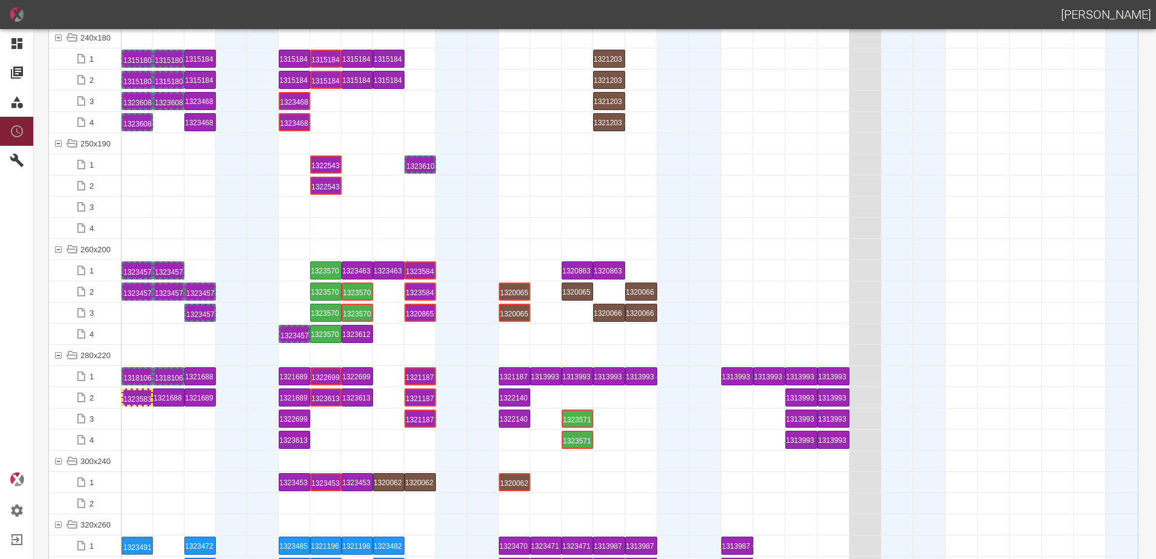
scroll to position [3809, 0]
drag, startPoint x: 205, startPoint y: 290, endPoint x: 204, endPoint y: 266, distance: 23.6
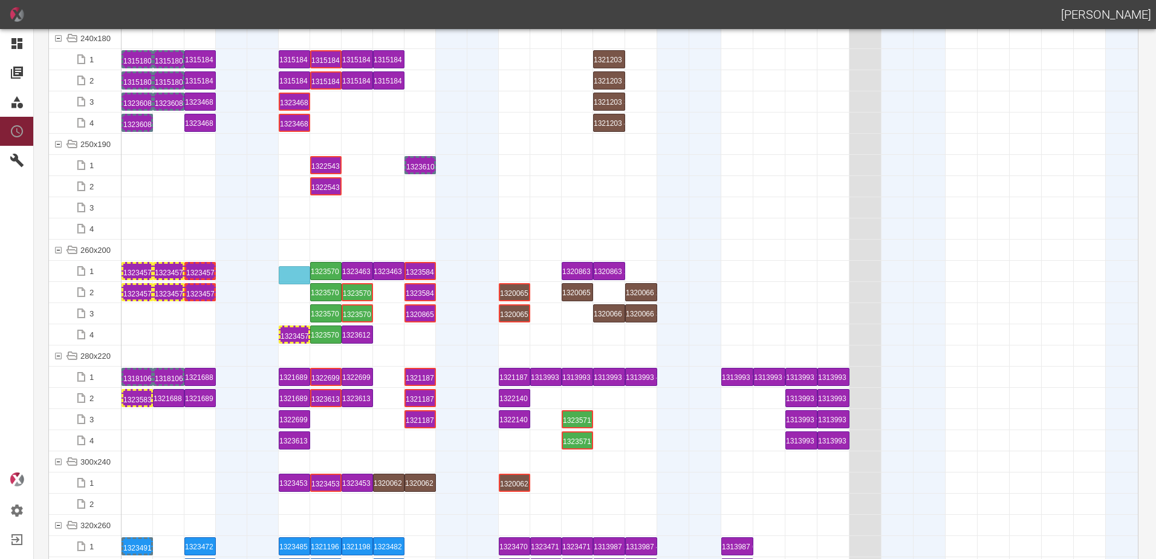
drag, startPoint x: 288, startPoint y: 334, endPoint x: 288, endPoint y: 264, distance: 69.5
click at [178, 325] on div at bounding box center [168, 334] width 31 height 21
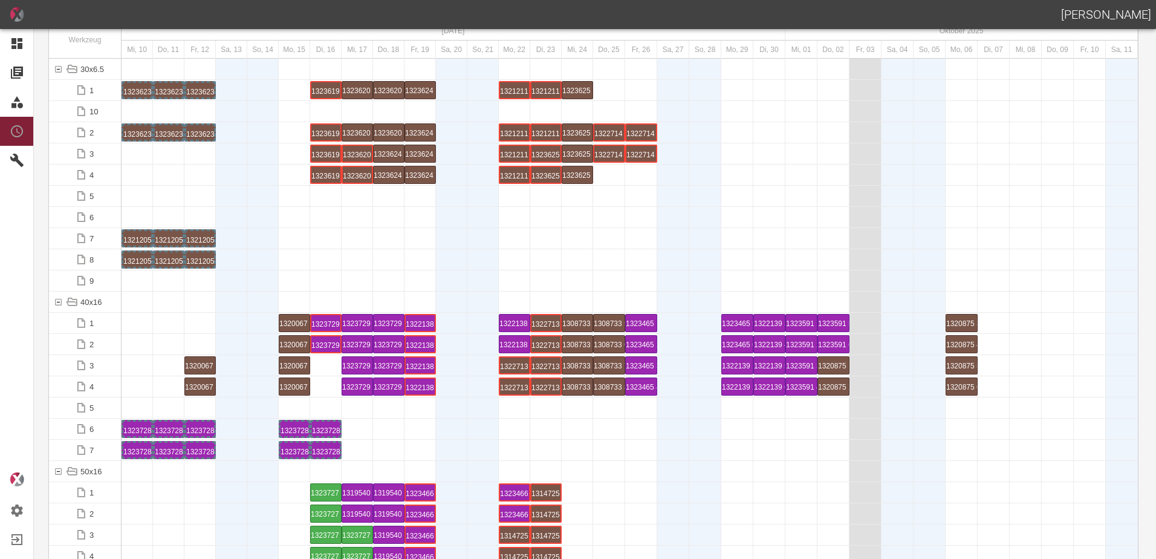
scroll to position [0, 0]
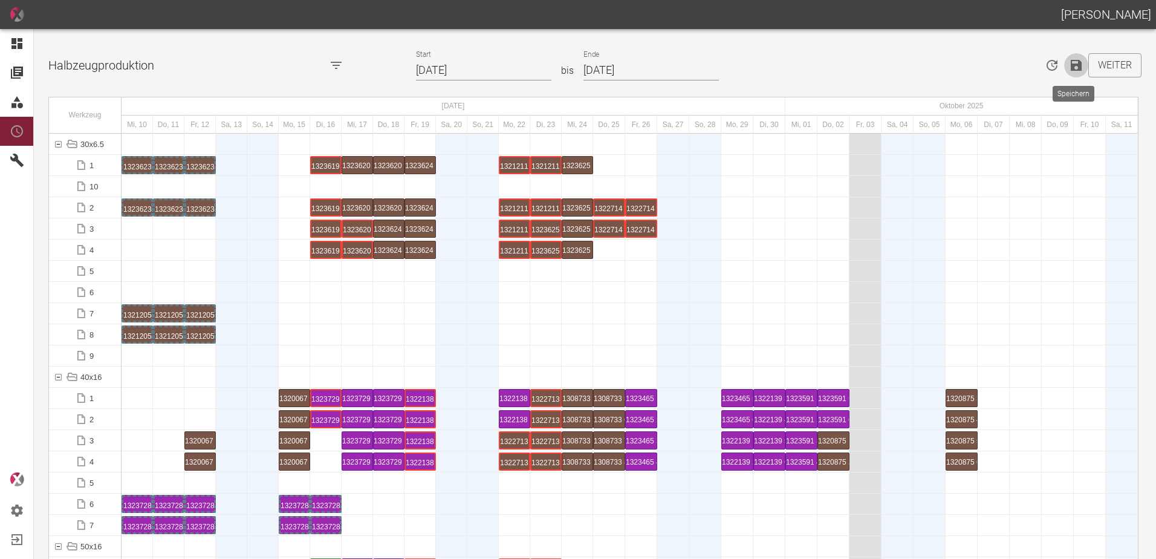
click at [1076, 67] on icon "Speichern" at bounding box center [1076, 65] width 11 height 11
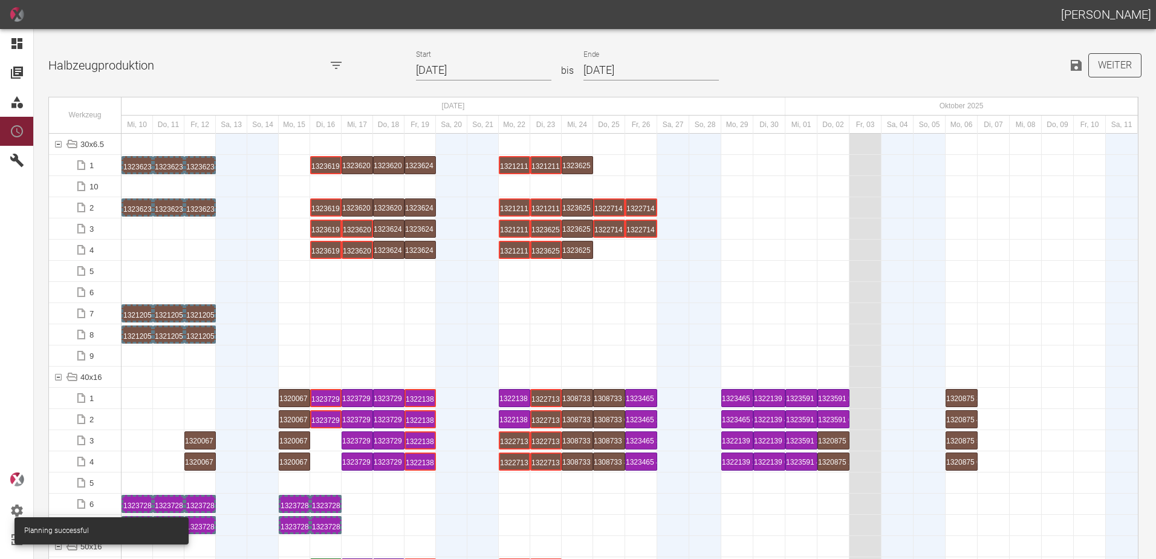
click at [1105, 69] on button "Weiter" at bounding box center [1114, 65] width 53 height 24
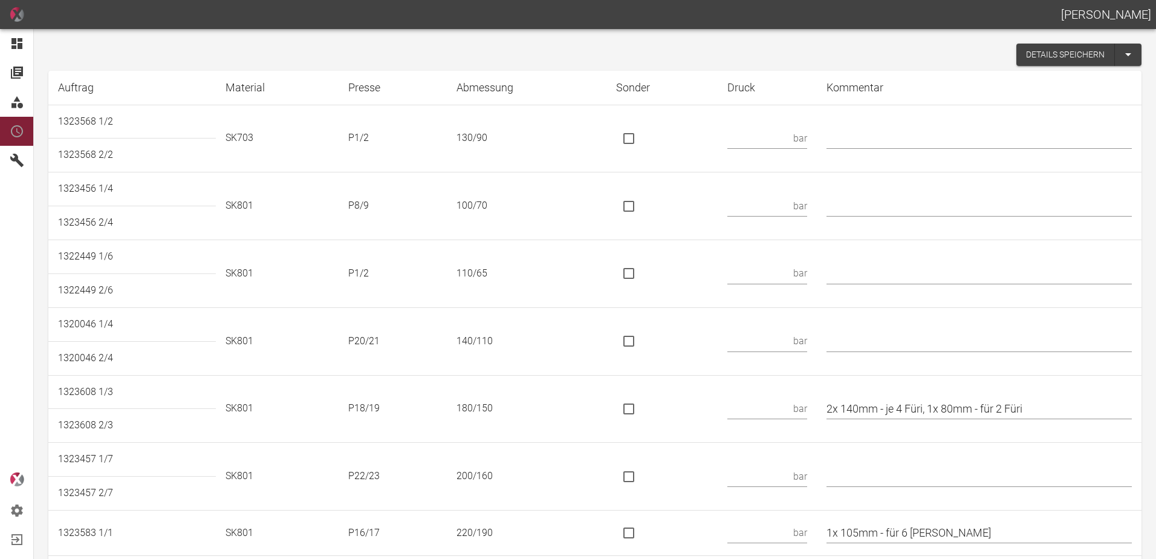
click at [771, 135] on input "text" at bounding box center [757, 138] width 61 height 21
type input "88"
click at [752, 209] on input "text" at bounding box center [757, 205] width 61 height 21
type input "45"
click at [765, 266] on input "text" at bounding box center [757, 273] width 61 height 21
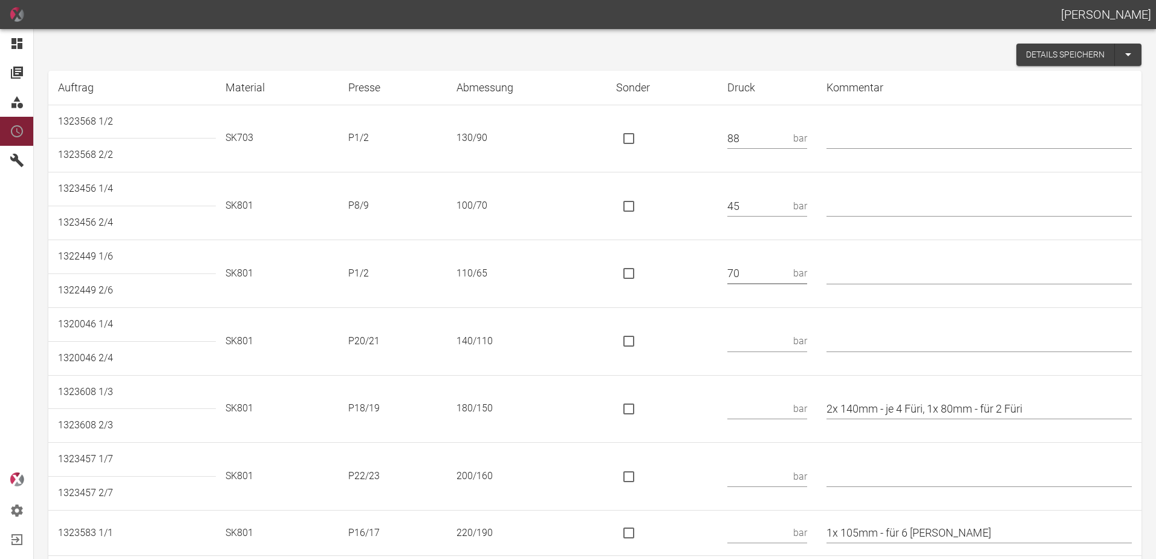
type input "70"
click at [759, 348] on input "text" at bounding box center [757, 341] width 61 height 21
type input "6"
type input "89 KN"
click at [642, 339] on input "is socket special" at bounding box center [628, 340] width 25 height 25
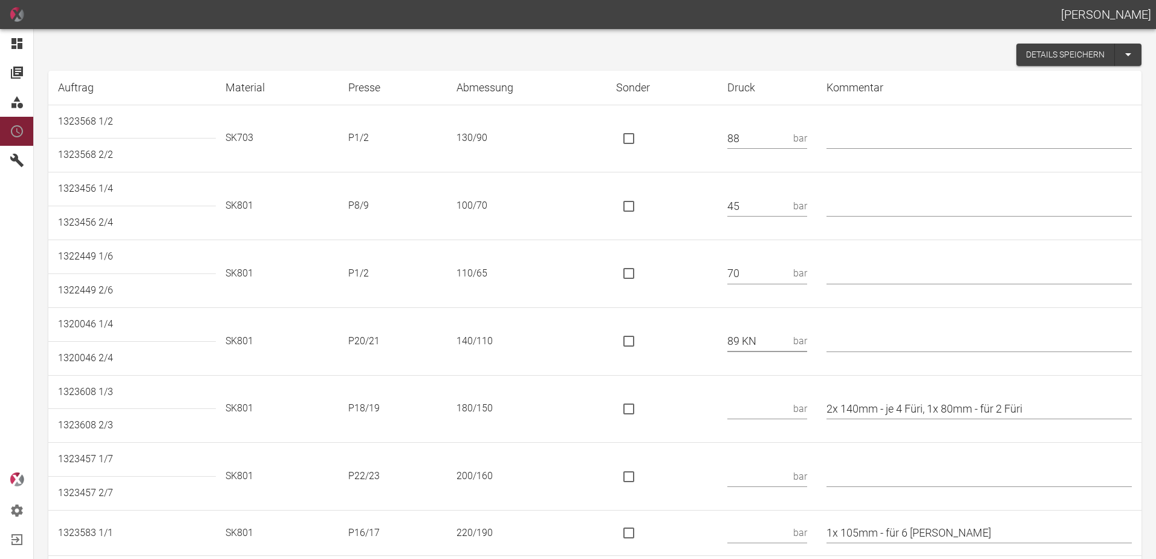
checkbox input "true"
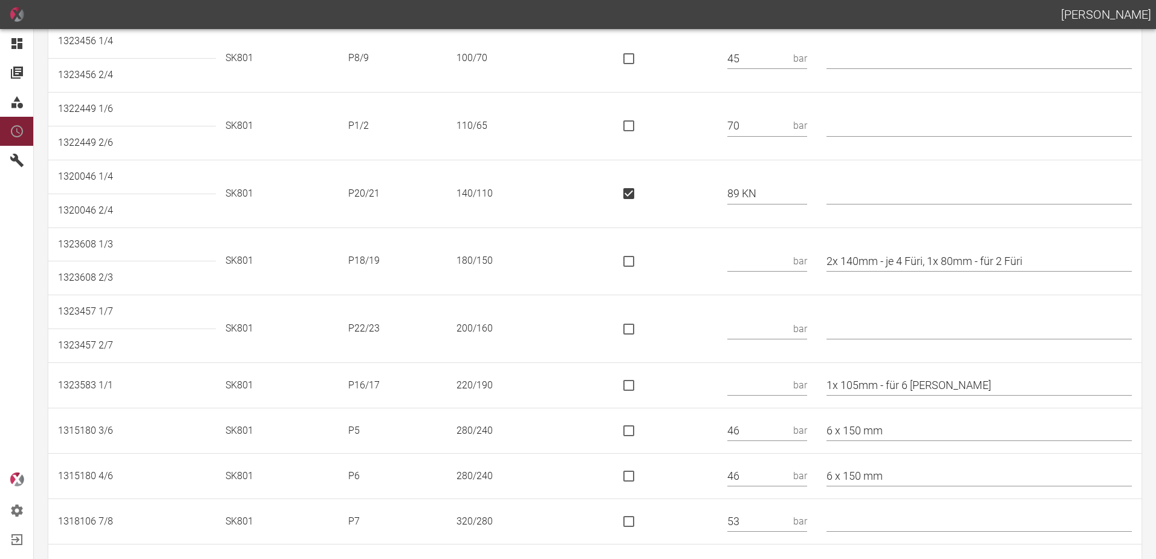
scroll to position [181, 0]
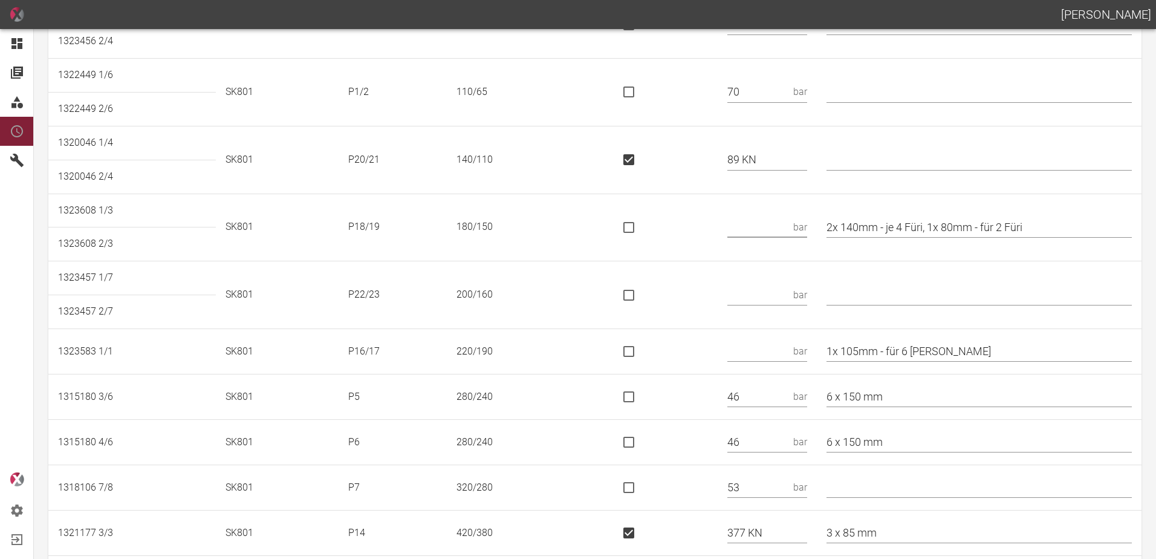
click at [770, 219] on input "text" at bounding box center [757, 226] width 61 height 21
type input "117 KN"
drag, startPoint x: 642, startPoint y: 228, endPoint x: 696, endPoint y: 238, distance: 54.8
click at [642, 229] on input "is socket special" at bounding box center [628, 227] width 25 height 25
checkbox input "true"
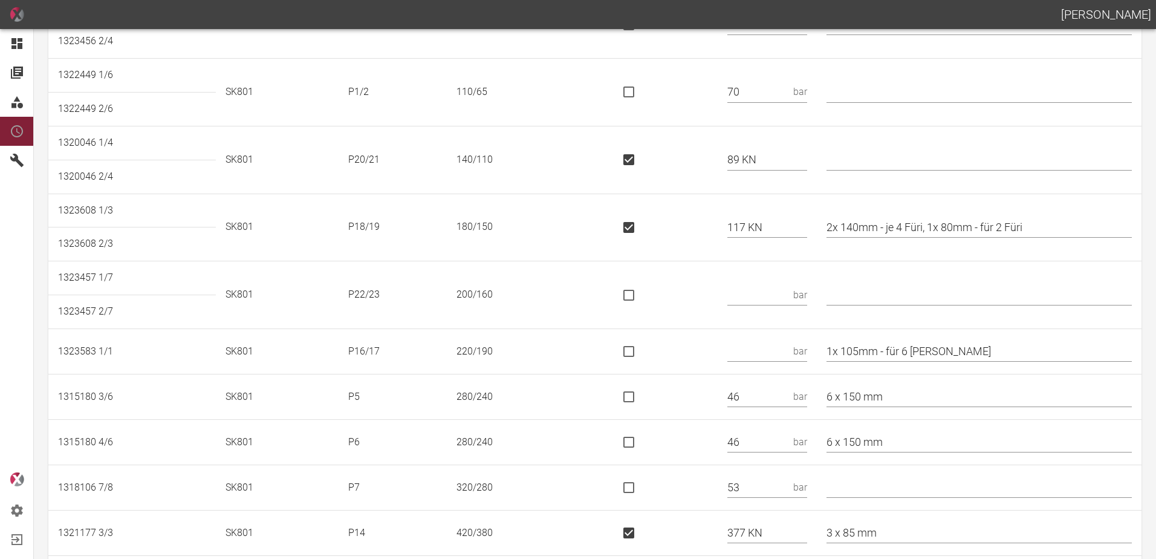
click at [842, 226] on input "2x 140mm - je 4 Füri, 1x 80mm - für 2 Füri" at bounding box center [979, 226] width 305 height 21
click at [947, 224] on input "* 2x 140mm - je 4 Füri, 1x 80mm - für 2 Füri" at bounding box center [979, 226] width 305 height 21
click at [1018, 224] on input "* 2x 140mm, 1x 80mm - für 2 Füri" at bounding box center [979, 226] width 305 height 21
type input "* 2x 140mm, 1x 80mm"
click at [768, 291] on input "text" at bounding box center [757, 294] width 61 height 21
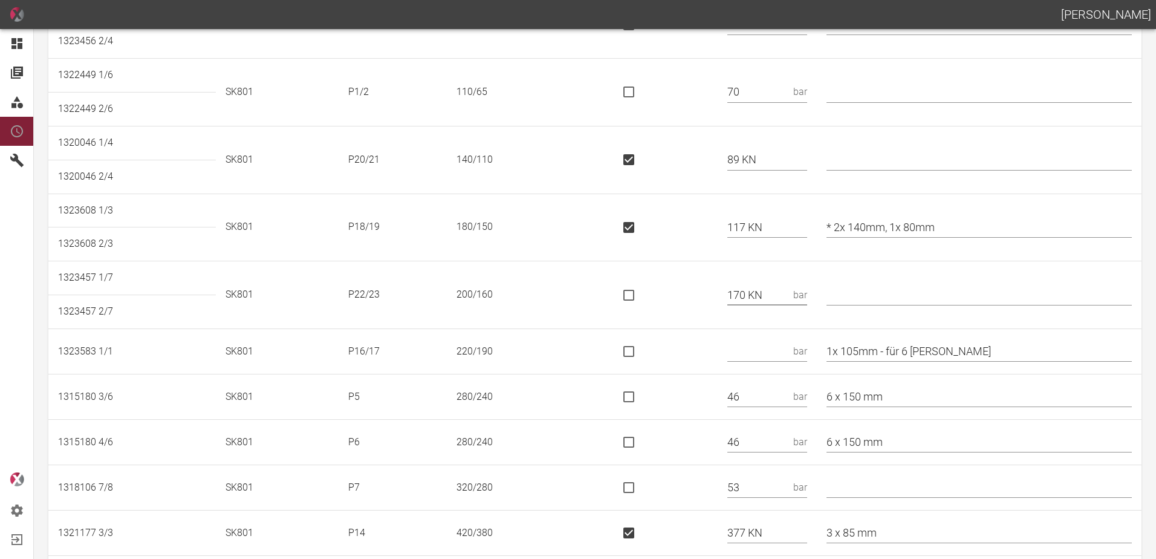
type input "170 KN"
click at [639, 294] on input "is socket special" at bounding box center [628, 294] width 25 height 25
checkbox input "true"
click at [776, 354] on input "text" at bounding box center [757, 351] width 61 height 21
type input "145 KN"
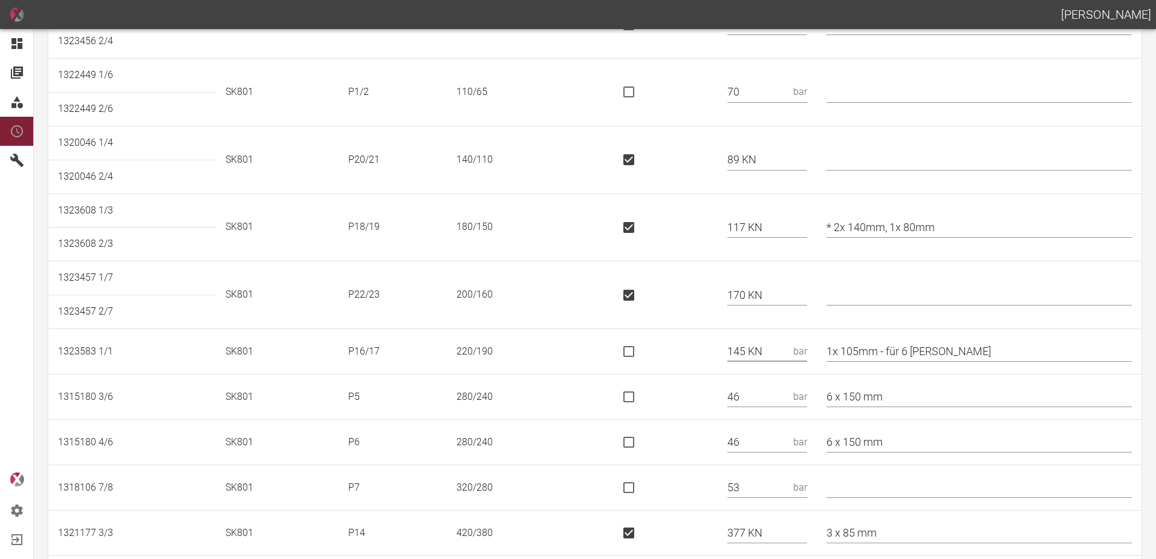
click at [638, 358] on input "is socket special" at bounding box center [628, 351] width 25 height 25
checkbox input "true"
drag, startPoint x: 949, startPoint y: 348, endPoint x: 895, endPoint y: 362, distance: 55.7
click at [895, 362] on td "1x 105mm - für 6 [PERSON_NAME]" at bounding box center [979, 351] width 325 height 45
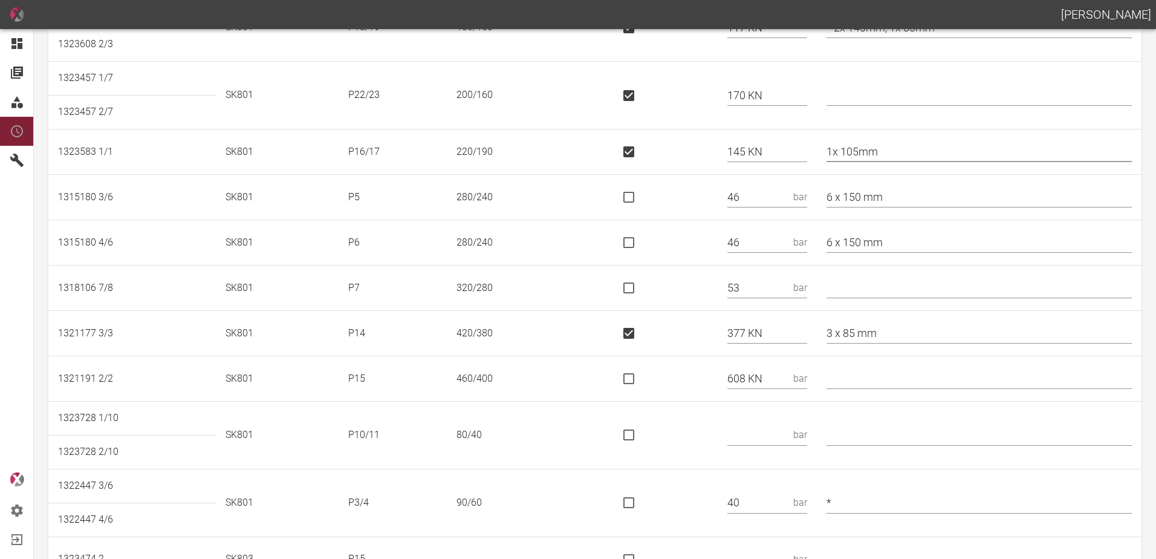
scroll to position [423, 0]
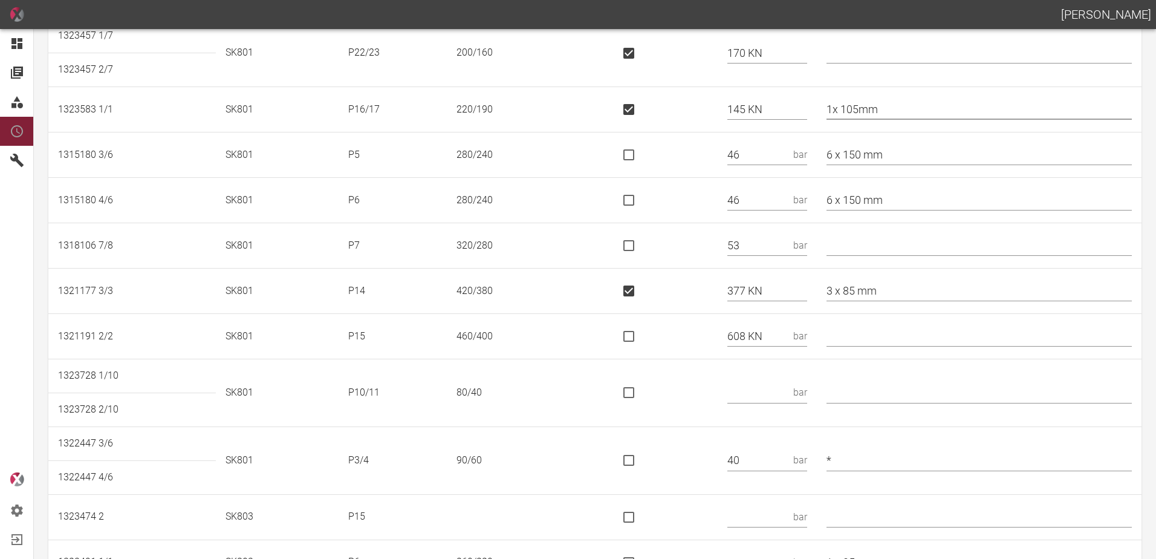
type input "1x 105mm"
click at [875, 240] on input "text" at bounding box center [979, 245] width 305 height 21
type input "*"
click at [687, 326] on td at bounding box center [662, 336] width 112 height 45
click at [843, 291] on input "3 x 85 mm" at bounding box center [979, 291] width 305 height 21
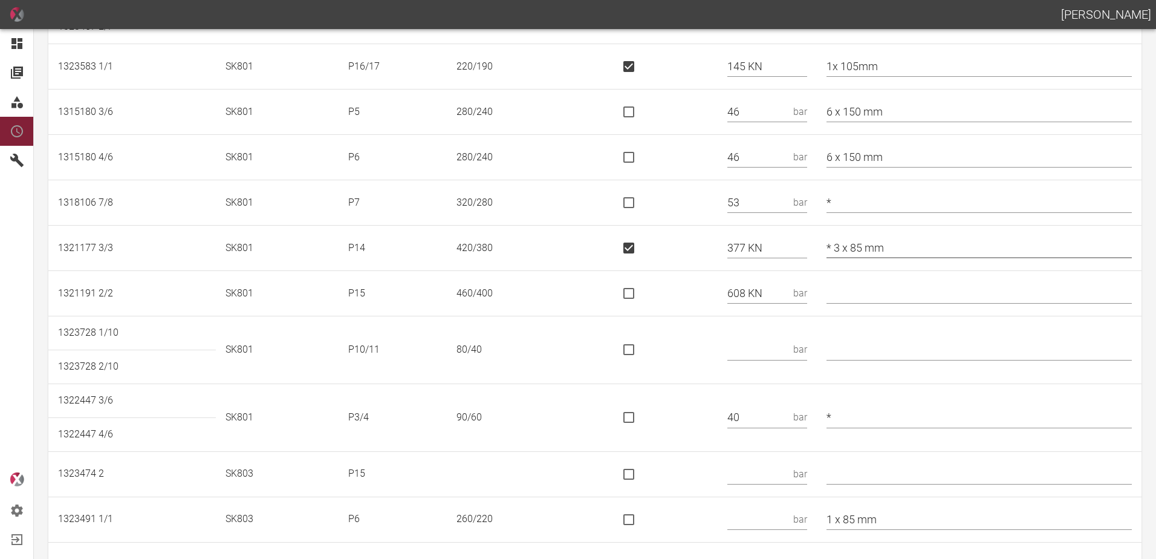
scroll to position [484, 0]
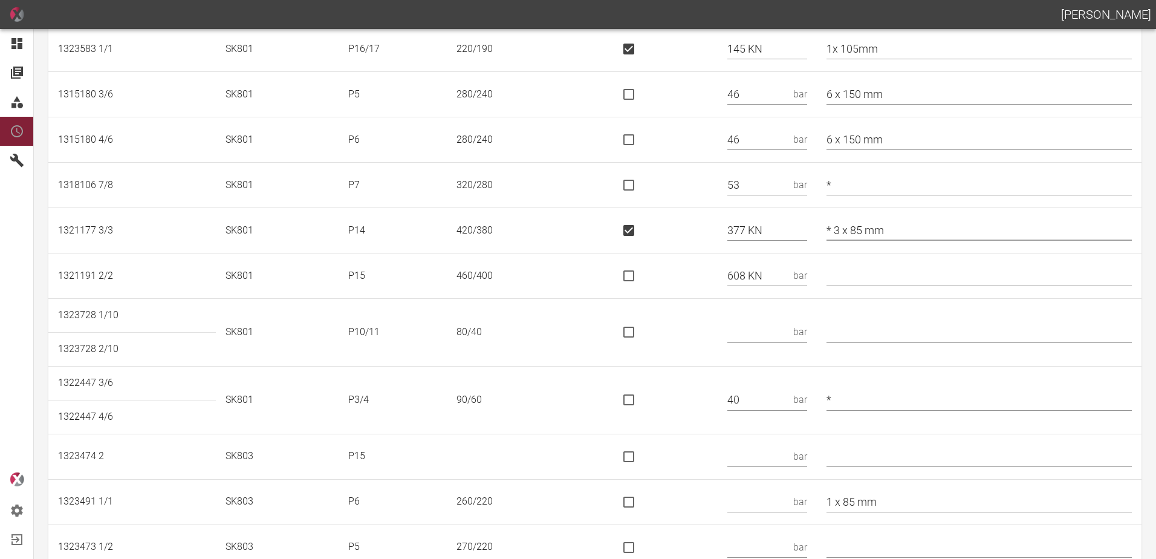
type input "* 3 x 85 mm"
click at [642, 281] on input "is socket special" at bounding box center [628, 275] width 25 height 25
checkbox input "true"
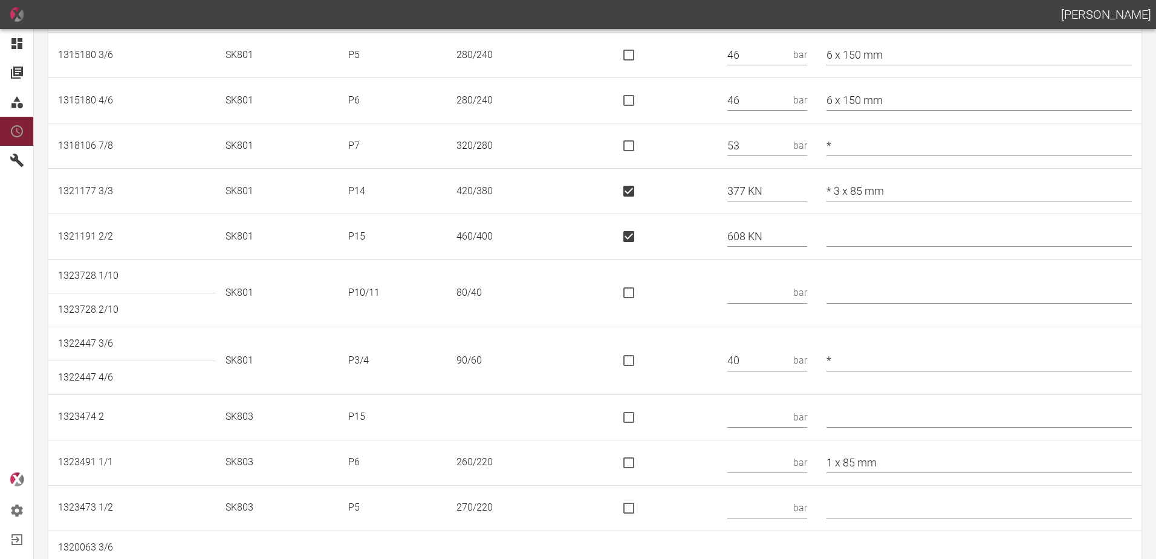
scroll to position [605, 0]
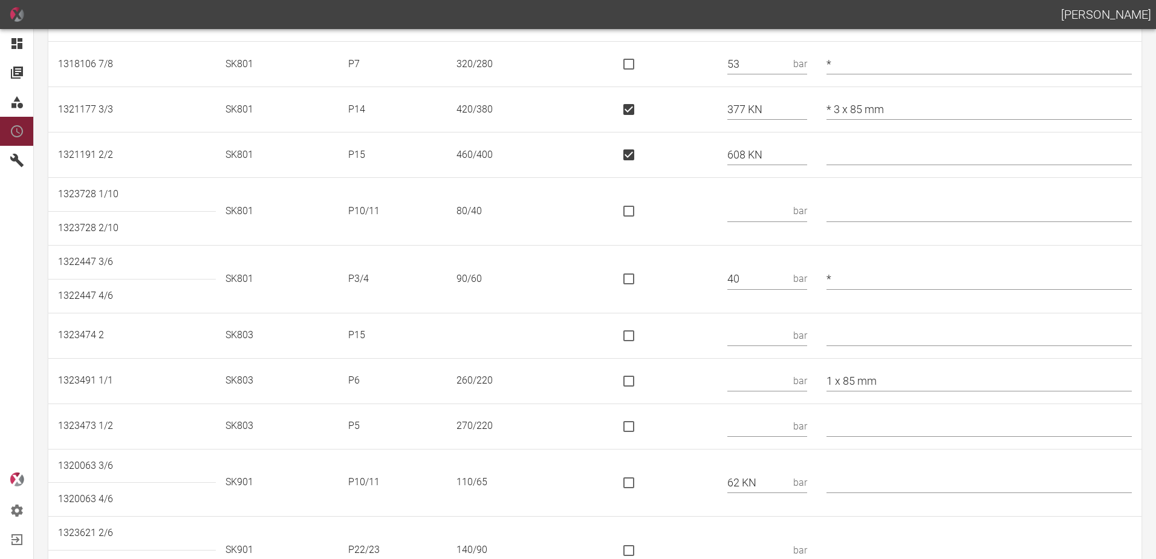
click at [781, 197] on td "bar" at bounding box center [767, 212] width 99 height 68
click at [780, 207] on input "text" at bounding box center [757, 211] width 61 height 21
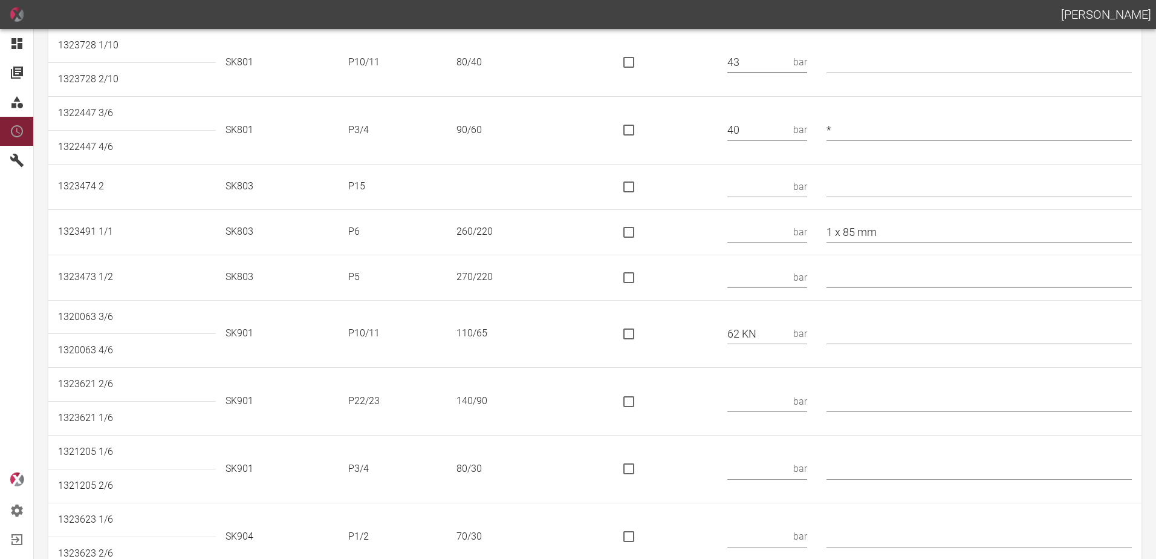
scroll to position [780, 0]
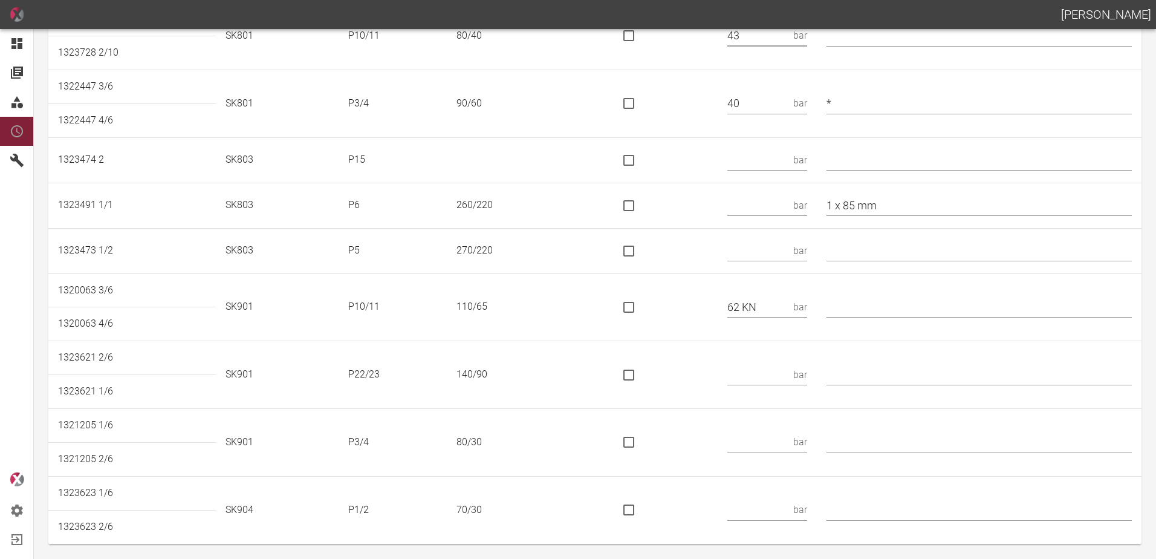
type input "43"
click at [766, 207] on input "text" at bounding box center [757, 205] width 61 height 21
type input "43"
click at [763, 255] on input "text" at bounding box center [757, 250] width 61 height 21
type input "54"
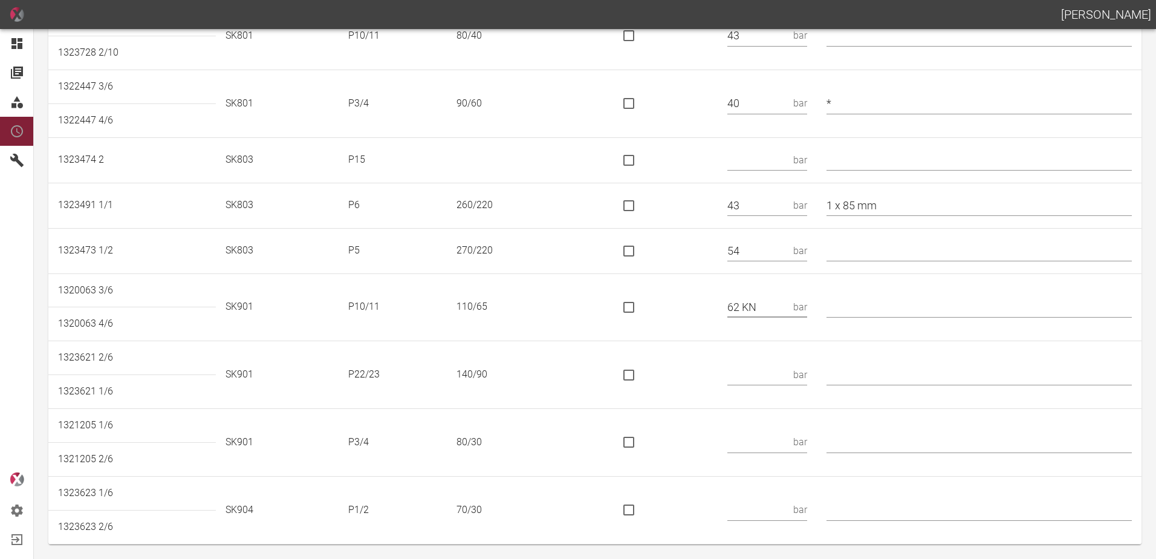
drag, startPoint x: 787, startPoint y: 304, endPoint x: 711, endPoint y: 313, distance: 76.1
click at [712, 307] on tr "1320063 3/6 SK901 P10/11 110/65 62 KN bar" at bounding box center [594, 290] width 1093 height 34
type input "47"
click at [773, 374] on input "text" at bounding box center [757, 374] width 61 height 21
type input "68"
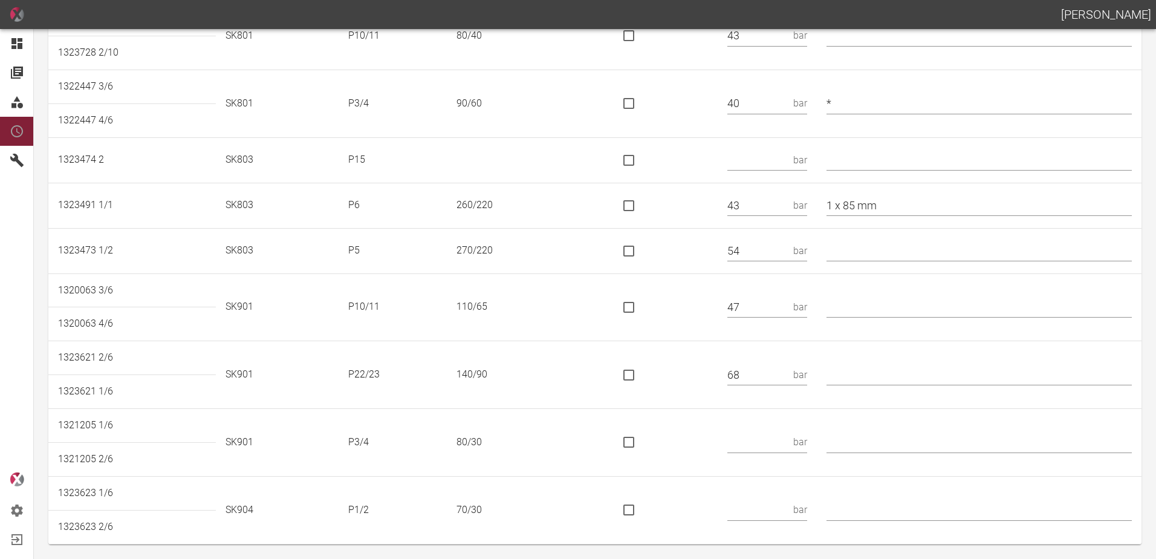
click at [788, 440] on input "text" at bounding box center [757, 442] width 61 height 21
type input "33"
click at [774, 504] on input "text" at bounding box center [757, 509] width 61 height 21
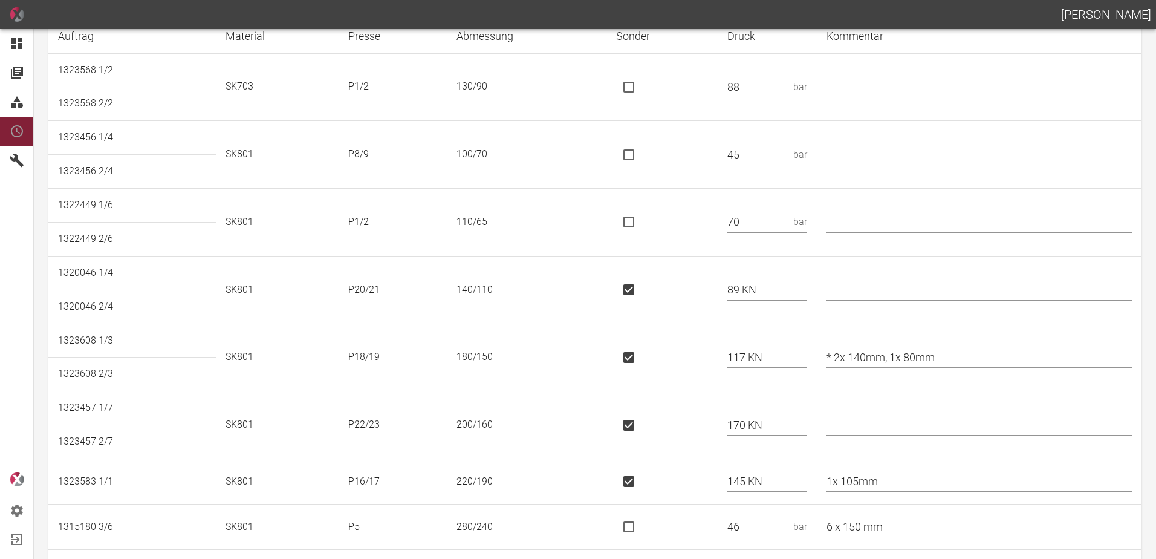
scroll to position [0, 0]
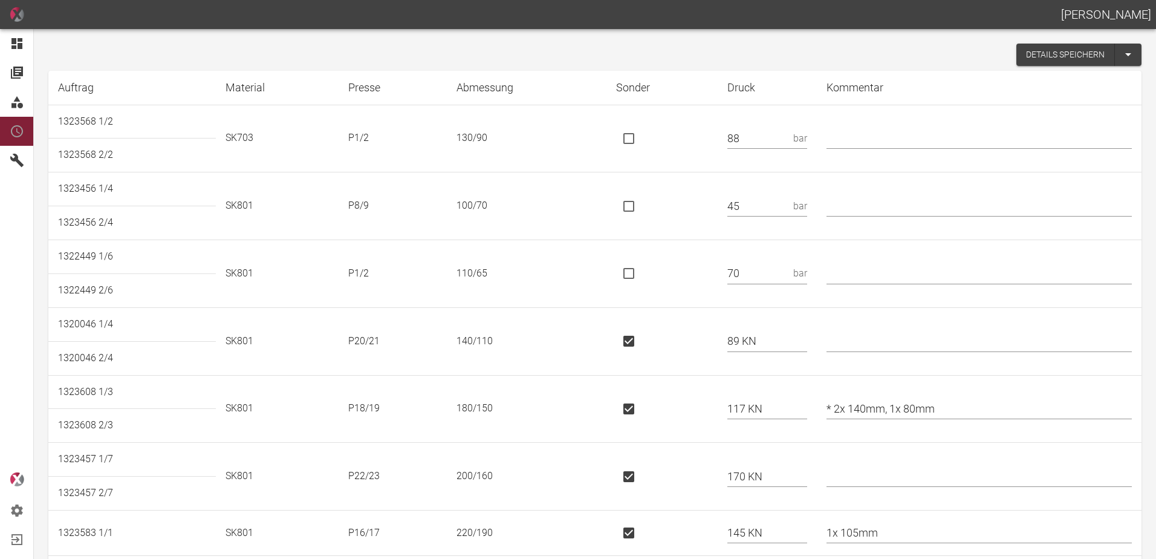
type input "30"
click at [1019, 55] on button "Details speichern" at bounding box center [1065, 55] width 99 height 22
